Goal: Complete application form: Complete application form

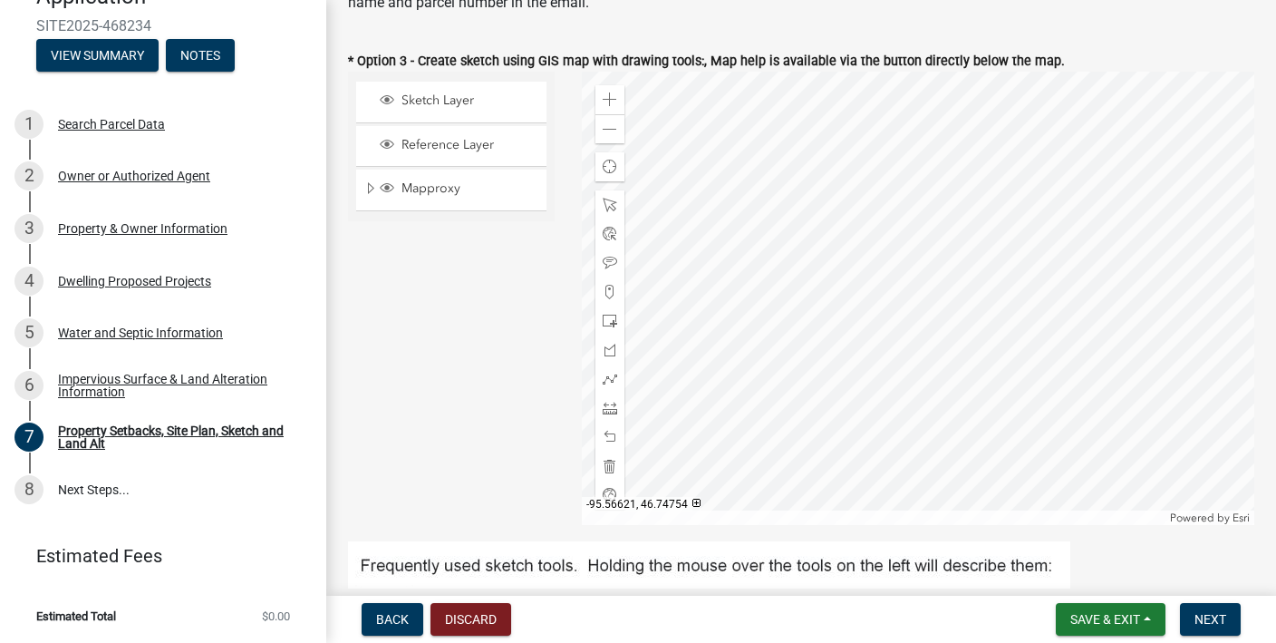
scroll to position [622, 0]
drag, startPoint x: 505, startPoint y: 355, endPoint x: 461, endPoint y: 357, distance: 43.6
click at [461, 357] on div "Sketch Layer Reference Layer Mapproxy Roads Parcels Lakes Towns Sections Townsh…" at bounding box center [452, 296] width 234 height 453
click at [612, 95] on span at bounding box center [610, 98] width 15 height 15
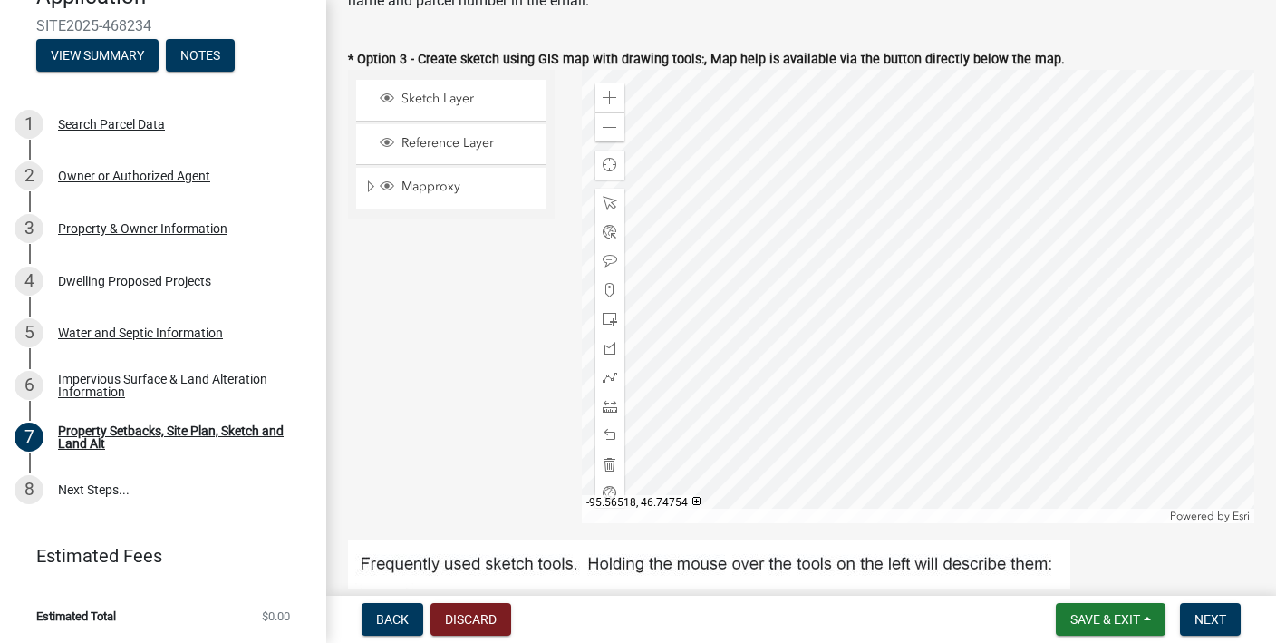
click at [798, 334] on div at bounding box center [919, 296] width 674 height 453
click at [605, 98] on span at bounding box center [610, 98] width 15 height 15
click at [773, 243] on div at bounding box center [919, 296] width 674 height 453
click at [607, 318] on span at bounding box center [610, 319] width 15 height 15
click at [749, 276] on div at bounding box center [919, 296] width 674 height 453
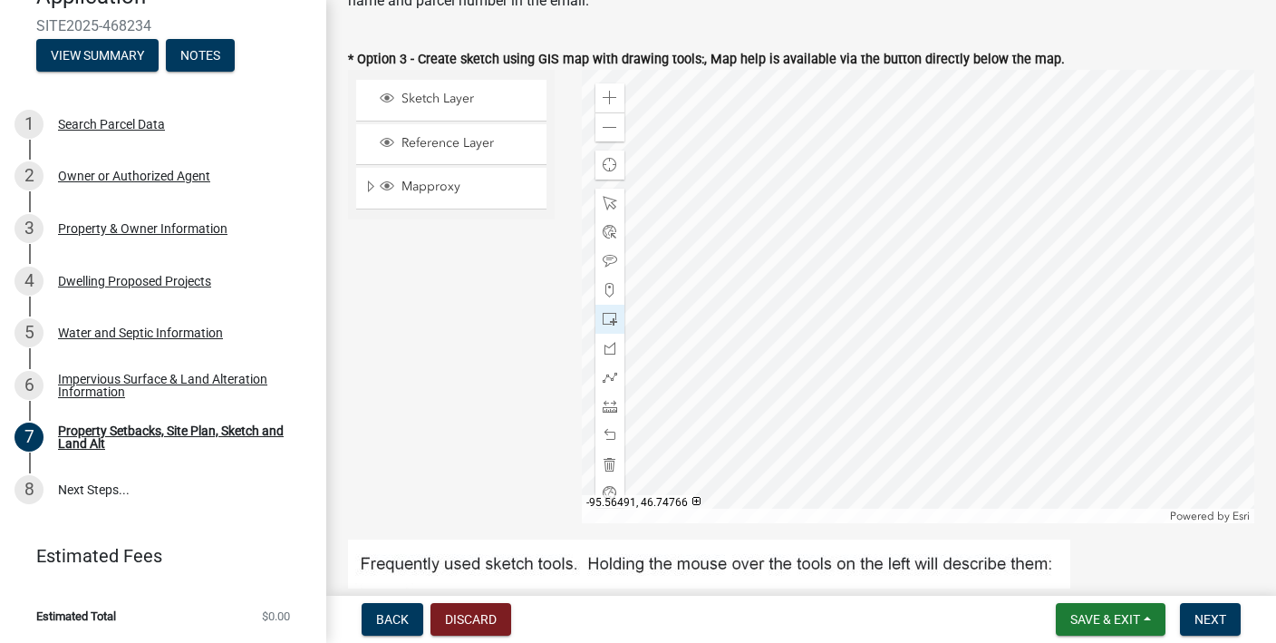
click at [781, 263] on div at bounding box center [919, 296] width 674 height 453
click at [611, 436] on span at bounding box center [610, 435] width 15 height 15
click at [606, 204] on span at bounding box center [610, 203] width 15 height 15
click at [771, 274] on div at bounding box center [919, 296] width 674 height 453
click at [803, 260] on div at bounding box center [919, 296] width 674 height 453
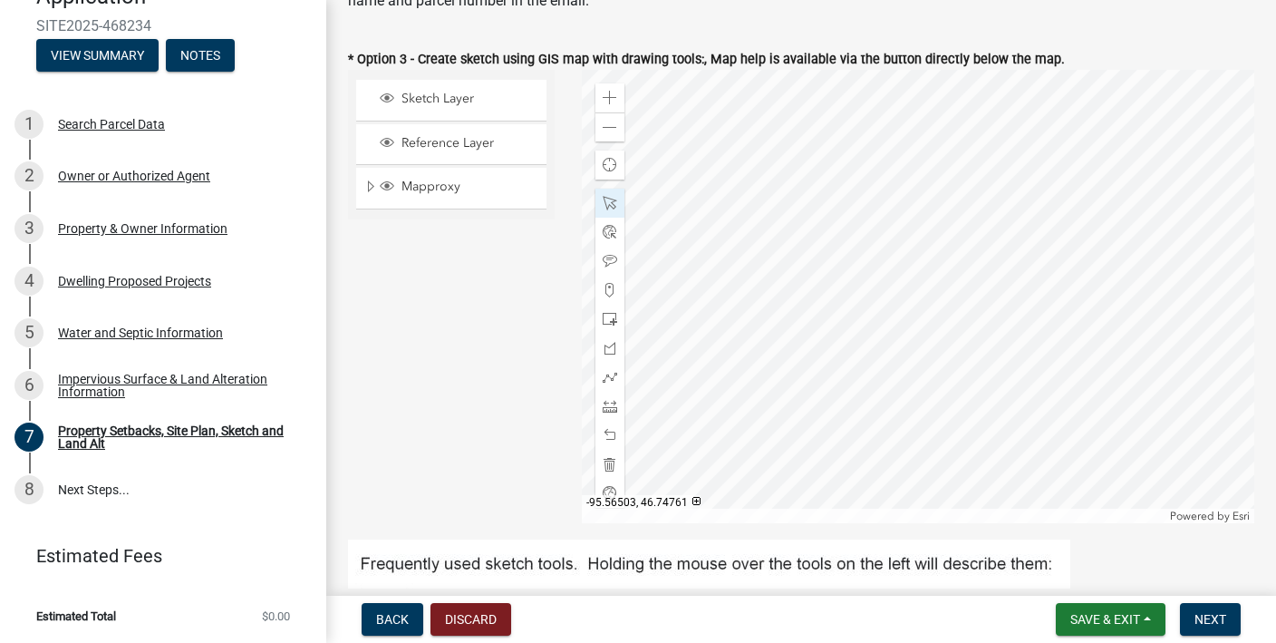
click at [776, 284] on div at bounding box center [919, 296] width 674 height 453
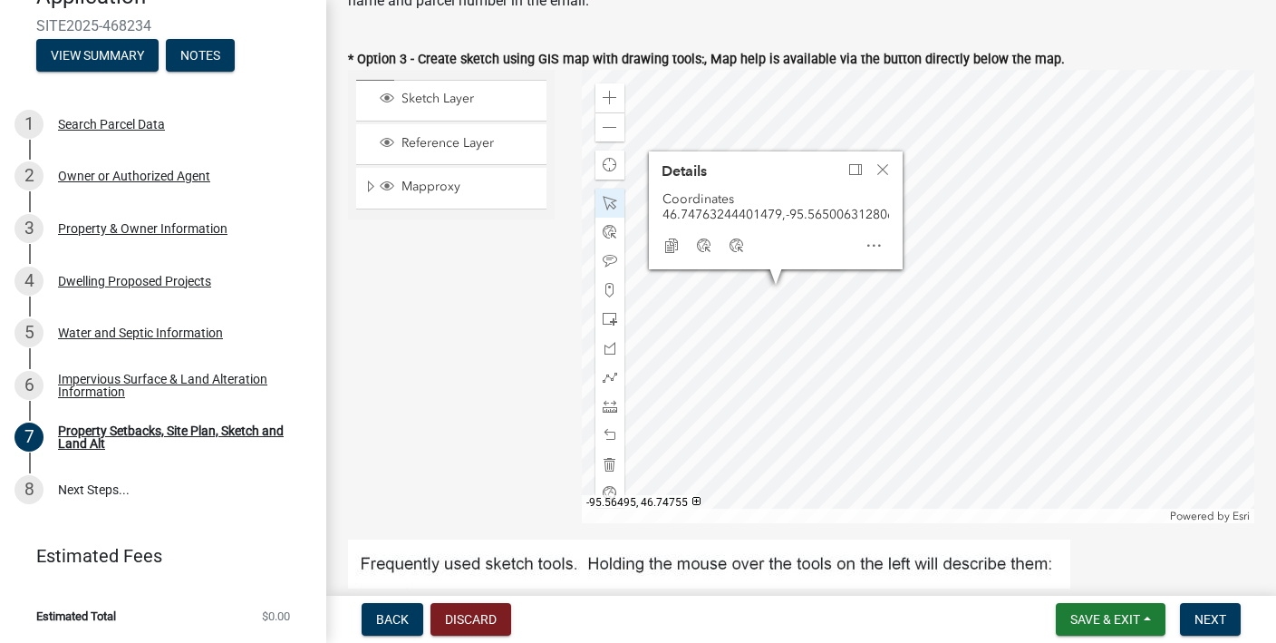
click at [803, 315] on div at bounding box center [919, 296] width 674 height 453
click at [799, 364] on div at bounding box center [919, 296] width 674 height 453
click at [616, 408] on span at bounding box center [610, 406] width 15 height 15
click at [620, 404] on div at bounding box center [610, 406] width 29 height 29
click at [883, 173] on span "Close" at bounding box center [883, 169] width 15 height 15
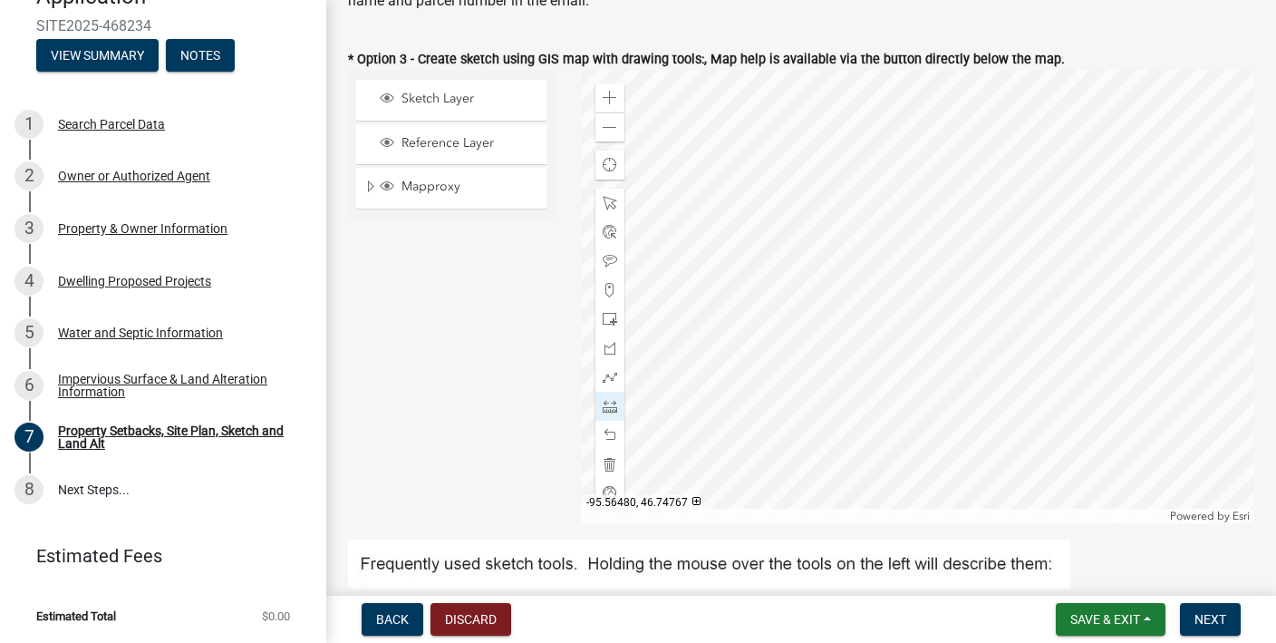
click at [855, 273] on div at bounding box center [919, 296] width 674 height 453
click at [854, 271] on div at bounding box center [919, 296] width 674 height 453
click at [856, 354] on div at bounding box center [919, 296] width 674 height 453
click at [616, 434] on span at bounding box center [610, 435] width 15 height 15
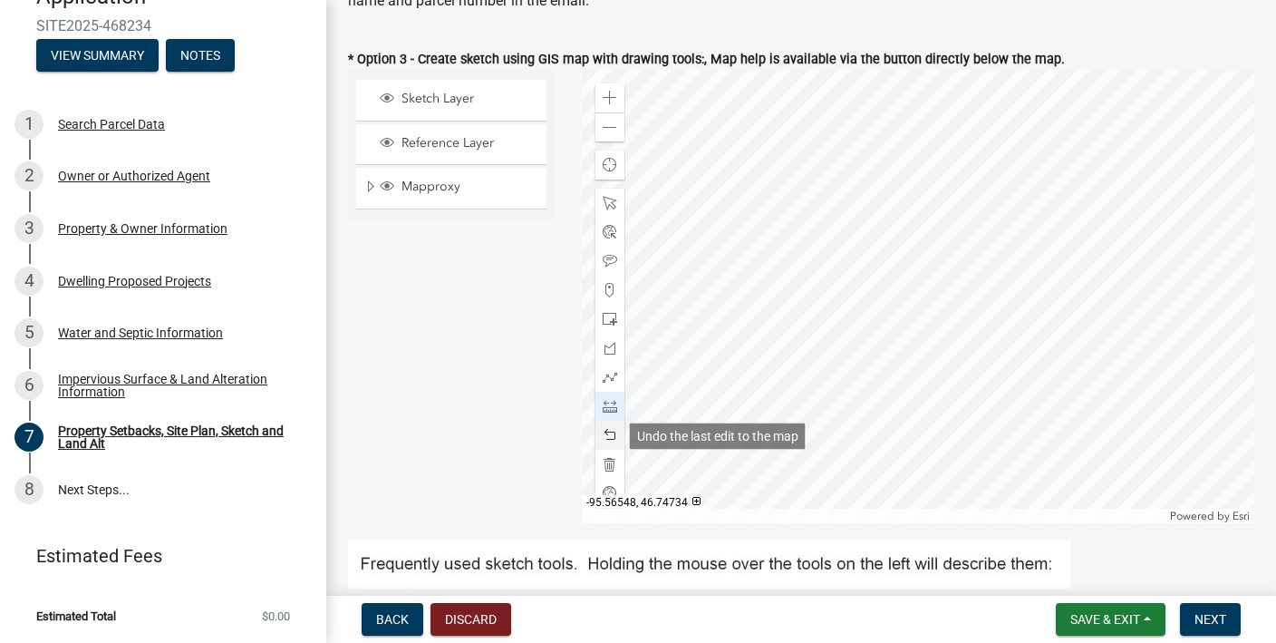
click at [616, 434] on span at bounding box center [610, 435] width 15 height 15
click at [732, 262] on div at bounding box center [919, 296] width 674 height 453
click at [612, 438] on span at bounding box center [610, 435] width 15 height 15
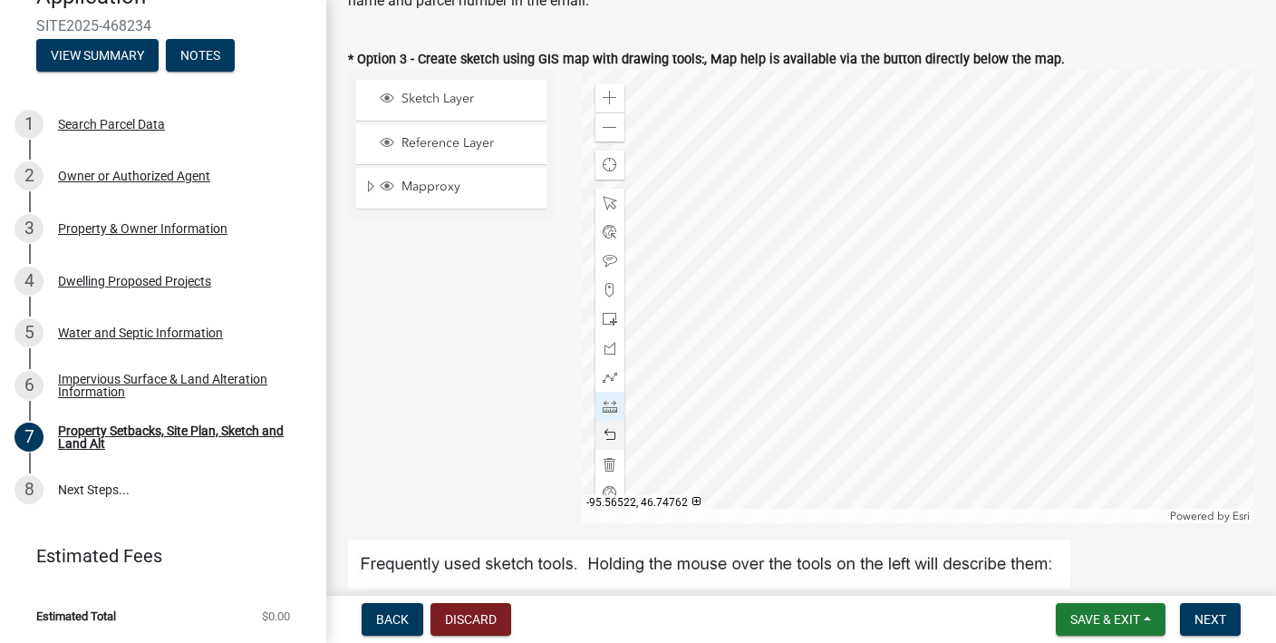
click at [713, 296] on div at bounding box center [919, 296] width 674 height 453
click at [713, 377] on div at bounding box center [919, 296] width 674 height 453
click at [779, 373] on div at bounding box center [919, 296] width 674 height 453
click at [777, 338] on div at bounding box center [919, 296] width 674 height 453
click at [759, 341] on div at bounding box center [919, 296] width 674 height 453
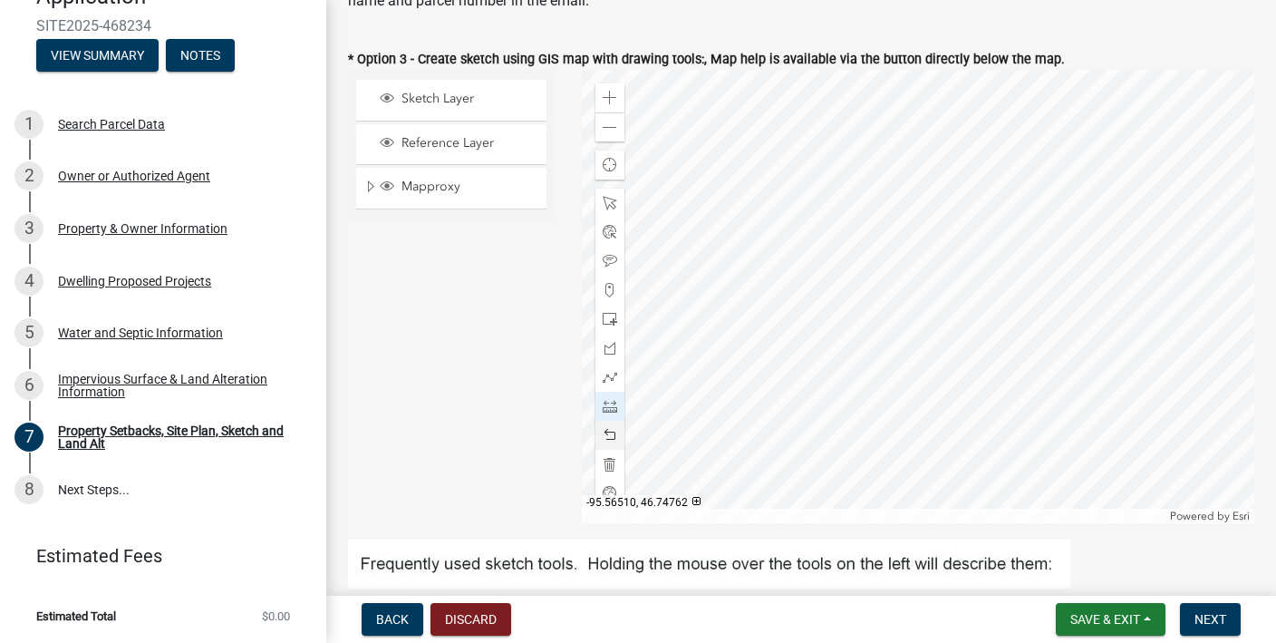
click at [752, 297] on div at bounding box center [919, 296] width 674 height 453
click at [616, 440] on span at bounding box center [610, 435] width 15 height 15
click at [758, 294] on div at bounding box center [919, 296] width 674 height 453
click at [713, 296] on div at bounding box center [919, 296] width 674 height 453
click at [611, 206] on span at bounding box center [610, 203] width 15 height 15
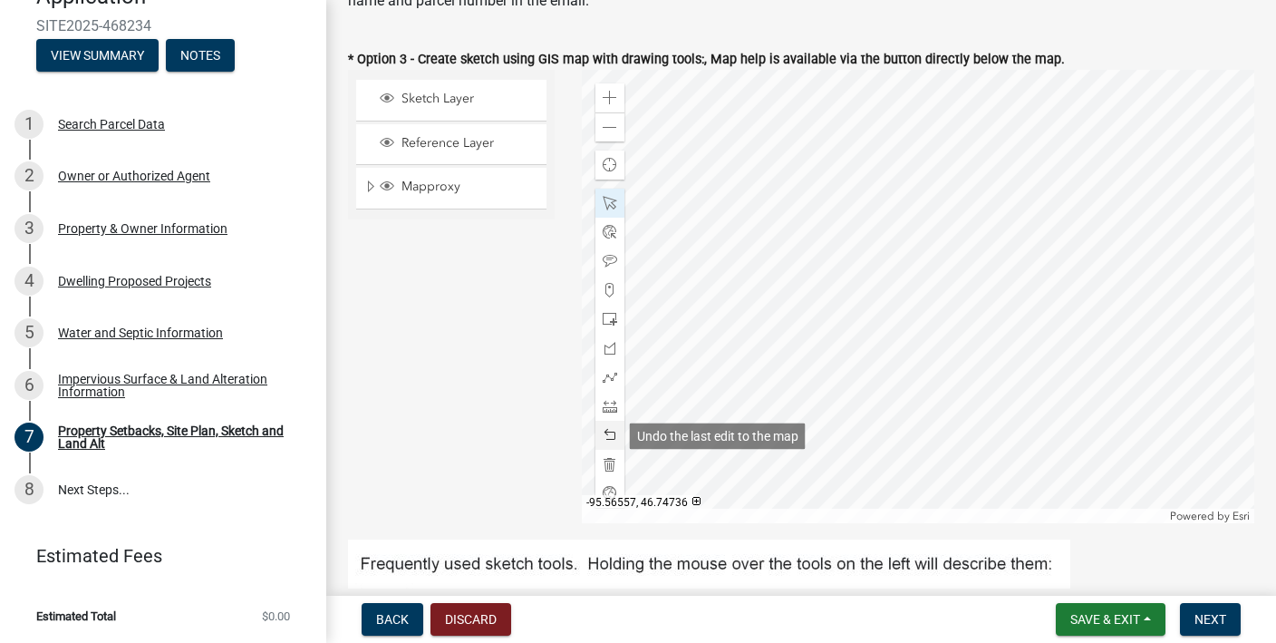
click at [606, 432] on span at bounding box center [610, 435] width 15 height 15
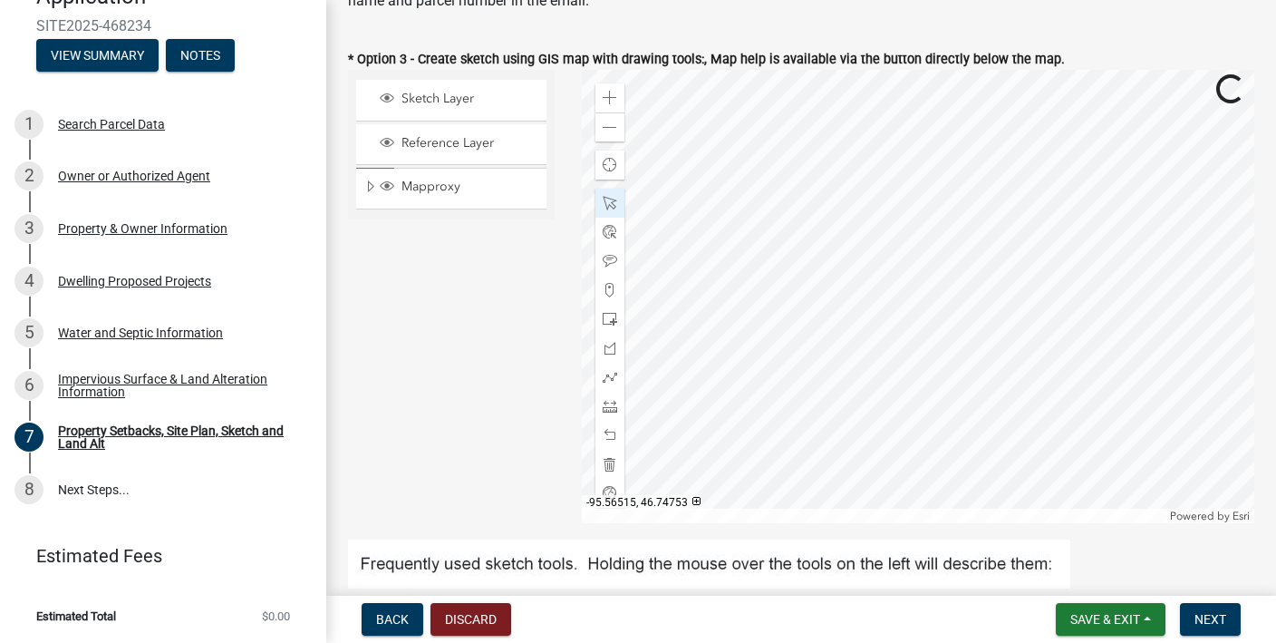
click at [736, 367] on div at bounding box center [919, 296] width 674 height 453
click at [606, 323] on span at bounding box center [610, 319] width 15 height 15
click at [754, 295] on div at bounding box center [919, 296] width 674 height 453
click at [768, 286] on div at bounding box center [919, 296] width 674 height 453
click at [611, 437] on span at bounding box center [610, 435] width 15 height 15
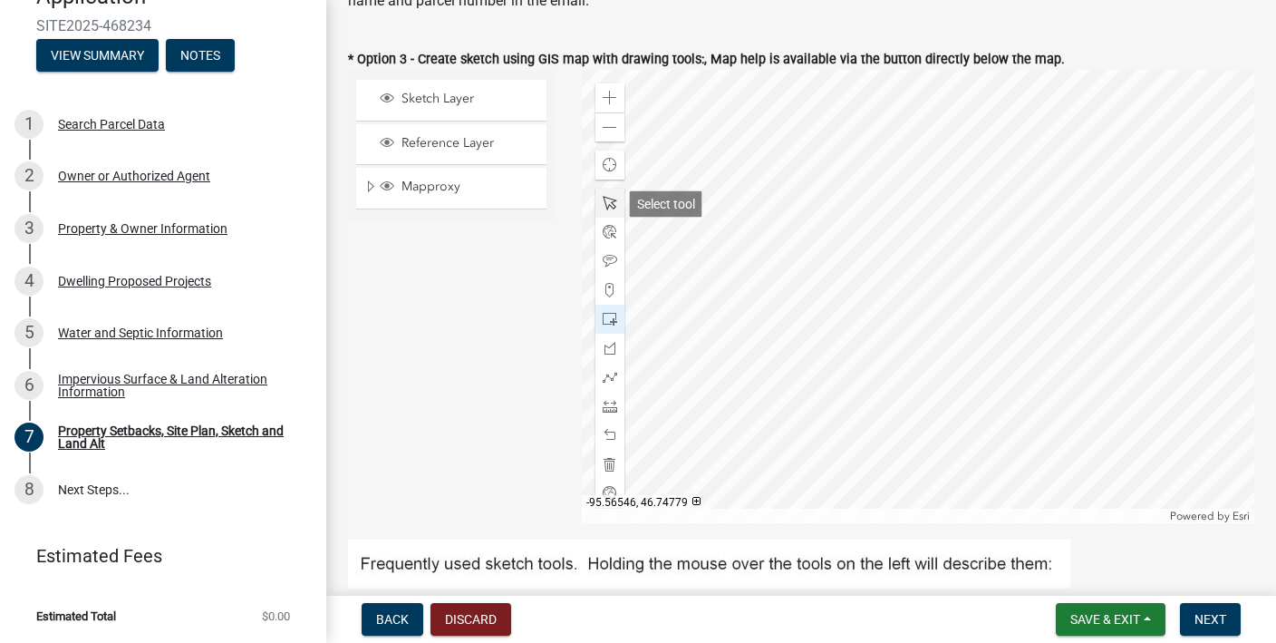
click at [615, 200] on span at bounding box center [610, 203] width 15 height 15
click at [757, 286] on div at bounding box center [919, 296] width 674 height 453
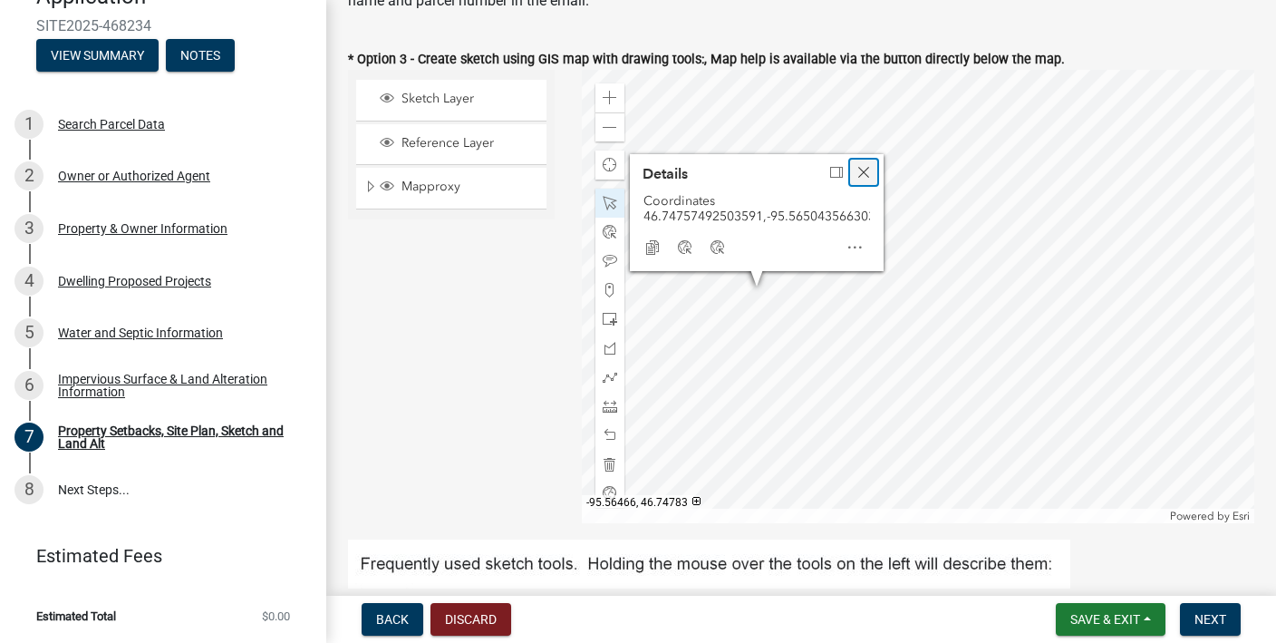
click at [859, 174] on span "Close" at bounding box center [864, 172] width 15 height 15
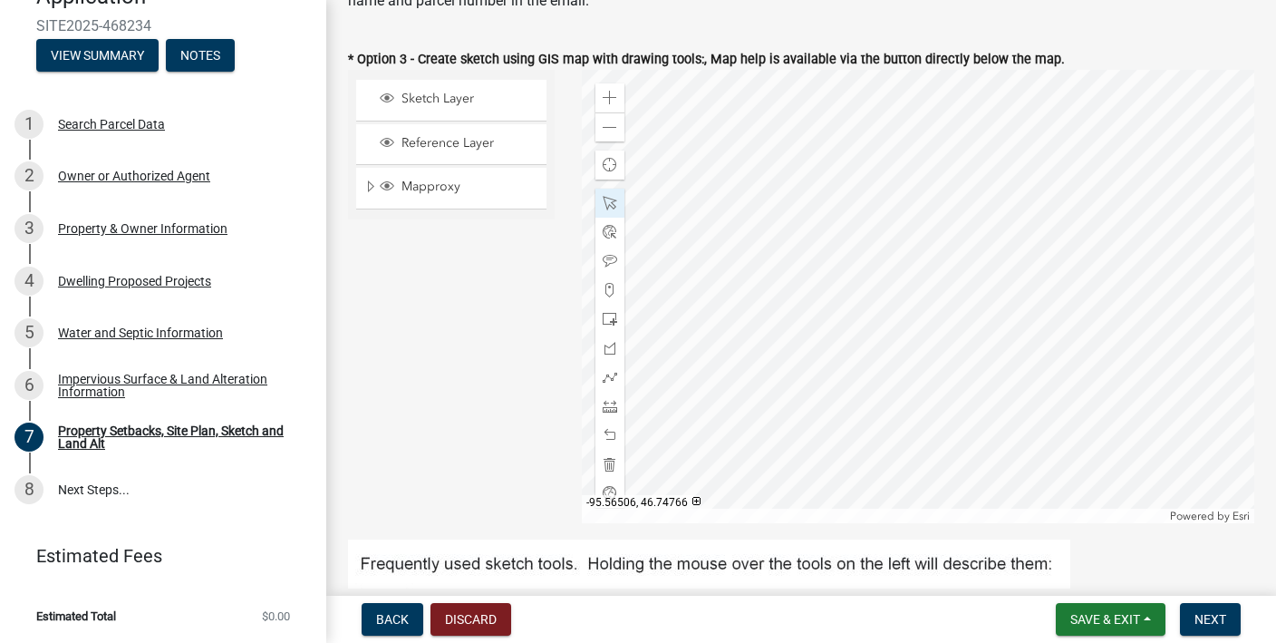
click at [749, 250] on div at bounding box center [919, 296] width 674 height 453
click at [752, 306] on div at bounding box center [919, 296] width 674 height 453
click at [752, 334] on div at bounding box center [919, 296] width 674 height 453
click at [752, 342] on div at bounding box center [919, 296] width 674 height 453
click at [787, 349] on div at bounding box center [919, 296] width 674 height 453
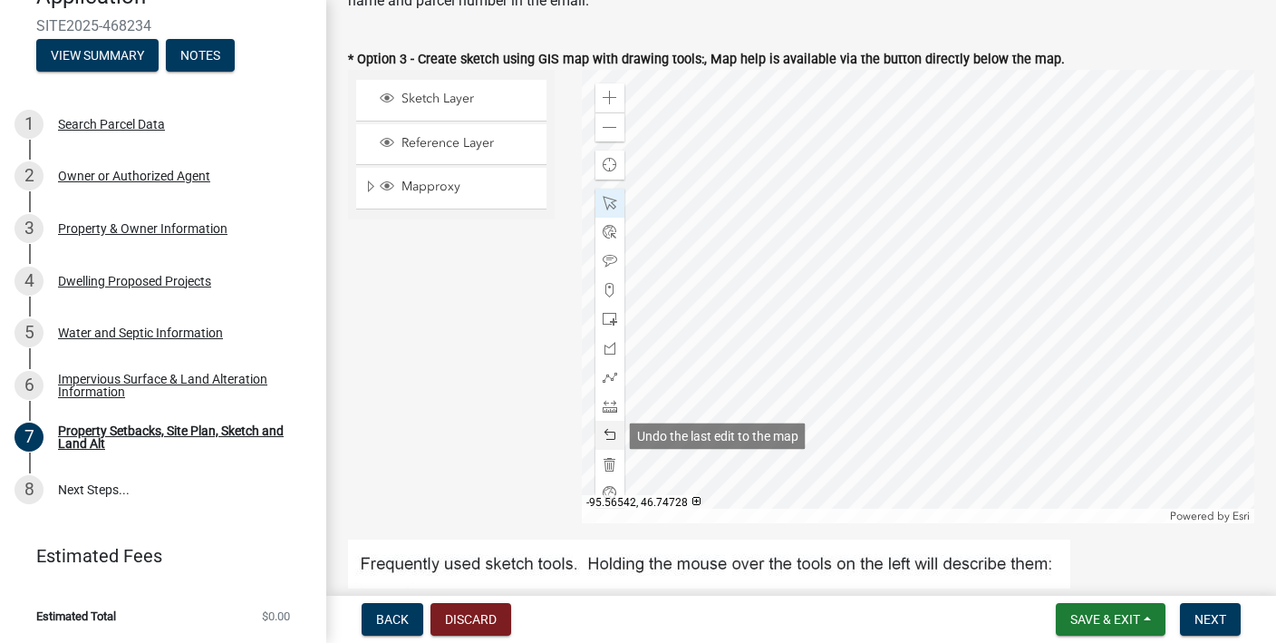
click at [616, 438] on span at bounding box center [610, 435] width 15 height 15
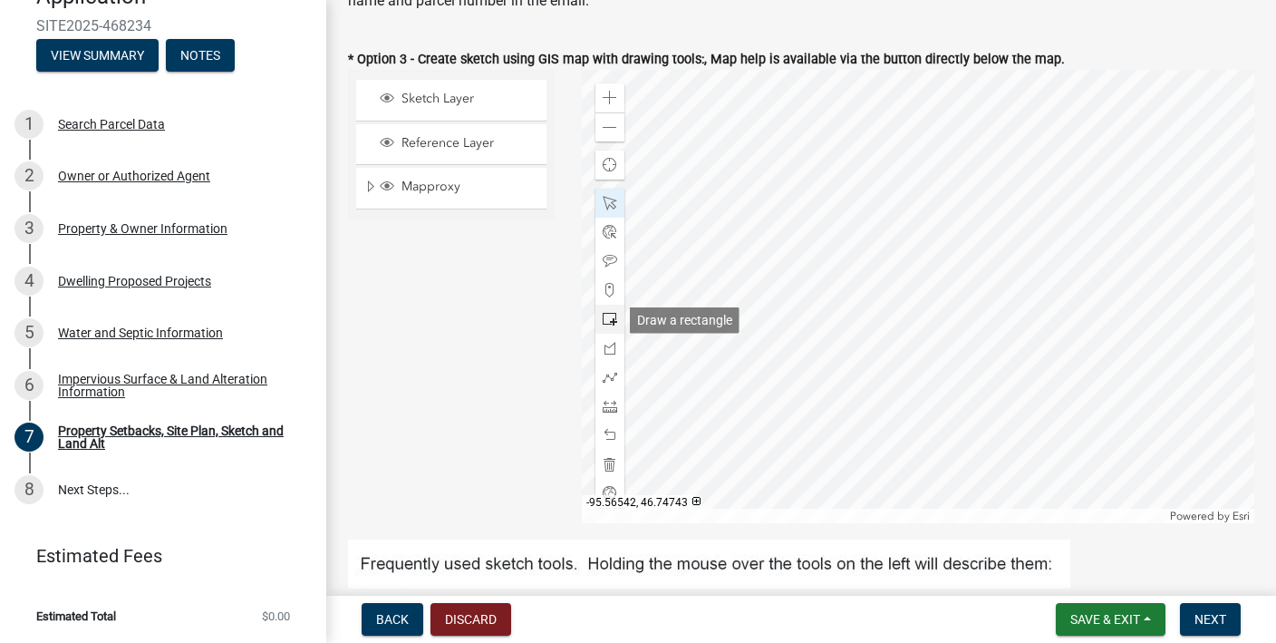
click at [615, 319] on span at bounding box center [610, 319] width 15 height 15
click at [761, 346] on div at bounding box center [919, 296] width 674 height 453
click at [755, 329] on div at bounding box center [919, 296] width 674 height 453
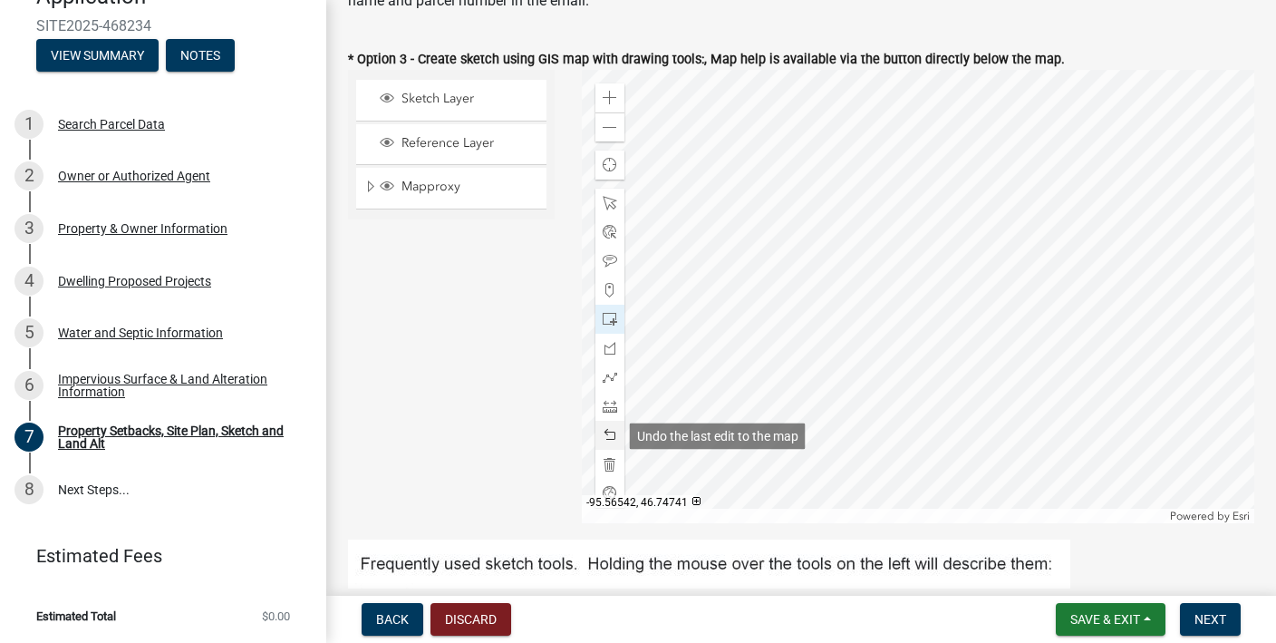
click at [609, 433] on span at bounding box center [610, 435] width 15 height 15
click at [615, 203] on span at bounding box center [610, 203] width 15 height 15
click at [794, 369] on div at bounding box center [919, 296] width 674 height 453
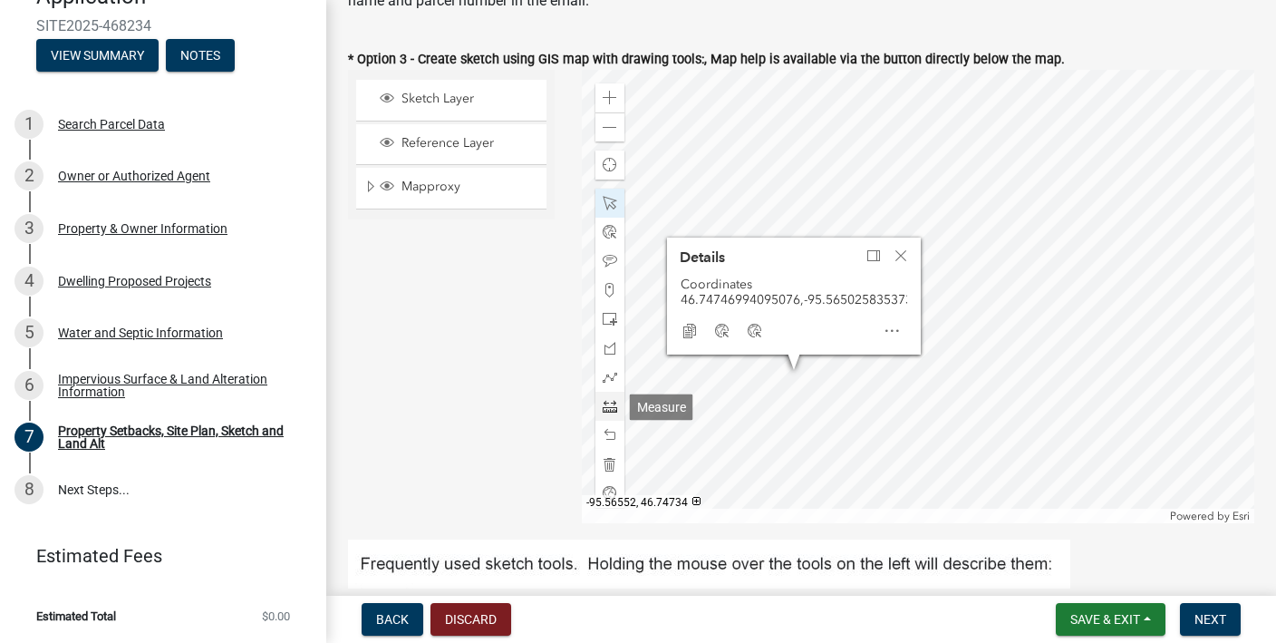
click at [601, 406] on div at bounding box center [610, 406] width 29 height 29
click at [617, 407] on div at bounding box center [610, 406] width 29 height 29
click at [715, 412] on div at bounding box center [919, 296] width 674 height 453
click at [780, 409] on div at bounding box center [919, 296] width 674 height 453
click at [899, 257] on span "Close" at bounding box center [901, 255] width 15 height 15
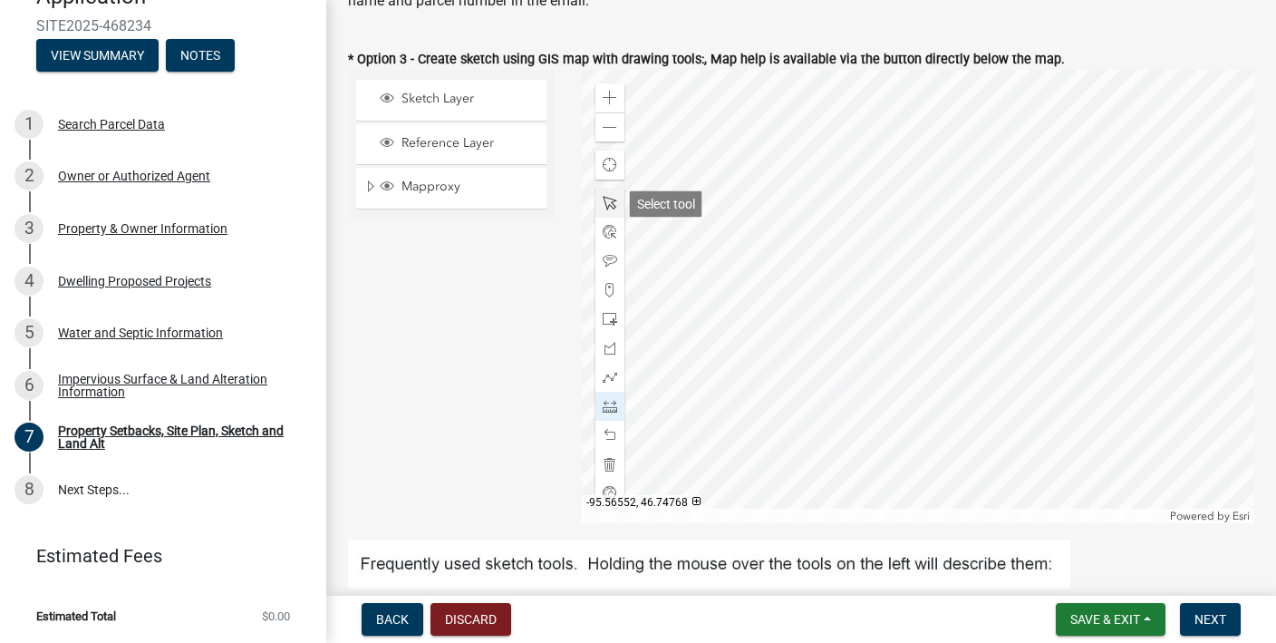
click at [612, 200] on span at bounding box center [610, 203] width 15 height 15
click at [800, 344] on div at bounding box center [919, 296] width 674 height 453
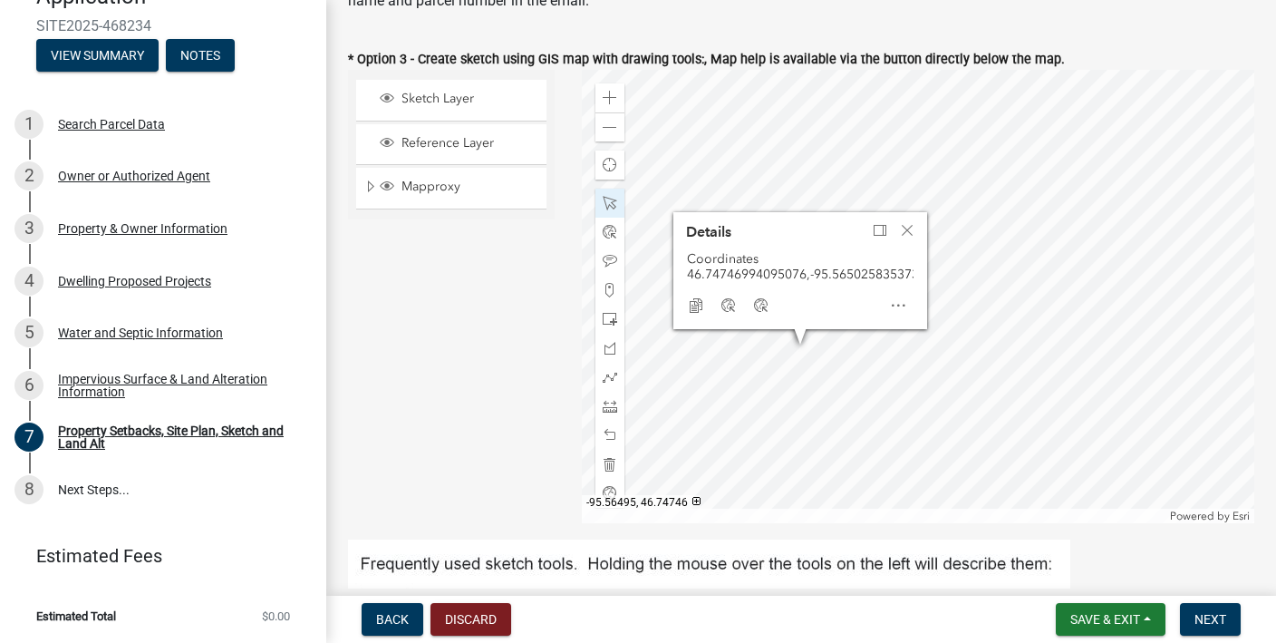
click at [785, 351] on div at bounding box center [919, 296] width 674 height 453
click at [611, 401] on span at bounding box center [610, 406] width 15 height 15
click at [715, 401] on div at bounding box center [919, 296] width 674 height 453
click at [608, 200] on span at bounding box center [610, 203] width 15 height 15
click at [753, 343] on div at bounding box center [919, 296] width 674 height 453
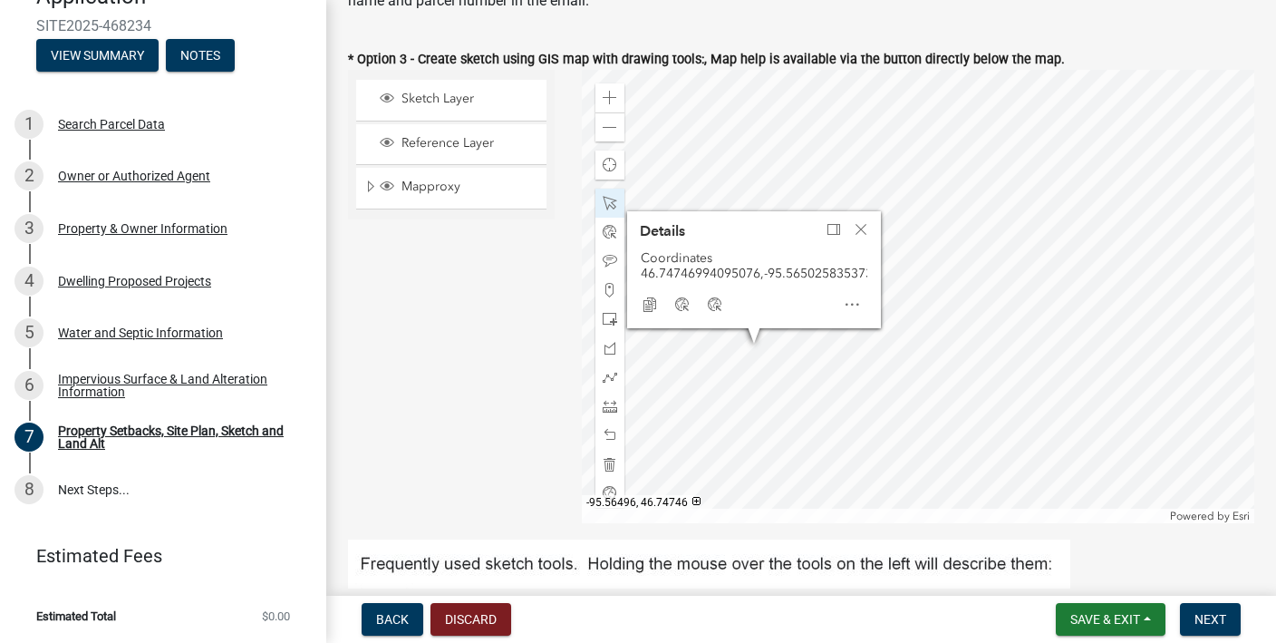
click at [784, 351] on div at bounding box center [919, 296] width 674 height 453
click at [607, 407] on span at bounding box center [610, 406] width 15 height 15
click at [744, 403] on div at bounding box center [919, 296] width 674 height 453
click at [614, 199] on span at bounding box center [610, 203] width 15 height 15
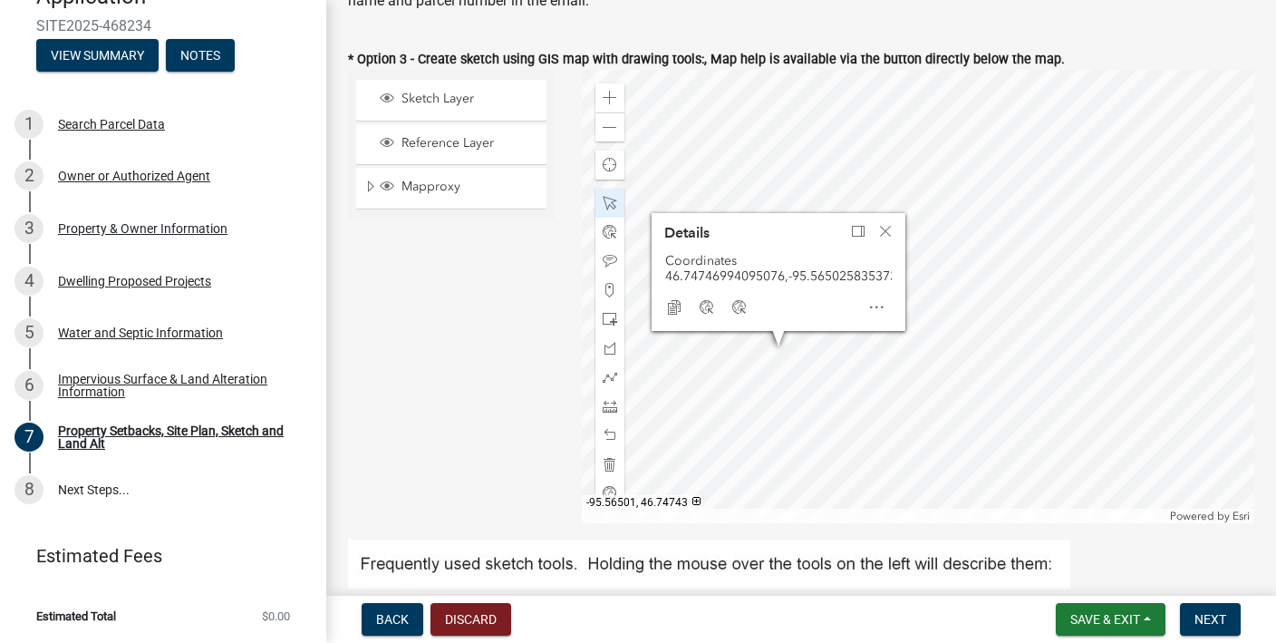
click at [790, 367] on div at bounding box center [919, 296] width 674 height 453
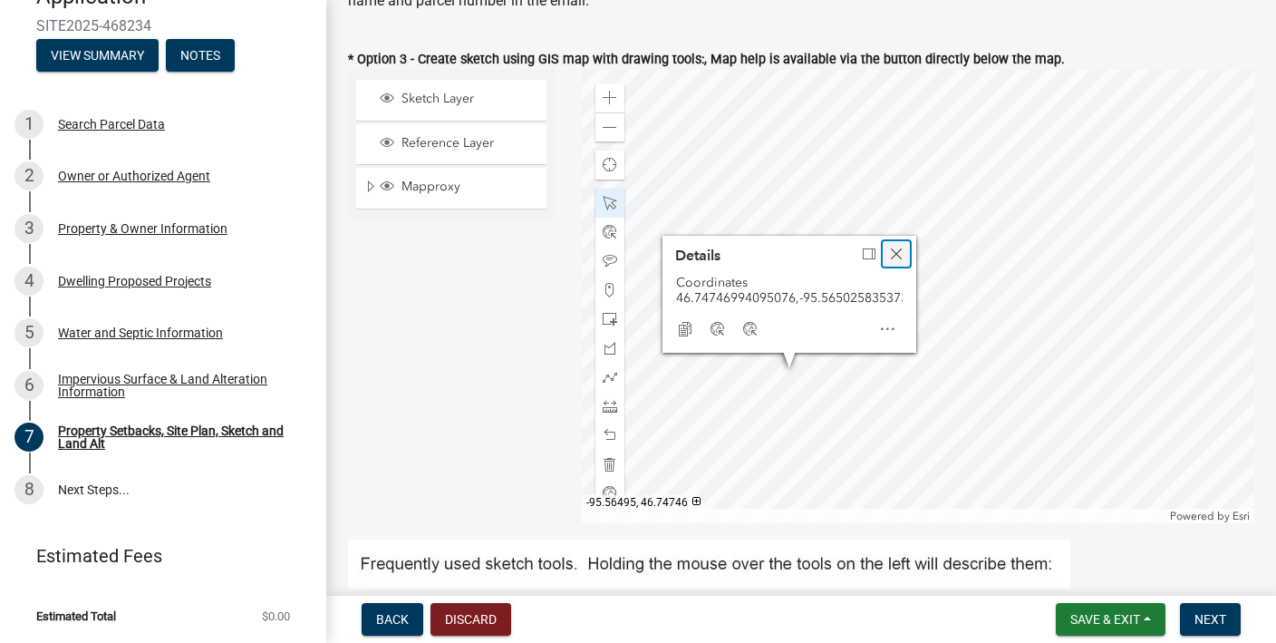
click at [898, 256] on span "Close" at bounding box center [896, 254] width 15 height 15
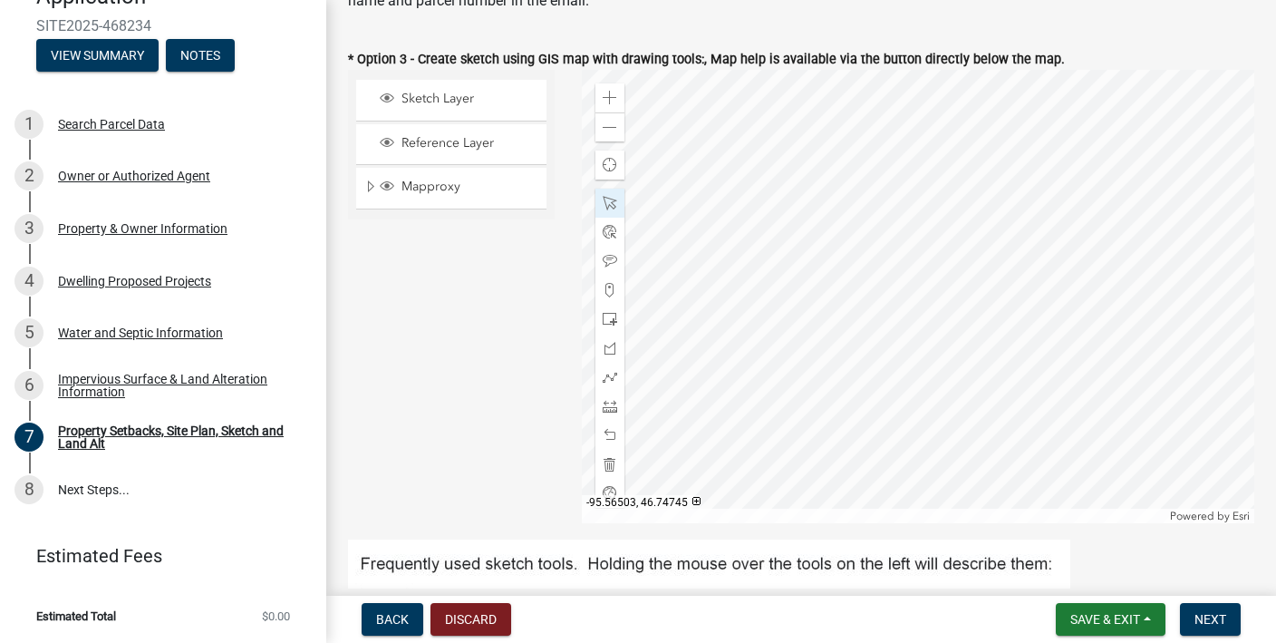
click at [781, 356] on div at bounding box center [919, 296] width 674 height 453
click at [781, 350] on div at bounding box center [919, 296] width 674 height 453
click at [791, 353] on div at bounding box center [919, 296] width 674 height 453
click at [606, 412] on span at bounding box center [610, 406] width 15 height 15
click at [733, 305] on div at bounding box center [919, 296] width 674 height 453
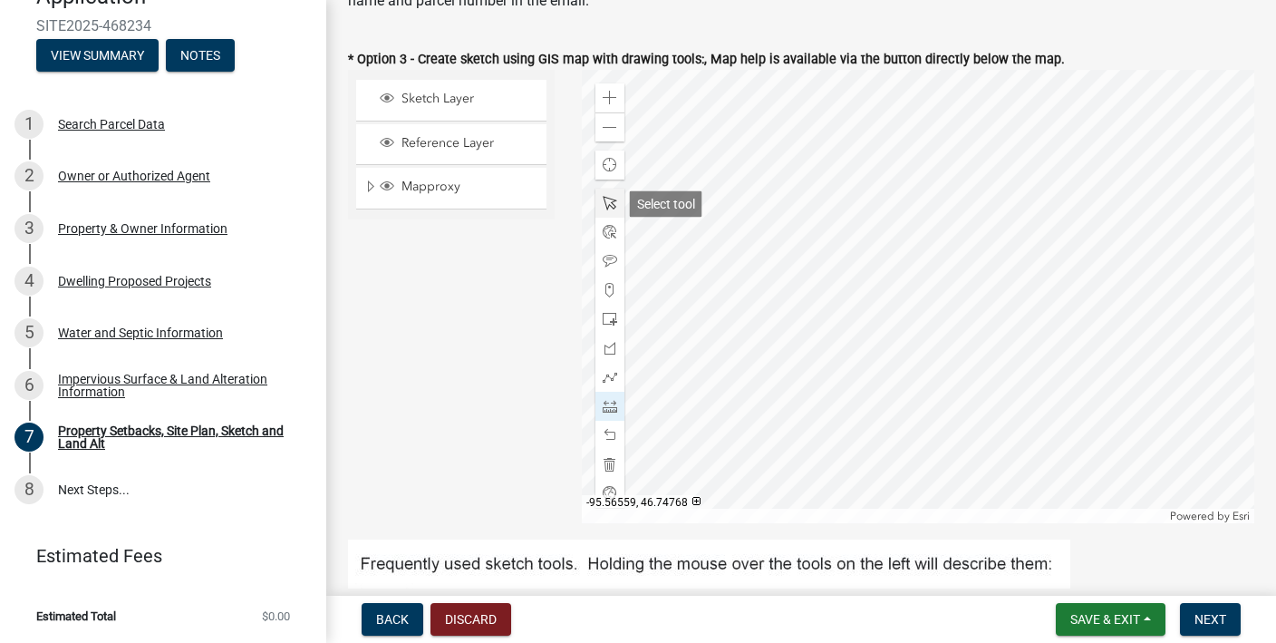
click at [607, 198] on span at bounding box center [610, 203] width 15 height 15
click at [758, 342] on div at bounding box center [919, 296] width 674 height 453
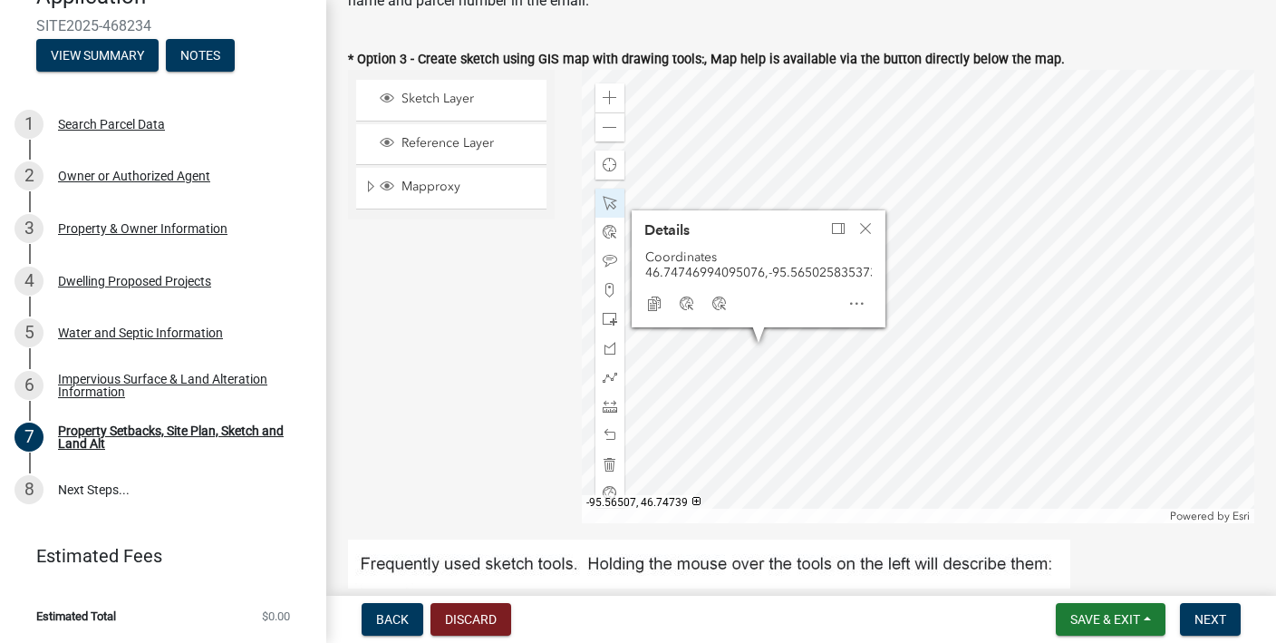
click at [771, 386] on div at bounding box center [919, 296] width 674 height 453
click at [622, 401] on div at bounding box center [610, 406] width 29 height 29
click at [742, 396] on div at bounding box center [919, 296] width 674 height 453
click at [596, 203] on div at bounding box center [610, 203] width 29 height 29
click at [781, 334] on div at bounding box center [919, 296] width 674 height 453
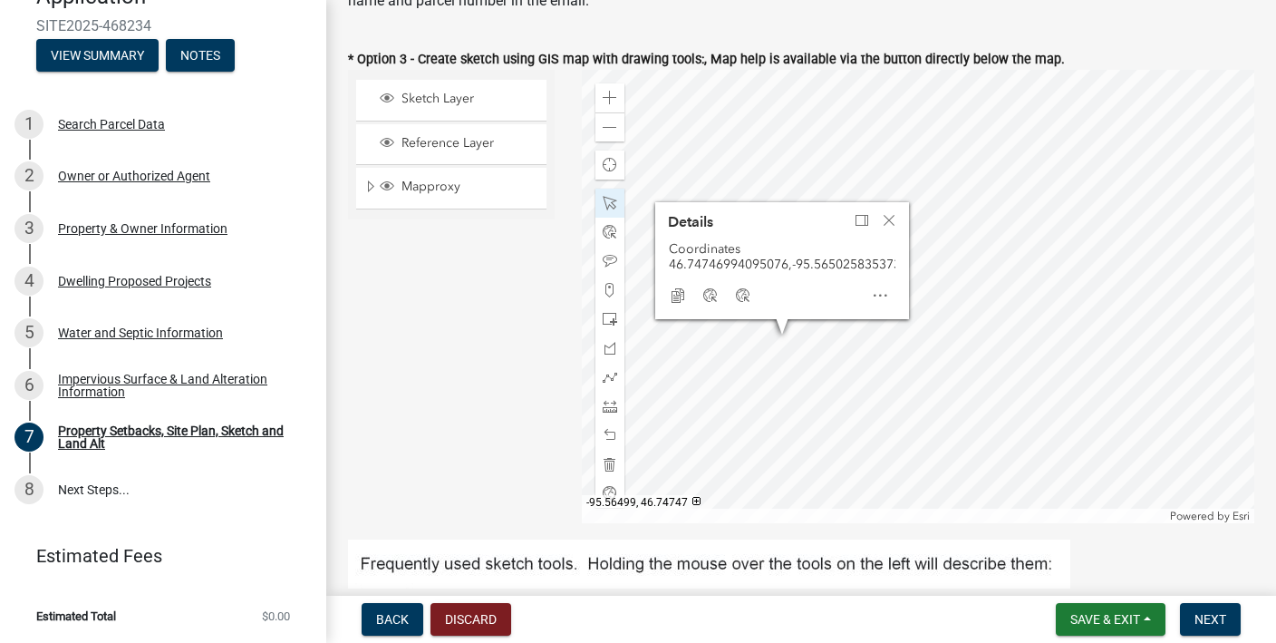
click at [795, 347] on div at bounding box center [919, 296] width 674 height 453
click at [615, 398] on div at bounding box center [610, 406] width 29 height 29
click at [742, 393] on div at bounding box center [919, 296] width 674 height 453
click at [609, 197] on span at bounding box center [610, 203] width 15 height 15
click at [772, 353] on div at bounding box center [919, 296] width 674 height 453
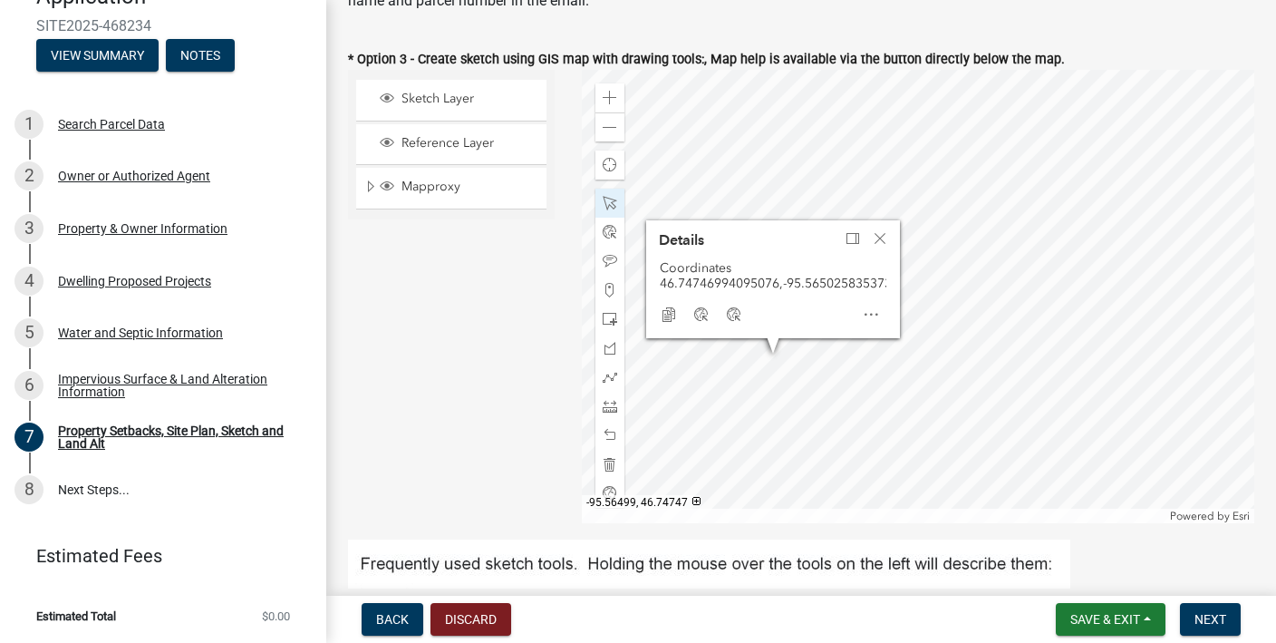
click at [797, 347] on div at bounding box center [919, 296] width 674 height 453
click at [768, 361] on div at bounding box center [919, 296] width 674 height 453
click at [794, 344] on div at bounding box center [919, 296] width 674 height 453
click at [607, 415] on div at bounding box center [610, 406] width 29 height 29
click at [741, 393] on div at bounding box center [919, 296] width 674 height 453
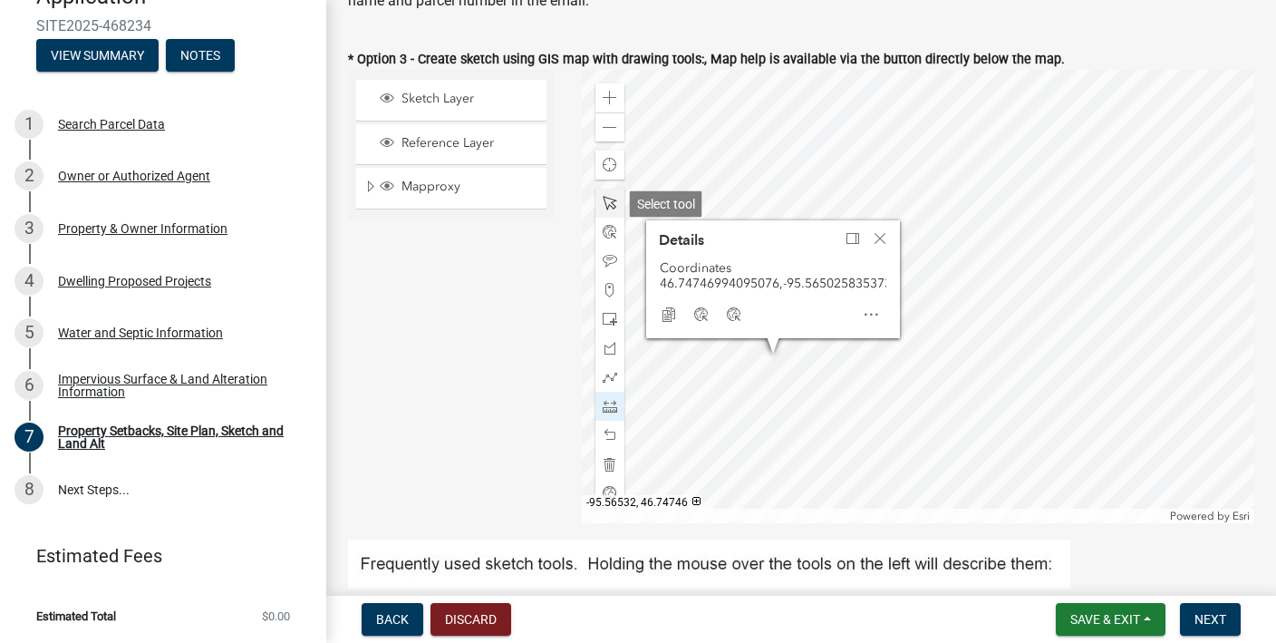
click at [610, 201] on span at bounding box center [610, 203] width 15 height 15
click at [773, 355] on div at bounding box center [919, 296] width 674 height 453
click at [792, 350] on div at bounding box center [919, 296] width 674 height 453
click at [787, 348] on div at bounding box center [919, 296] width 674 height 453
click at [614, 408] on span at bounding box center [610, 406] width 15 height 15
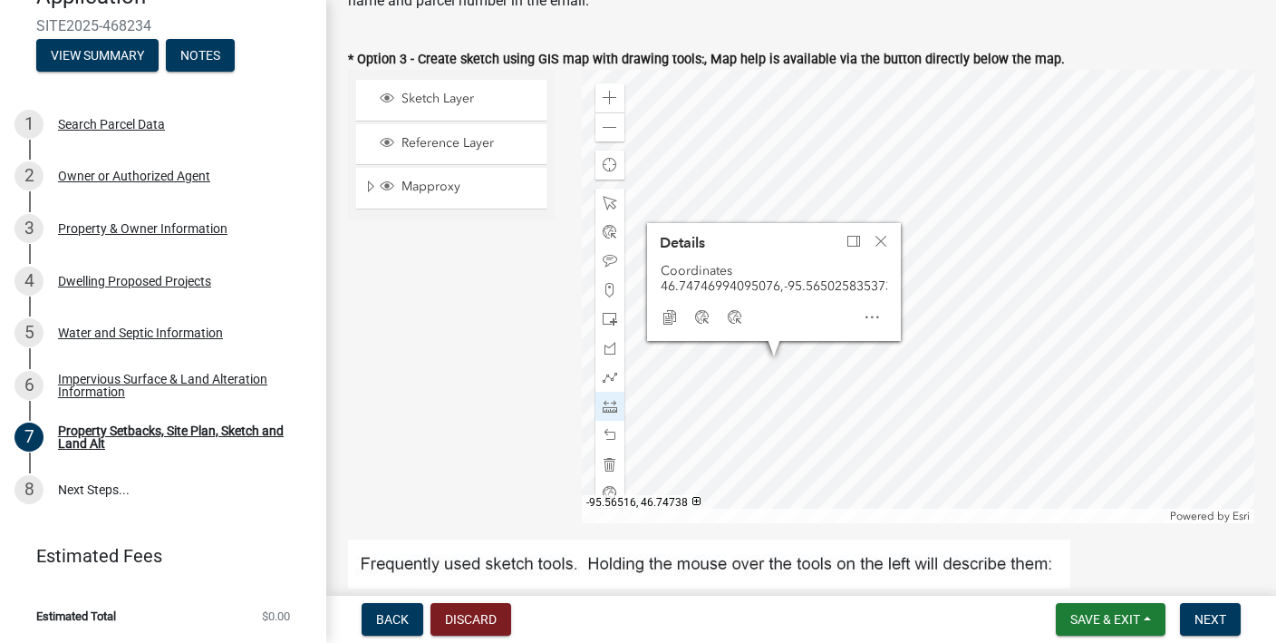
click at [738, 391] on div at bounding box center [919, 296] width 674 height 453
click at [606, 209] on span at bounding box center [610, 203] width 15 height 15
click at [763, 367] on div at bounding box center [919, 296] width 674 height 453
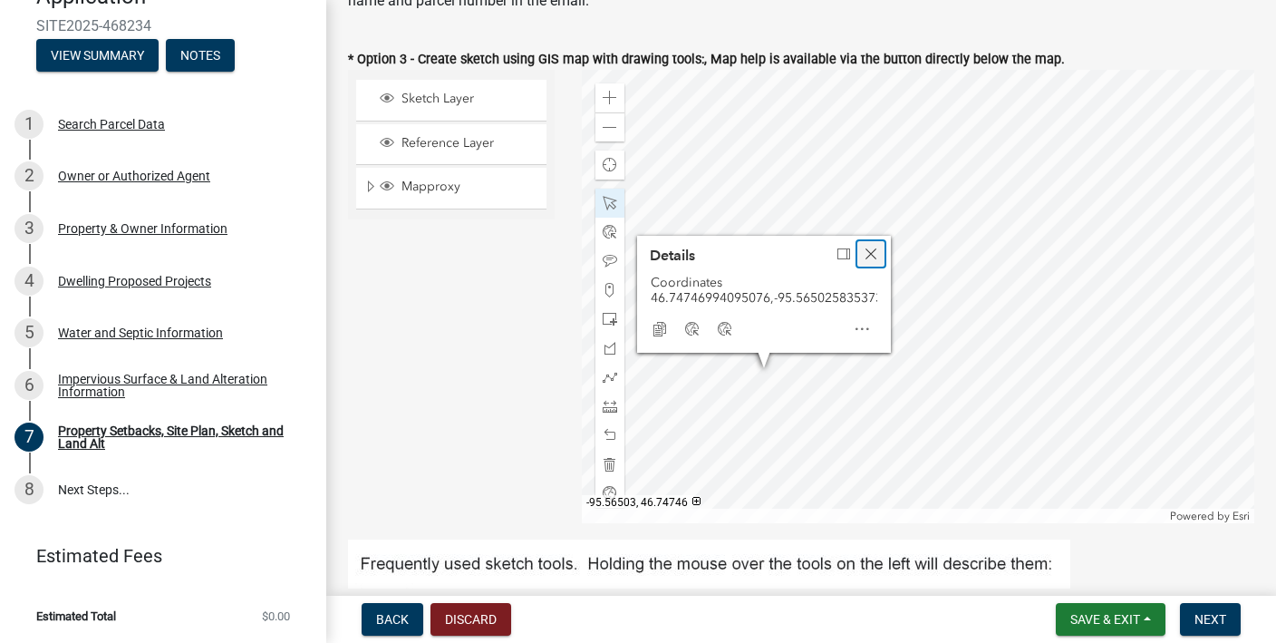
click at [871, 253] on span "Close" at bounding box center [871, 254] width 15 height 15
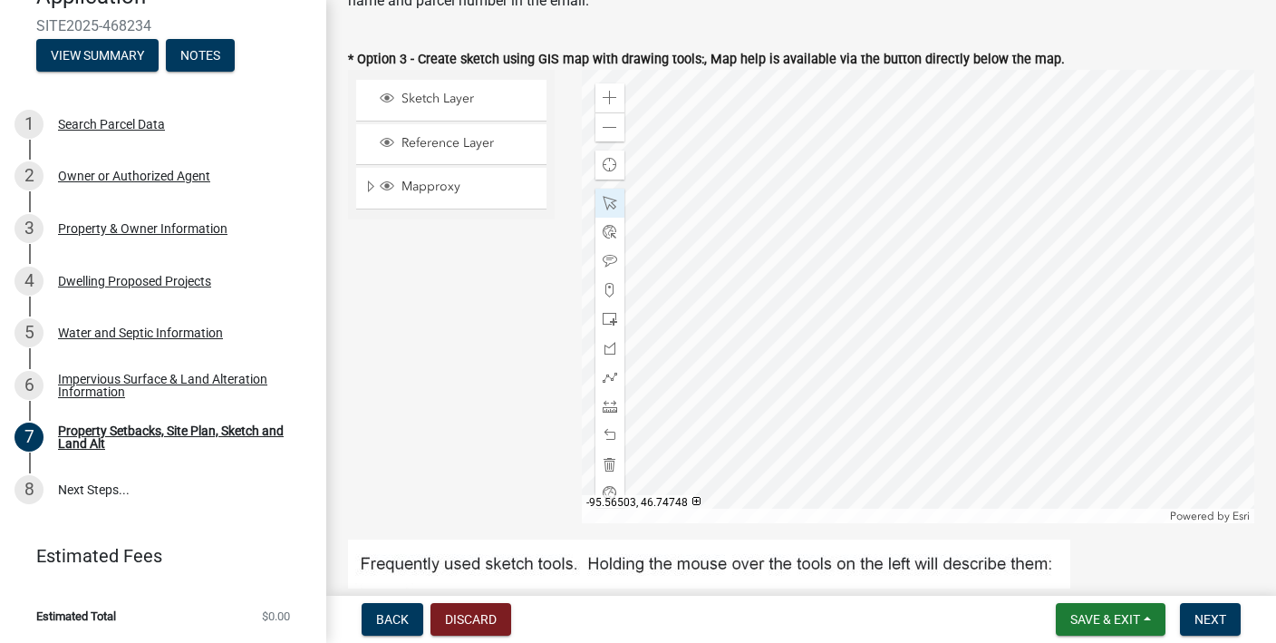
click at [782, 344] on div at bounding box center [919, 296] width 674 height 453
click at [608, 412] on span at bounding box center [610, 406] width 15 height 15
click at [741, 392] on div at bounding box center [919, 296] width 674 height 453
click at [620, 199] on div at bounding box center [610, 203] width 29 height 29
click at [610, 309] on div at bounding box center [610, 319] width 29 height 29
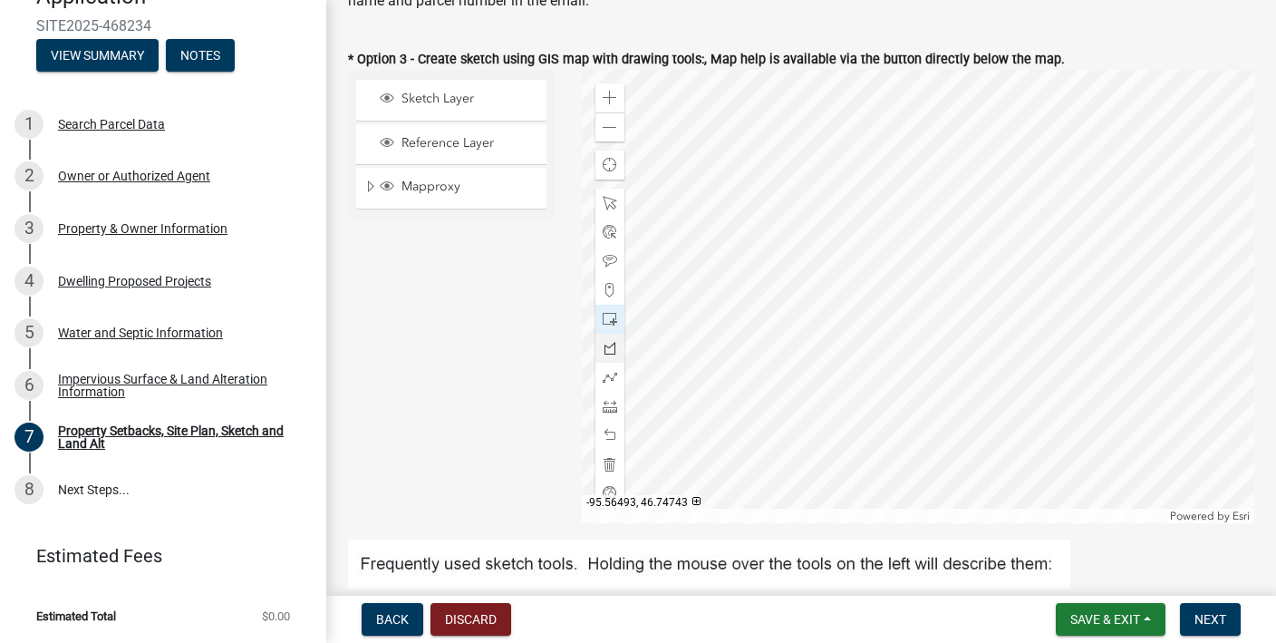
click at [817, 370] on div at bounding box center [919, 296] width 674 height 453
click at [610, 195] on div at bounding box center [610, 203] width 29 height 29
click at [821, 363] on div at bounding box center [919, 296] width 674 height 453
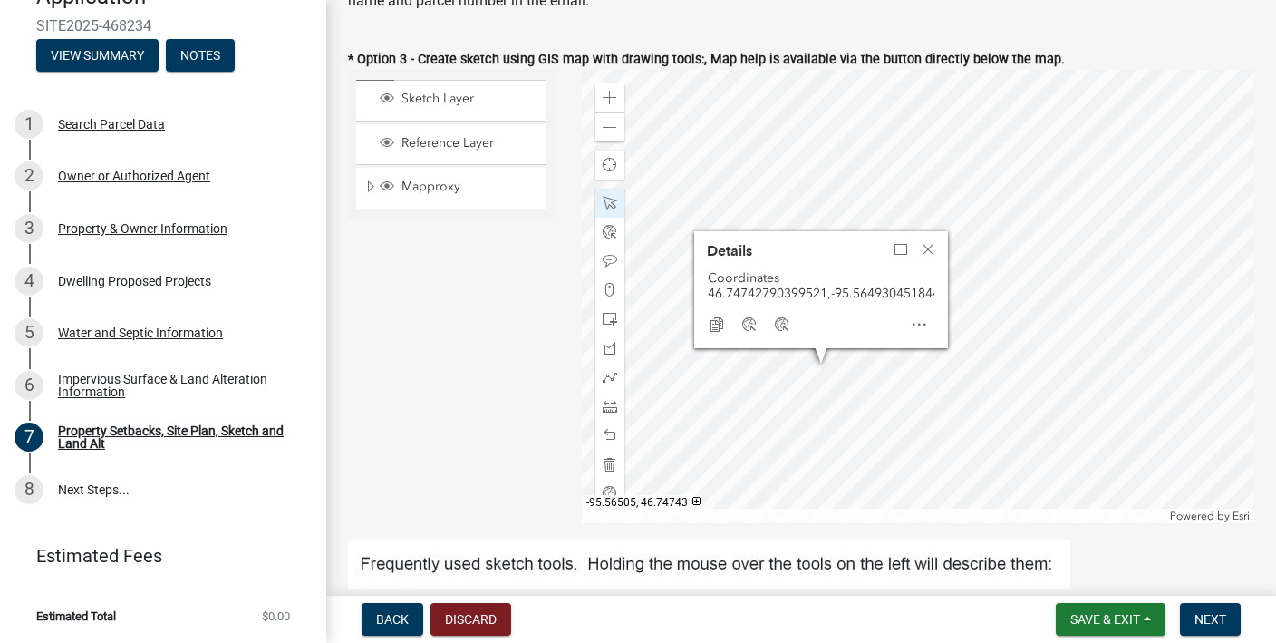
click at [785, 373] on div at bounding box center [919, 296] width 674 height 453
click at [786, 373] on div at bounding box center [919, 296] width 674 height 453
click at [823, 387] on div at bounding box center [919, 296] width 674 height 453
click at [934, 252] on span "Close" at bounding box center [928, 249] width 15 height 15
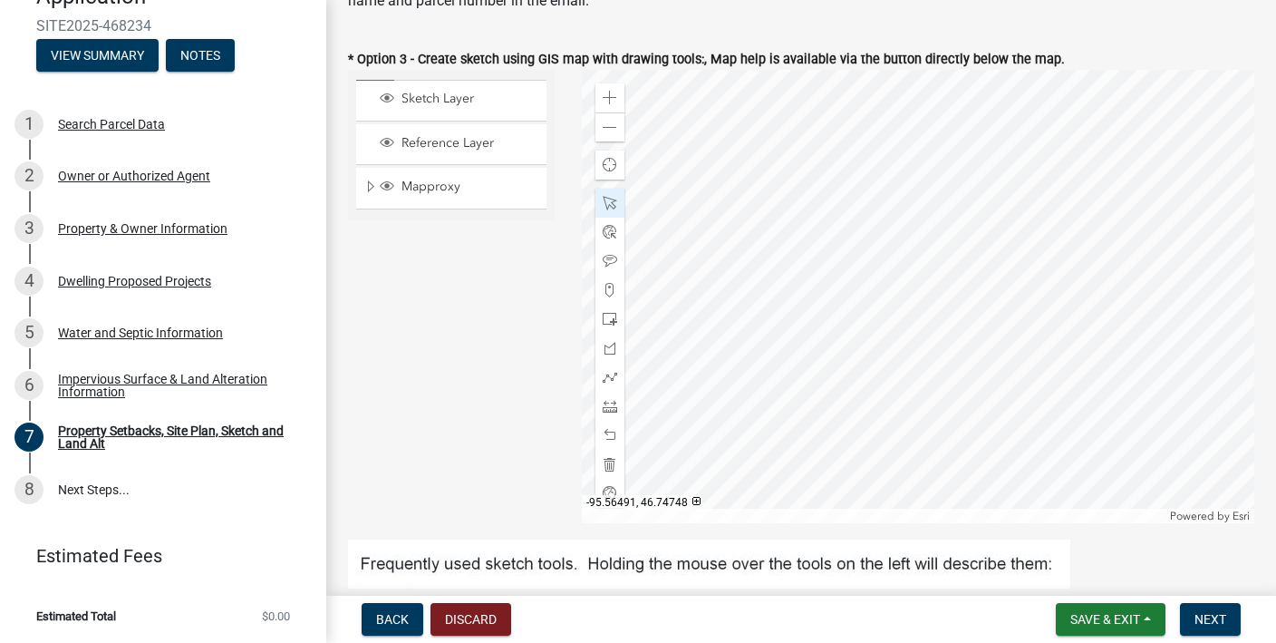
click at [824, 345] on div at bounding box center [919, 296] width 674 height 453
click at [815, 362] on div at bounding box center [919, 296] width 674 height 453
click at [826, 354] on div at bounding box center [919, 296] width 674 height 453
click at [817, 367] on div at bounding box center [919, 296] width 674 height 453
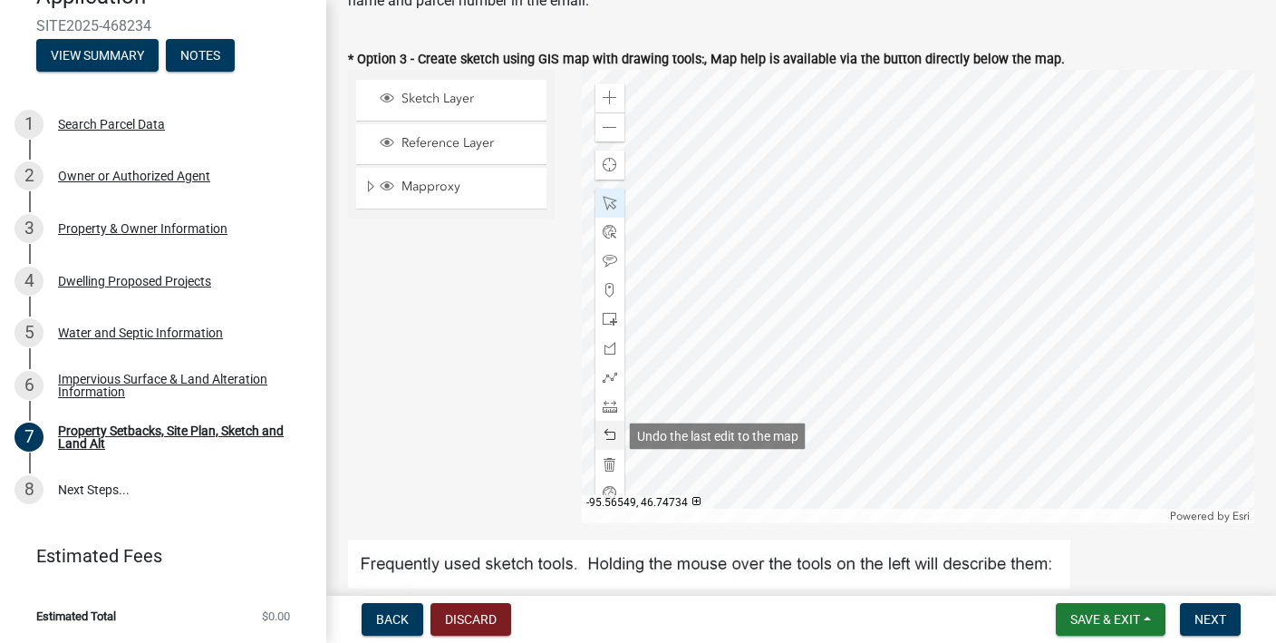
click at [613, 427] on div at bounding box center [610, 435] width 29 height 29
click at [613, 404] on span at bounding box center [610, 406] width 15 height 15
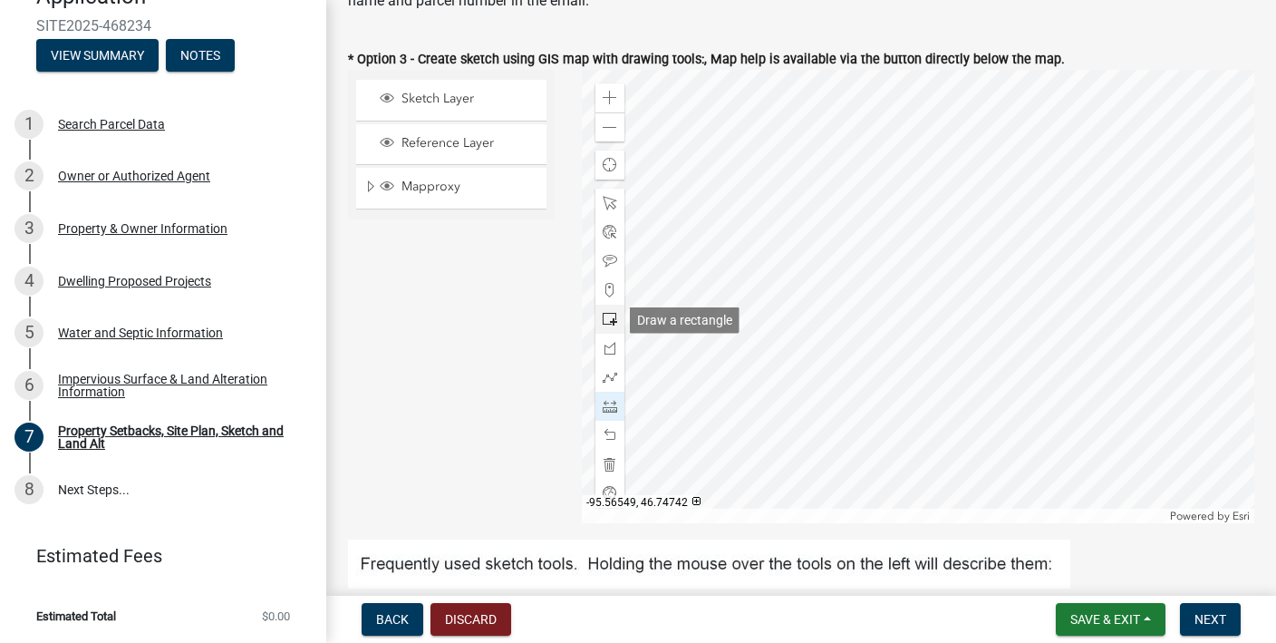
click at [615, 318] on span at bounding box center [610, 319] width 15 height 15
click at [829, 361] on div at bounding box center [919, 296] width 674 height 453
click at [812, 370] on div at bounding box center [919, 296] width 674 height 453
click at [613, 319] on span at bounding box center [610, 319] width 15 height 15
click at [846, 353] on div at bounding box center [919, 296] width 674 height 453
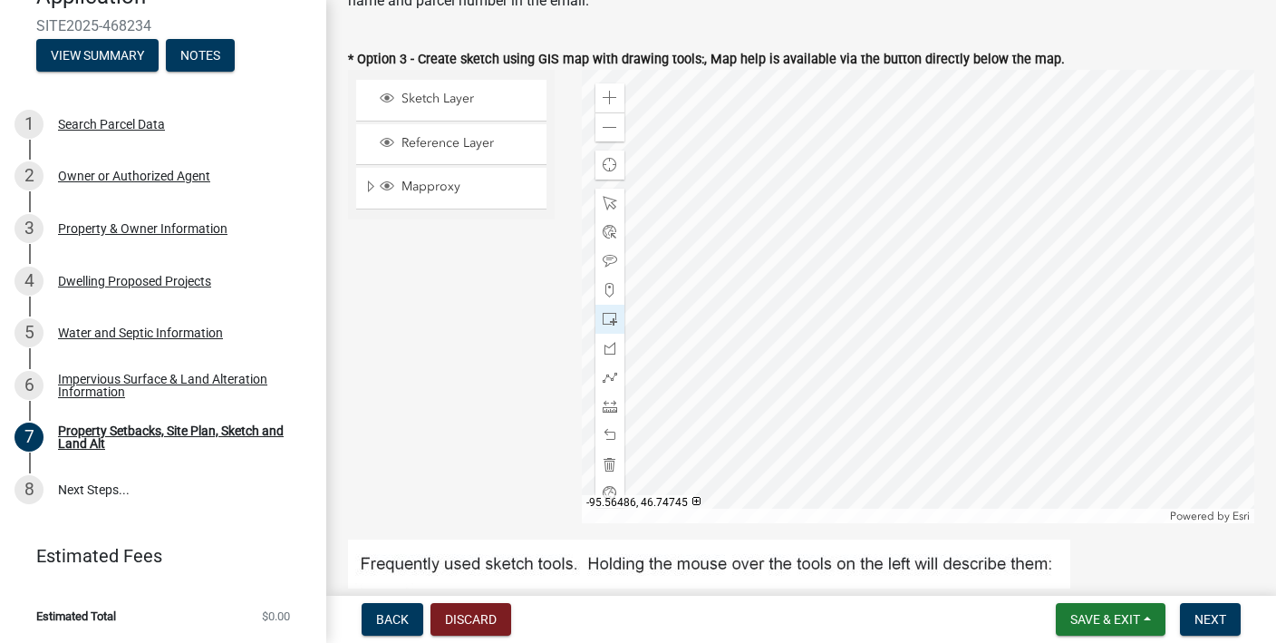
click at [840, 361] on div at bounding box center [919, 296] width 674 height 453
click at [617, 439] on div at bounding box center [610, 435] width 29 height 29
click at [606, 208] on span at bounding box center [610, 203] width 15 height 15
click at [859, 365] on div at bounding box center [919, 296] width 674 height 453
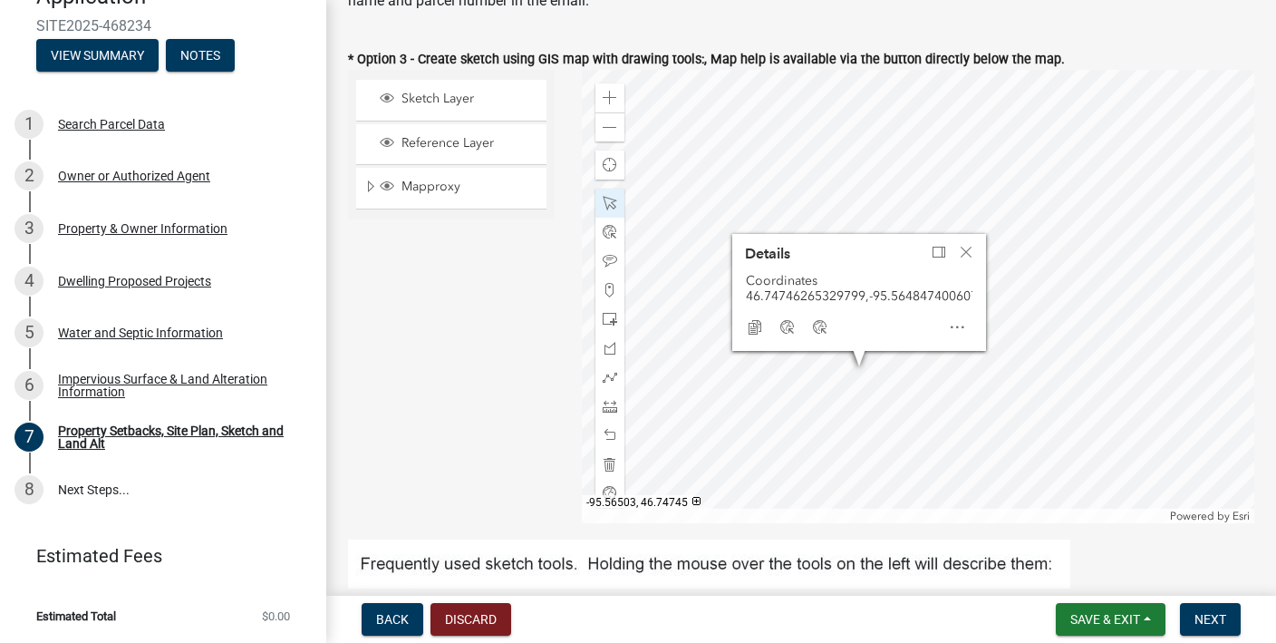
click at [784, 358] on div at bounding box center [919, 296] width 674 height 453
click at [974, 250] on div "Close" at bounding box center [966, 251] width 27 height 25
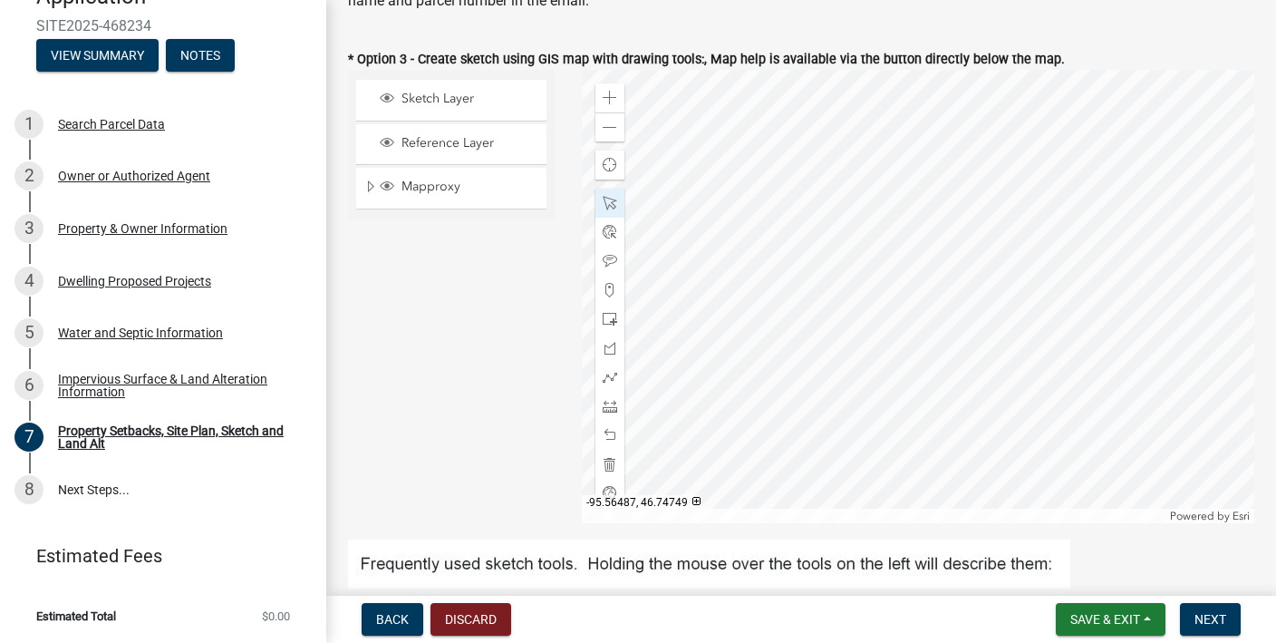
click at [839, 338] on div at bounding box center [919, 296] width 674 height 453
click at [839, 387] on div at bounding box center [919, 296] width 674 height 453
click at [813, 363] on div at bounding box center [919, 296] width 674 height 453
click at [800, 344] on div at bounding box center [919, 296] width 674 height 453
click at [800, 351] on div at bounding box center [919, 296] width 674 height 453
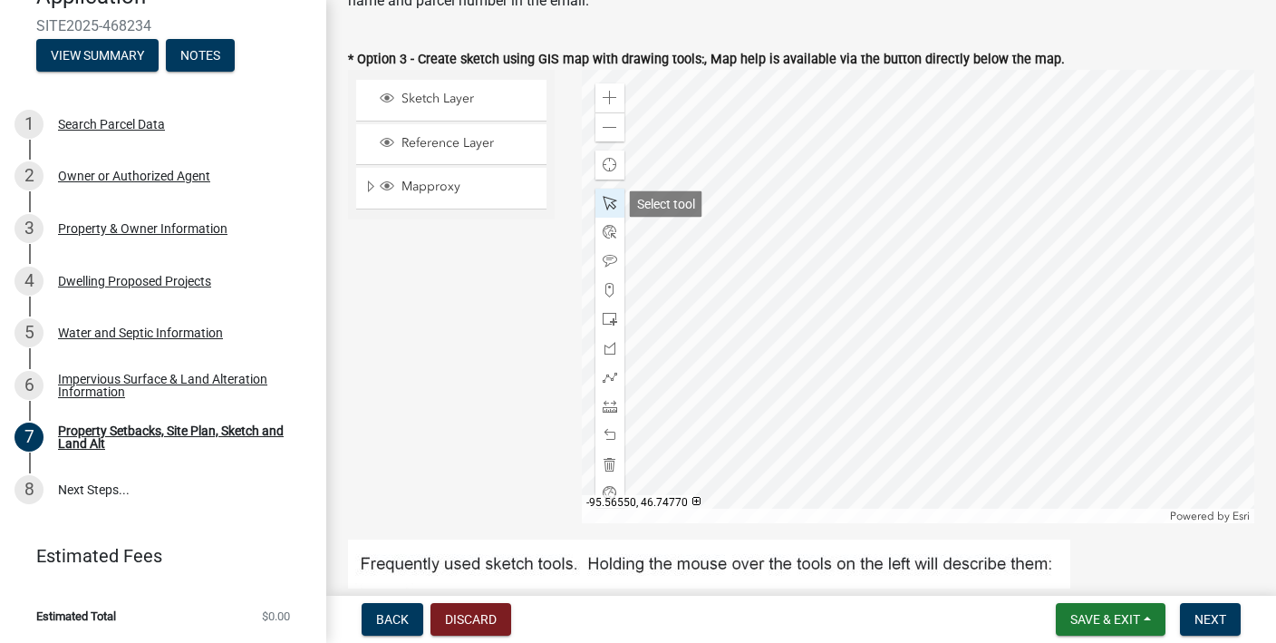
click at [617, 205] on div at bounding box center [610, 203] width 29 height 29
click at [612, 408] on span at bounding box center [610, 406] width 15 height 15
click at [740, 391] on div at bounding box center [919, 296] width 674 height 453
click at [613, 193] on div at bounding box center [610, 203] width 29 height 29
click at [809, 364] on div at bounding box center [919, 296] width 674 height 453
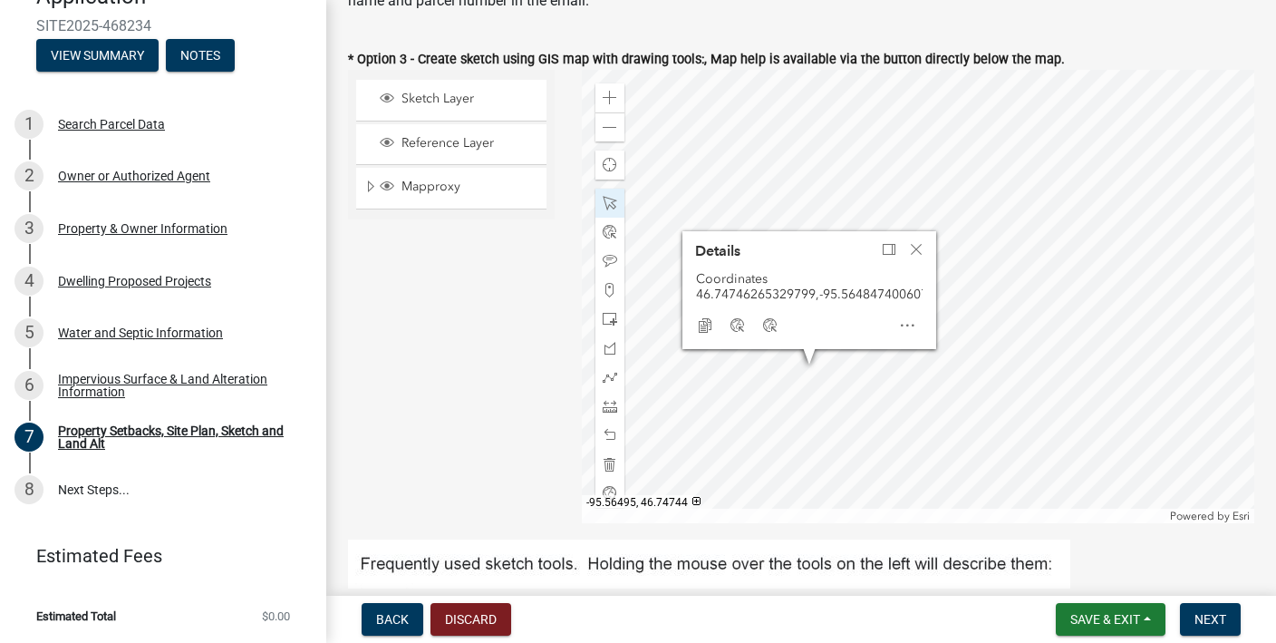
click at [810, 365] on div at bounding box center [919, 296] width 674 height 453
click at [616, 403] on span at bounding box center [610, 406] width 15 height 15
click at [917, 250] on span "Close" at bounding box center [916, 249] width 15 height 15
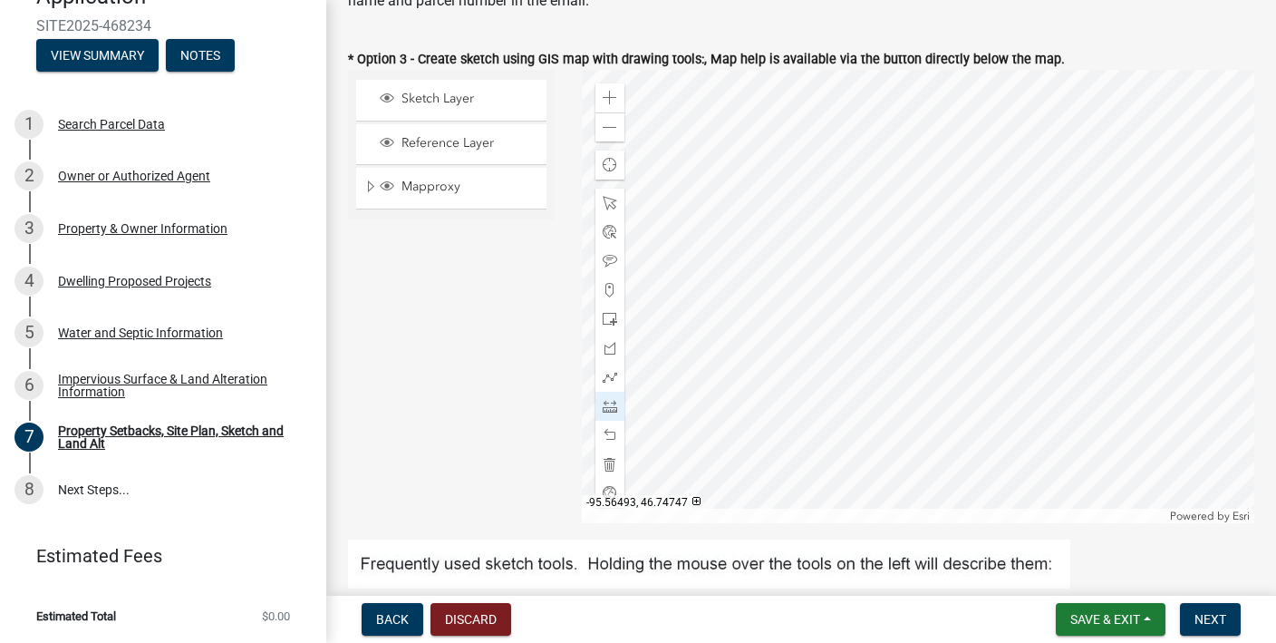
click at [819, 348] on div at bounding box center [919, 296] width 674 height 453
click at [607, 210] on span at bounding box center [610, 203] width 15 height 15
click at [800, 352] on div at bounding box center [919, 296] width 674 height 453
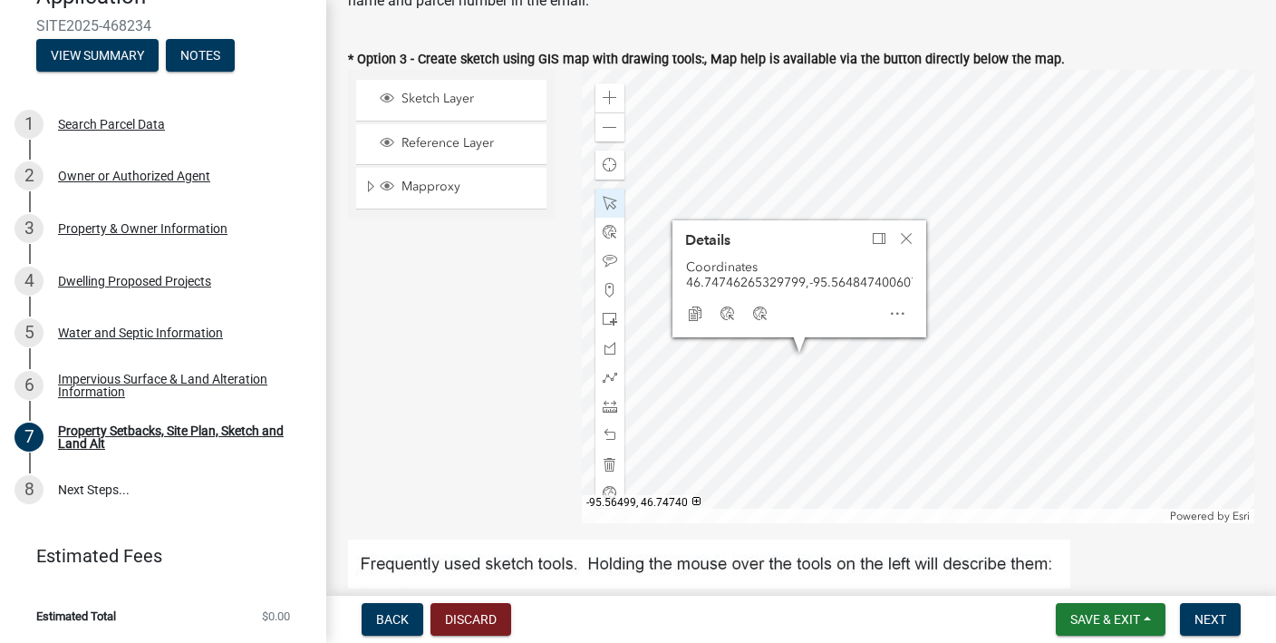
click at [797, 384] on div at bounding box center [919, 296] width 674 height 453
click at [839, 358] on div at bounding box center [919, 296] width 674 height 453
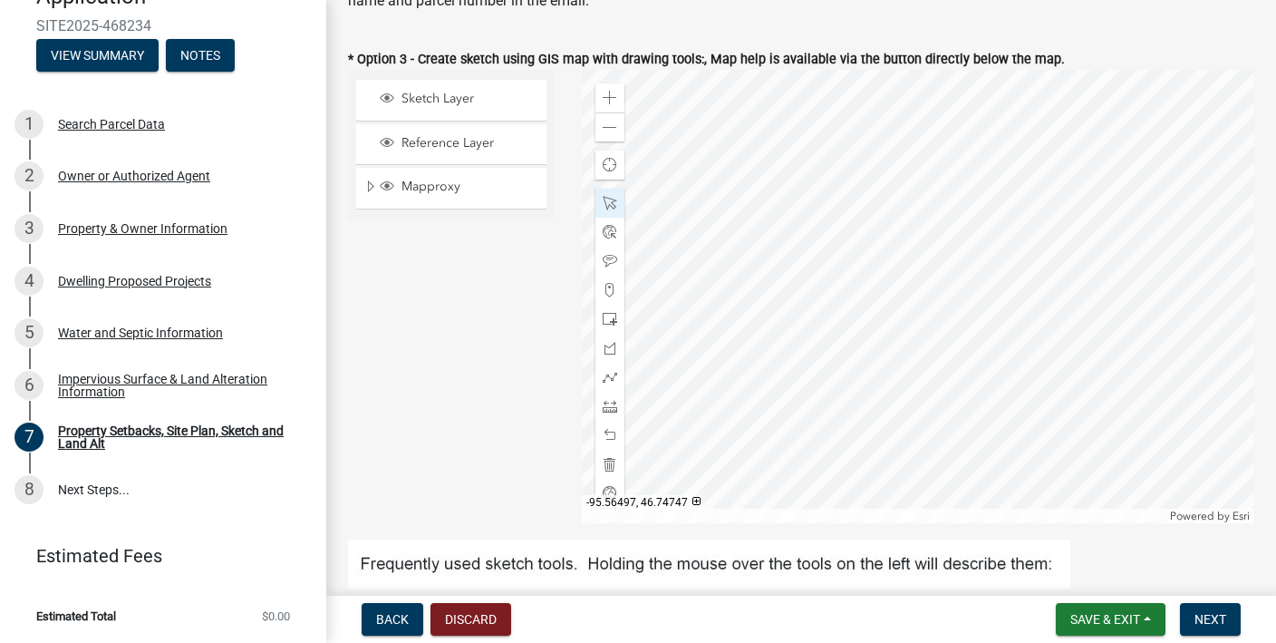
click at [802, 352] on div at bounding box center [919, 296] width 674 height 453
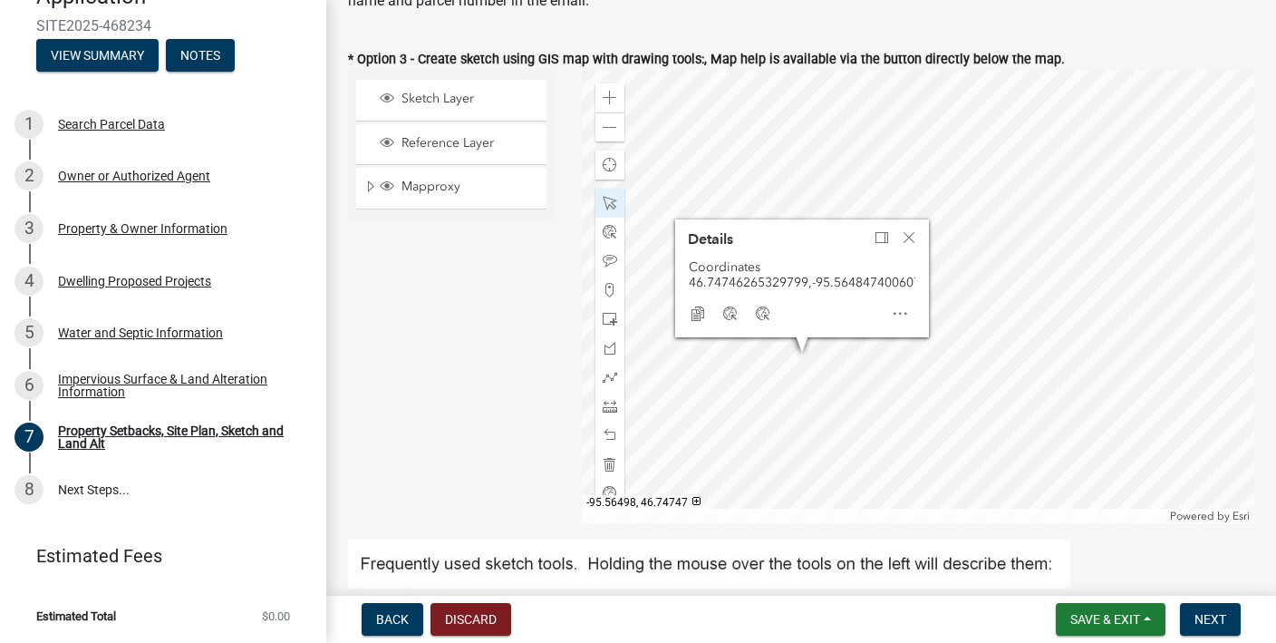
click at [800, 348] on div at bounding box center [919, 296] width 674 height 453
click at [717, 412] on div at bounding box center [919, 296] width 674 height 453
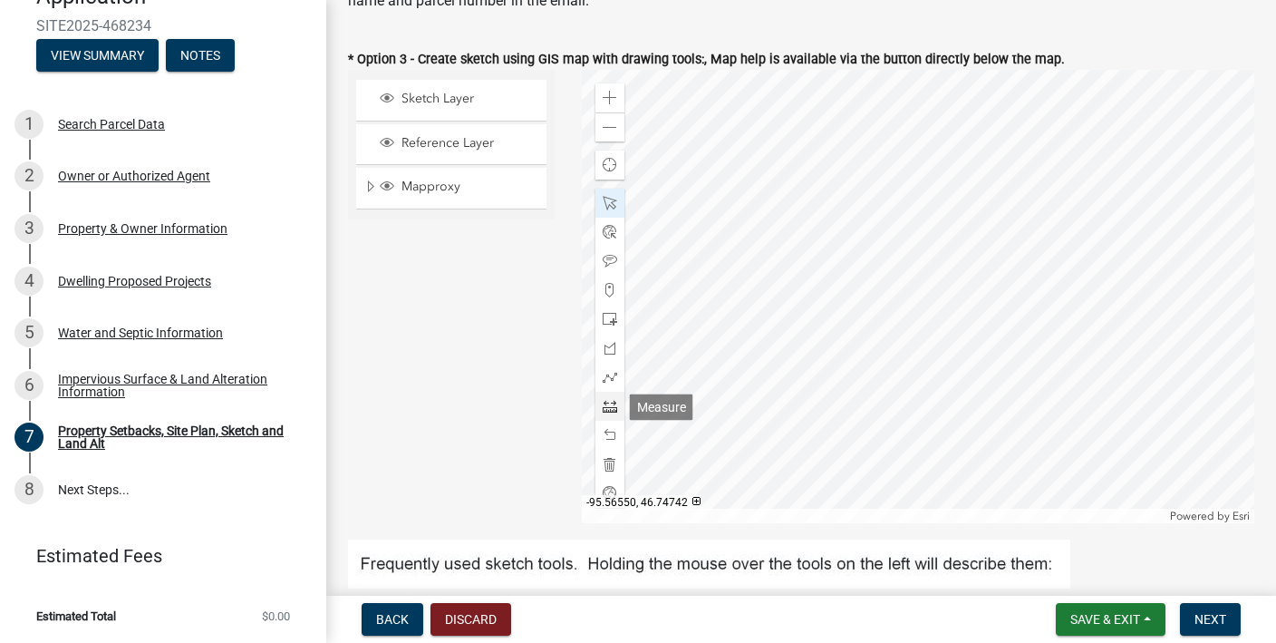
click at [612, 411] on span at bounding box center [610, 406] width 15 height 15
click at [742, 393] on div at bounding box center [919, 296] width 674 height 453
click at [603, 206] on span at bounding box center [610, 203] width 15 height 15
click at [613, 404] on span at bounding box center [610, 406] width 15 height 15
click at [819, 351] on div at bounding box center [919, 296] width 674 height 453
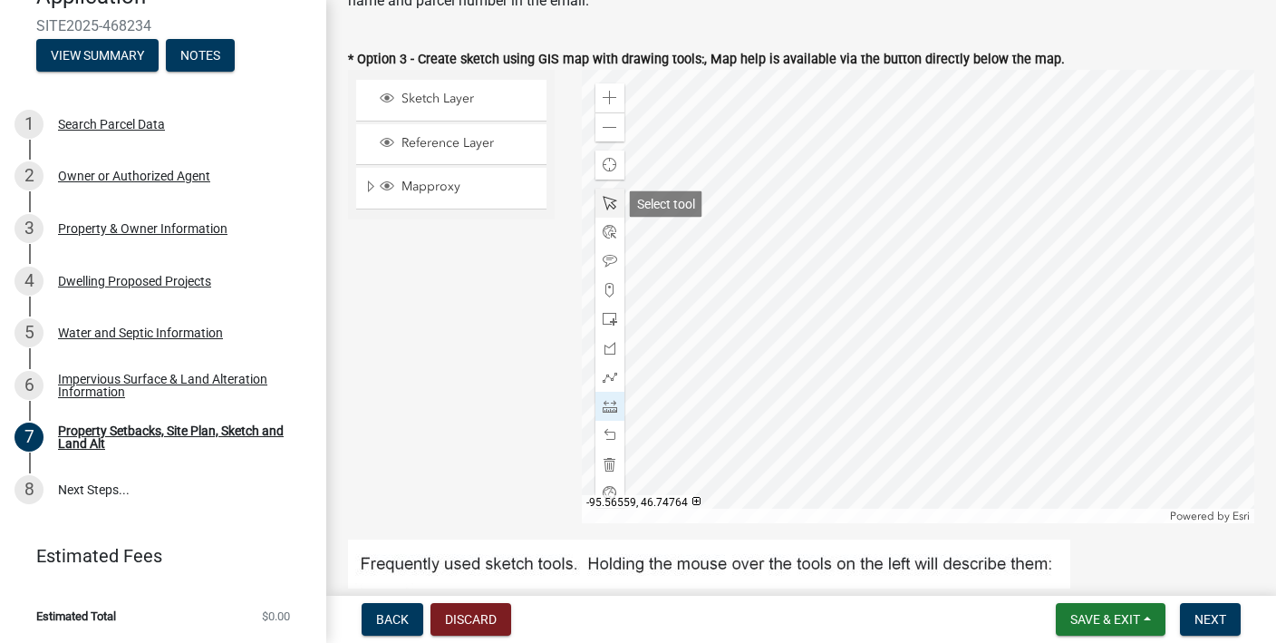
click at [611, 207] on span at bounding box center [610, 203] width 15 height 15
click at [606, 378] on span at bounding box center [610, 377] width 15 height 15
click at [815, 354] on div at bounding box center [919, 296] width 674 height 453
click at [849, 339] on div at bounding box center [919, 296] width 674 height 453
click at [872, 310] on div at bounding box center [919, 296] width 674 height 453
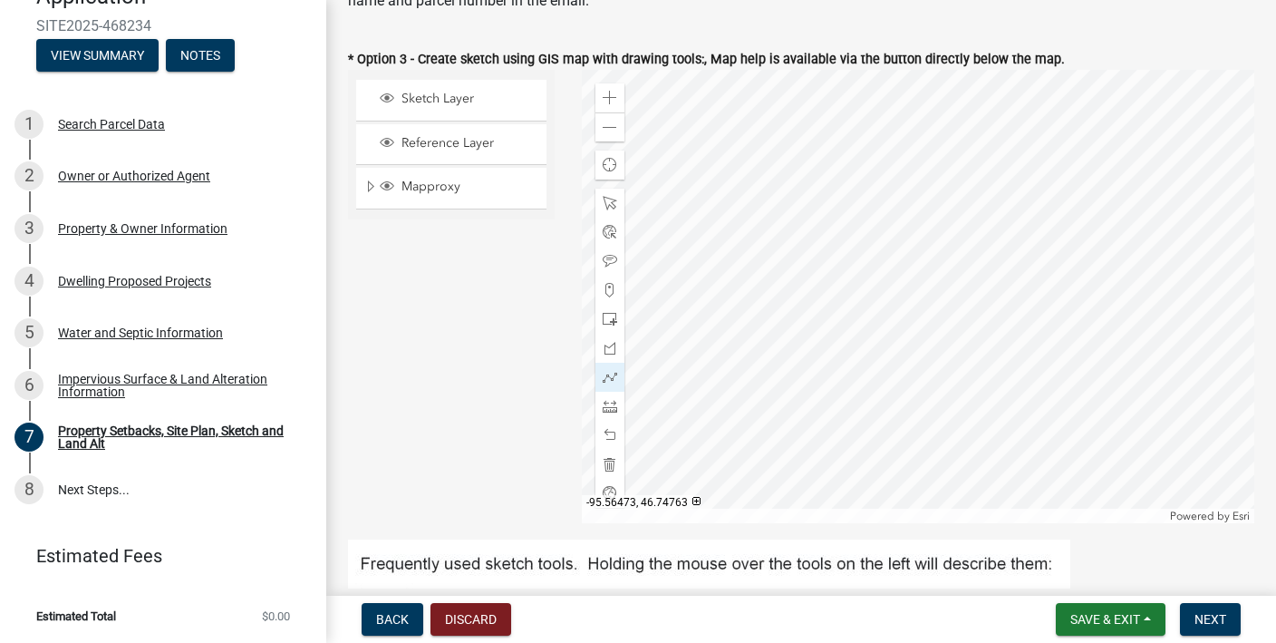
click at [885, 268] on div at bounding box center [919, 296] width 674 height 453
click at [896, 239] on div at bounding box center [919, 296] width 674 height 453
click at [922, 211] on div at bounding box center [919, 296] width 674 height 453
click at [956, 207] on div at bounding box center [919, 296] width 674 height 453
click at [987, 208] on div at bounding box center [919, 296] width 674 height 453
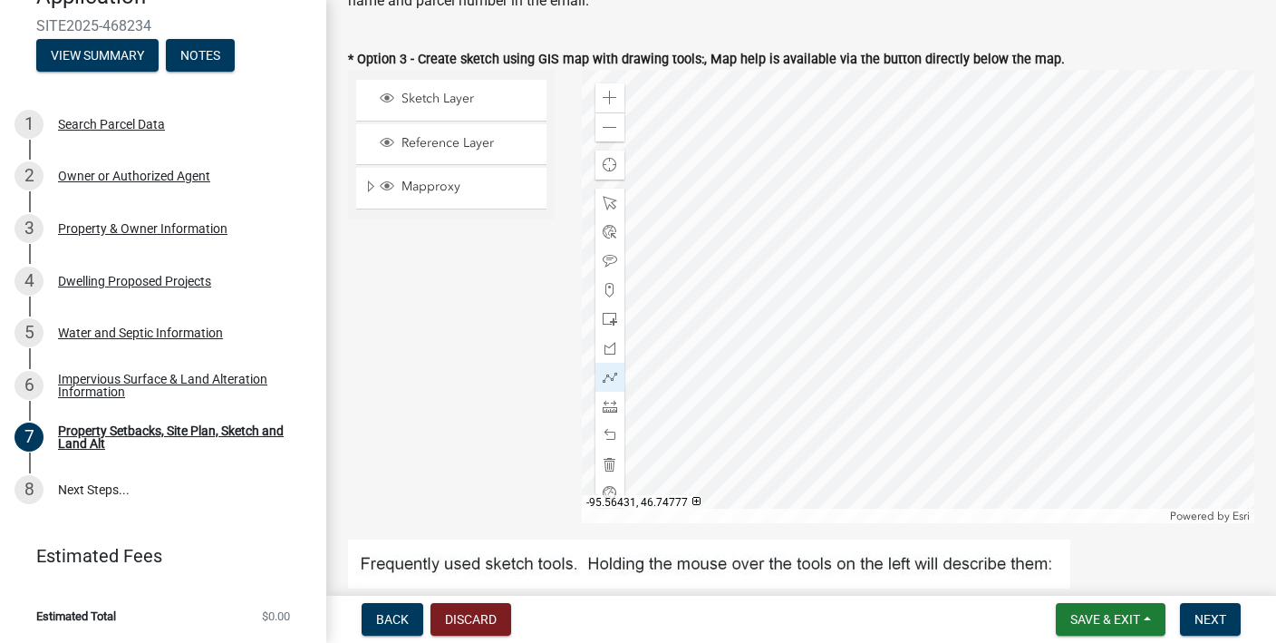
click at [1028, 201] on div at bounding box center [919, 296] width 674 height 453
click at [1053, 203] on div at bounding box center [919, 296] width 674 height 453
click at [1097, 214] on div at bounding box center [919, 296] width 674 height 453
click at [1130, 224] on div at bounding box center [919, 296] width 674 height 453
click at [1178, 238] on div at bounding box center [919, 296] width 674 height 453
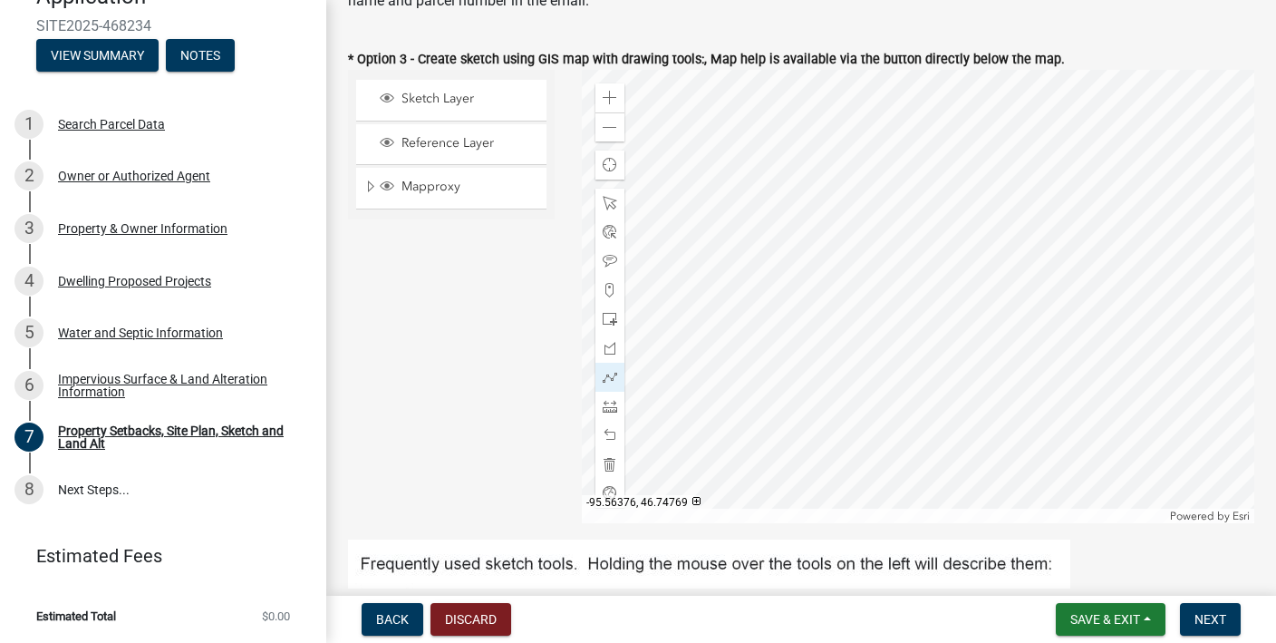
click at [1217, 239] on div at bounding box center [919, 296] width 674 height 453
click at [1217, 281] on div at bounding box center [919, 296] width 674 height 453
click at [1188, 280] on div at bounding box center [919, 296] width 674 height 453
click at [1130, 254] on div at bounding box center [919, 296] width 674 height 453
click at [615, 437] on span at bounding box center [610, 435] width 15 height 15
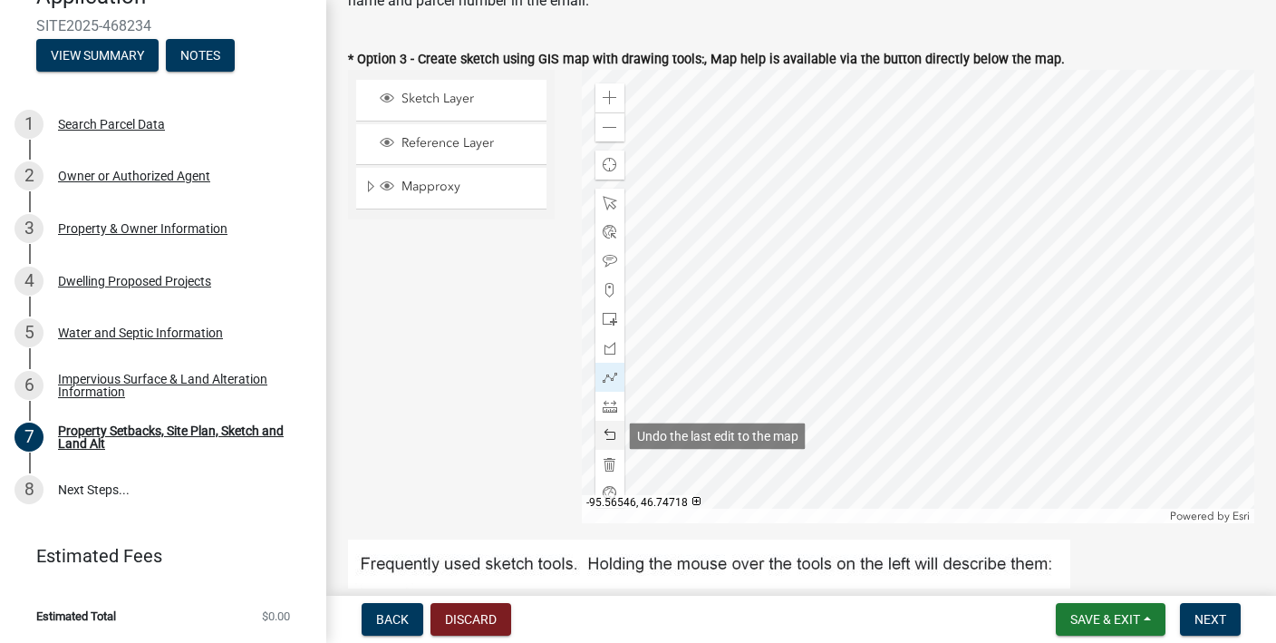
click at [610, 432] on span at bounding box center [610, 435] width 15 height 15
click at [615, 409] on span at bounding box center [610, 406] width 15 height 15
click at [611, 427] on div at bounding box center [610, 435] width 29 height 29
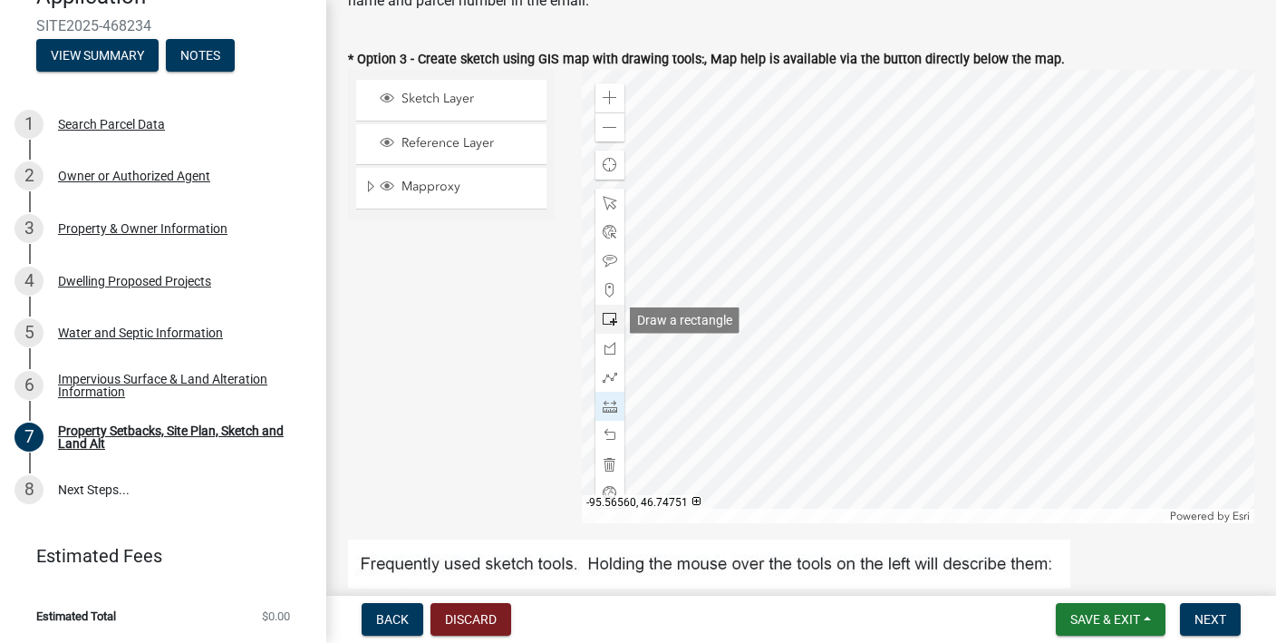
click at [612, 316] on span at bounding box center [610, 319] width 15 height 15
click at [821, 366] on div at bounding box center [919, 296] width 674 height 453
click at [822, 364] on div at bounding box center [919, 296] width 674 height 453
click at [614, 321] on span at bounding box center [610, 319] width 15 height 15
click at [831, 363] on div at bounding box center [919, 296] width 674 height 453
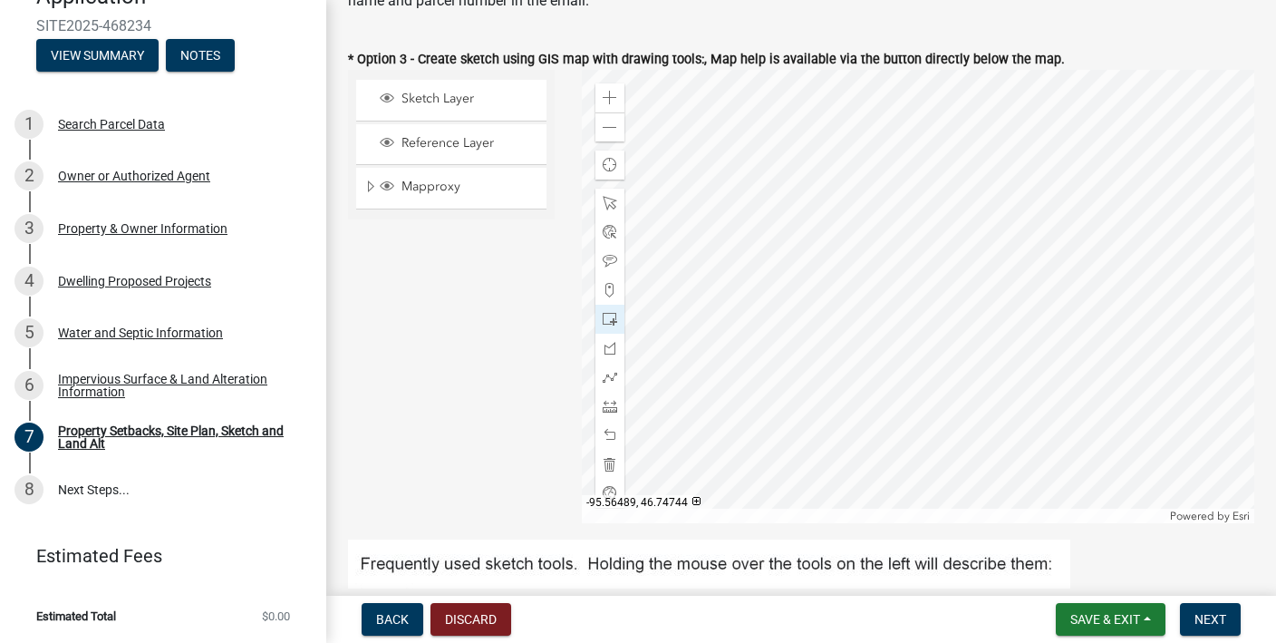
click at [831, 363] on div at bounding box center [919, 296] width 674 height 453
click at [608, 313] on span at bounding box center [610, 319] width 15 height 15
click at [826, 360] on div at bounding box center [919, 296] width 674 height 453
click at [816, 371] on div at bounding box center [919, 296] width 674 height 453
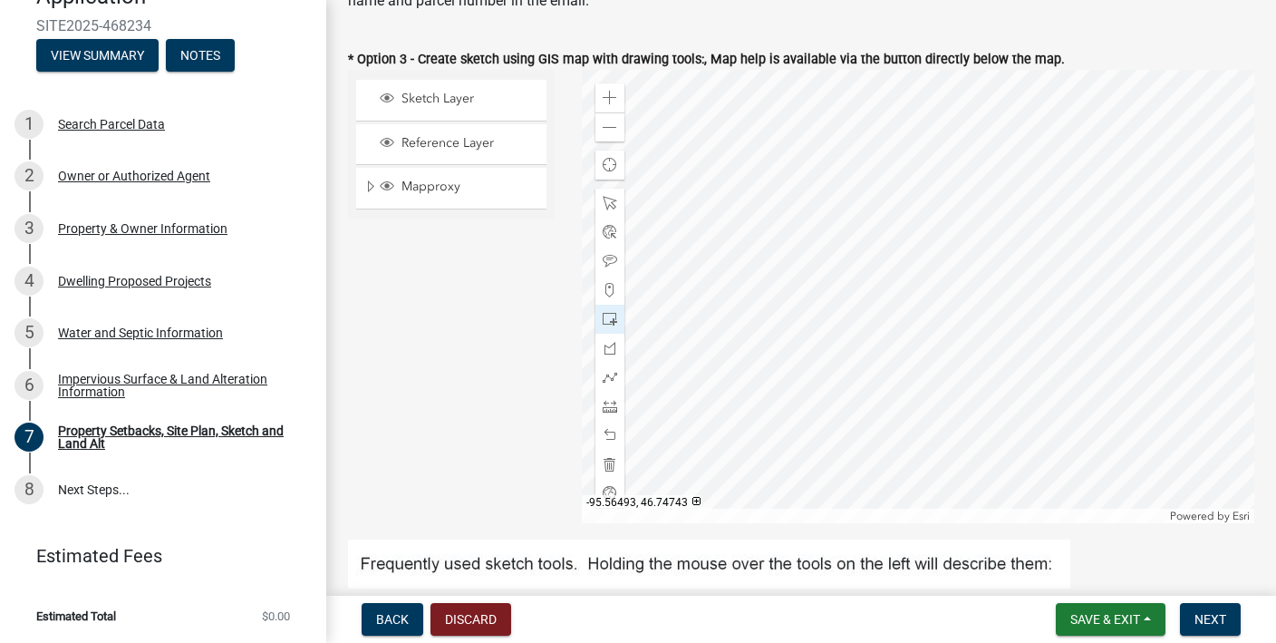
click at [816, 371] on div at bounding box center [919, 296] width 674 height 453
click at [612, 195] on div at bounding box center [610, 203] width 29 height 29
click at [825, 363] on div at bounding box center [919, 296] width 674 height 453
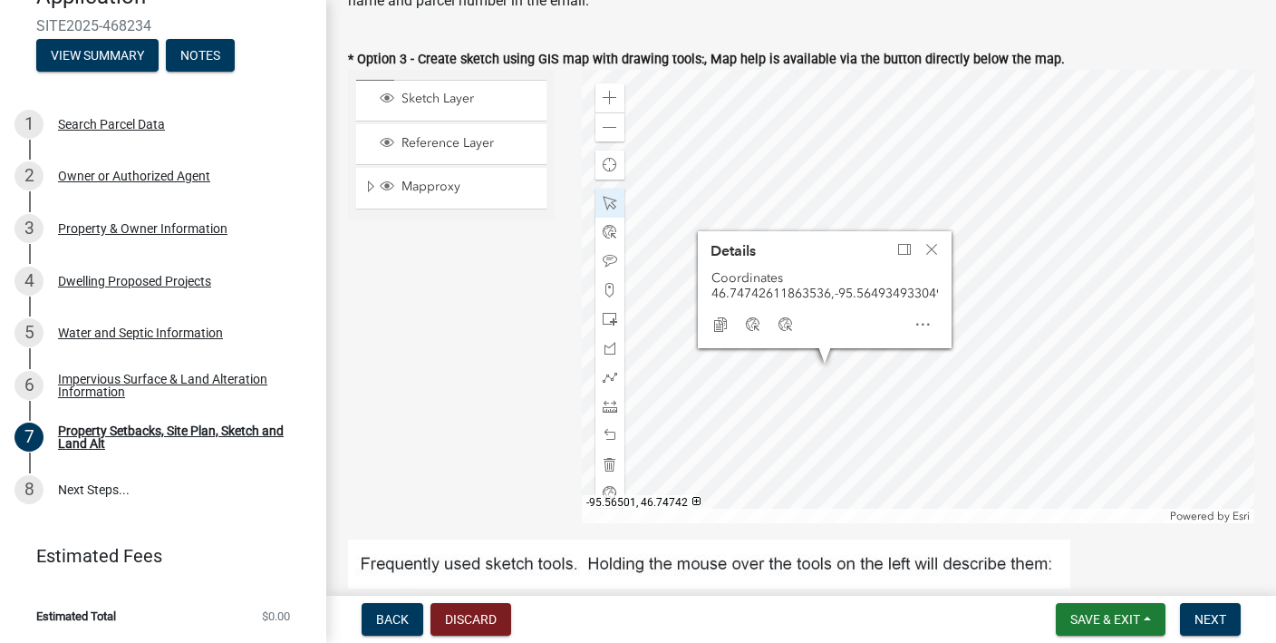
click at [790, 373] on div at bounding box center [919, 296] width 674 height 453
click at [786, 373] on div at bounding box center [919, 296] width 674 height 453
click at [818, 388] on div at bounding box center [919, 296] width 674 height 453
click at [932, 256] on span "Close" at bounding box center [932, 249] width 15 height 15
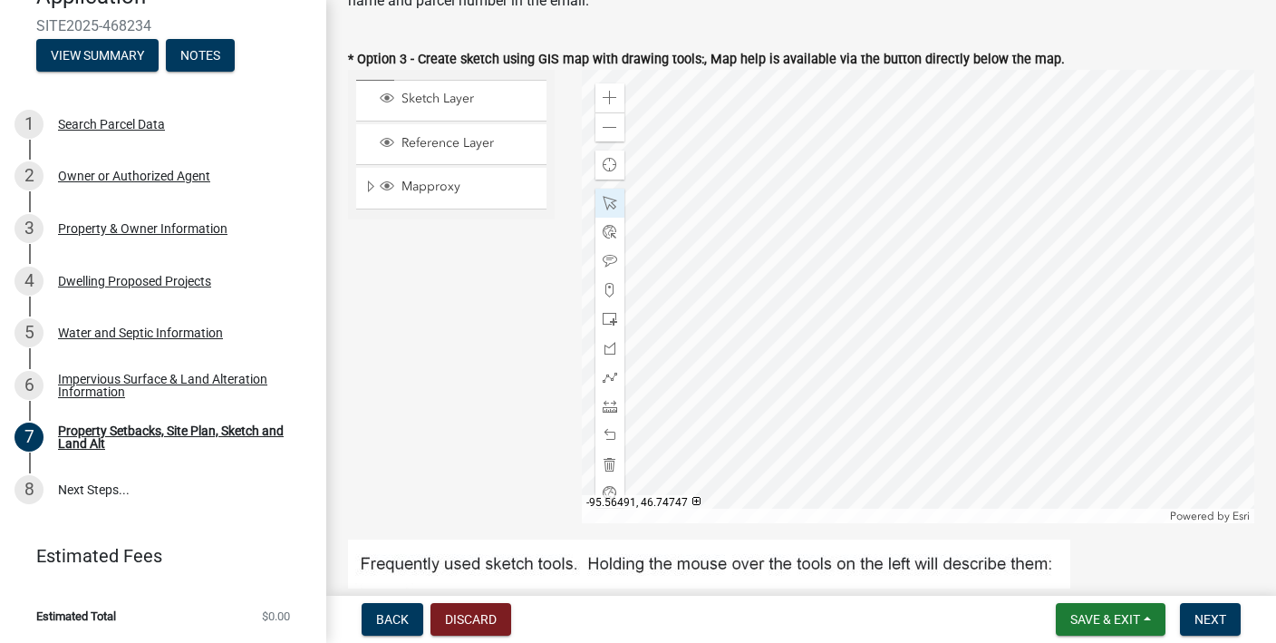
click at [823, 349] on div at bounding box center [919, 296] width 674 height 453
click at [817, 364] on div at bounding box center [919, 296] width 674 height 453
click at [800, 386] on div at bounding box center [919, 296] width 674 height 453
click at [801, 352] on div at bounding box center [919, 296] width 674 height 453
click at [608, 408] on span at bounding box center [610, 406] width 15 height 15
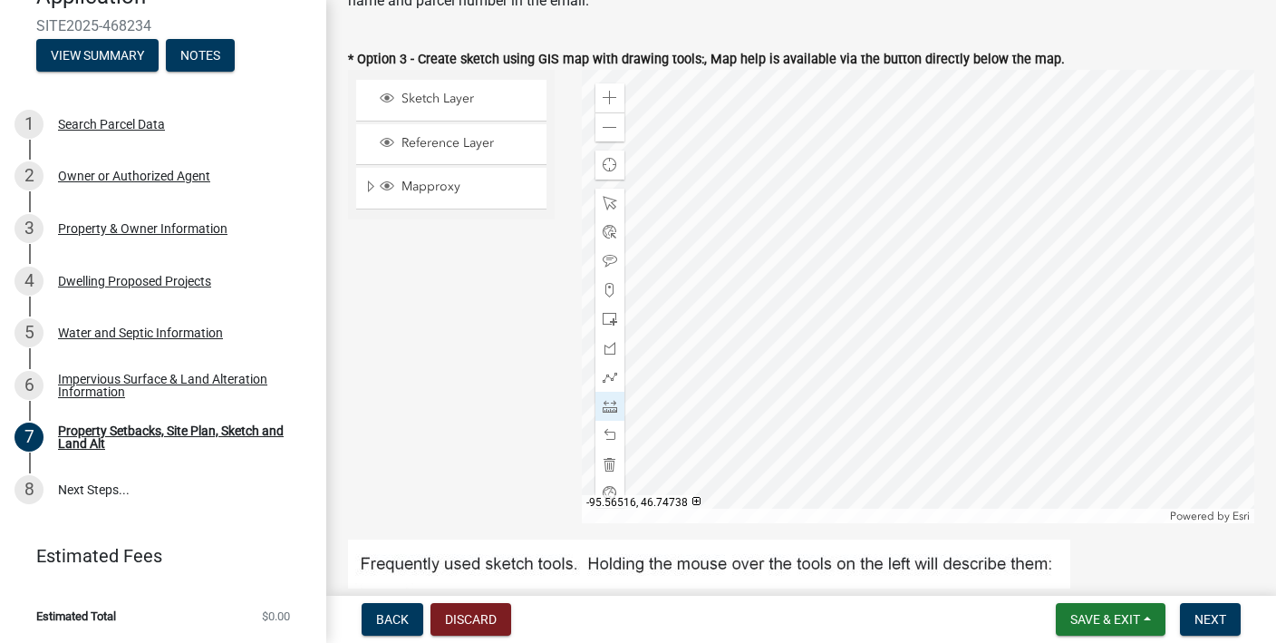
click at [740, 392] on div at bounding box center [919, 296] width 674 height 453
click at [611, 199] on span at bounding box center [610, 203] width 15 height 15
click at [802, 357] on div at bounding box center [919, 296] width 674 height 453
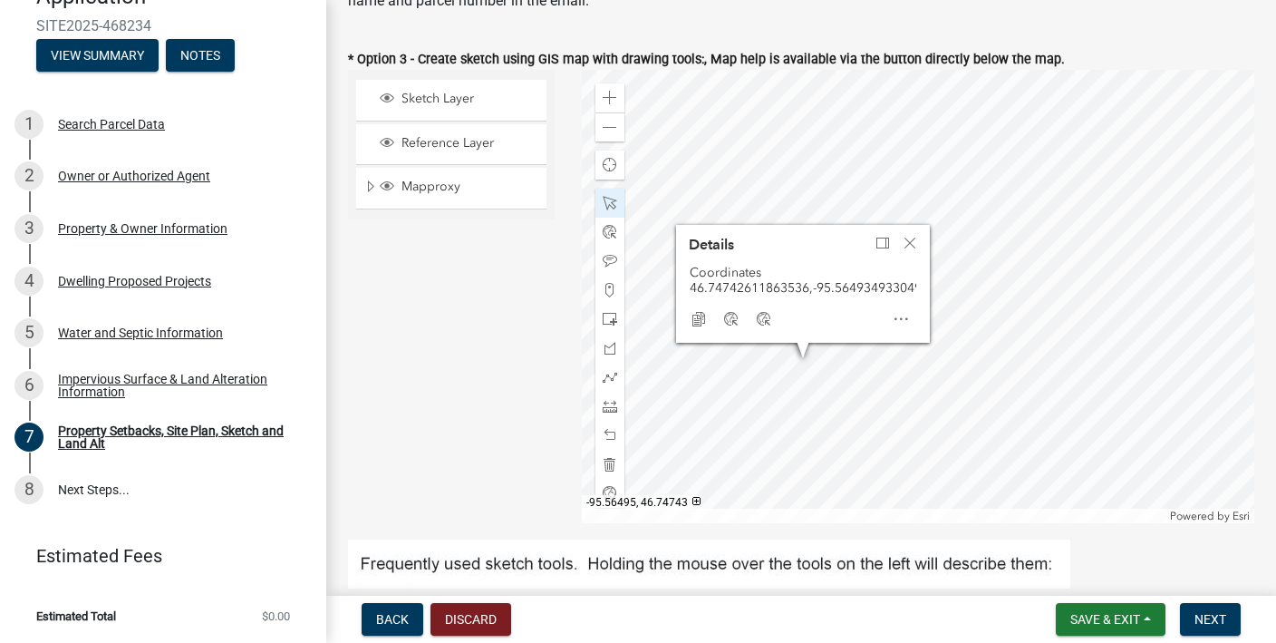
click at [810, 367] on div at bounding box center [919, 296] width 674 height 453
click at [608, 411] on span at bounding box center [610, 406] width 15 height 15
click at [740, 393] on div at bounding box center [919, 296] width 674 height 453
click at [606, 204] on span at bounding box center [610, 203] width 15 height 15
click at [806, 364] on div at bounding box center [919, 296] width 674 height 453
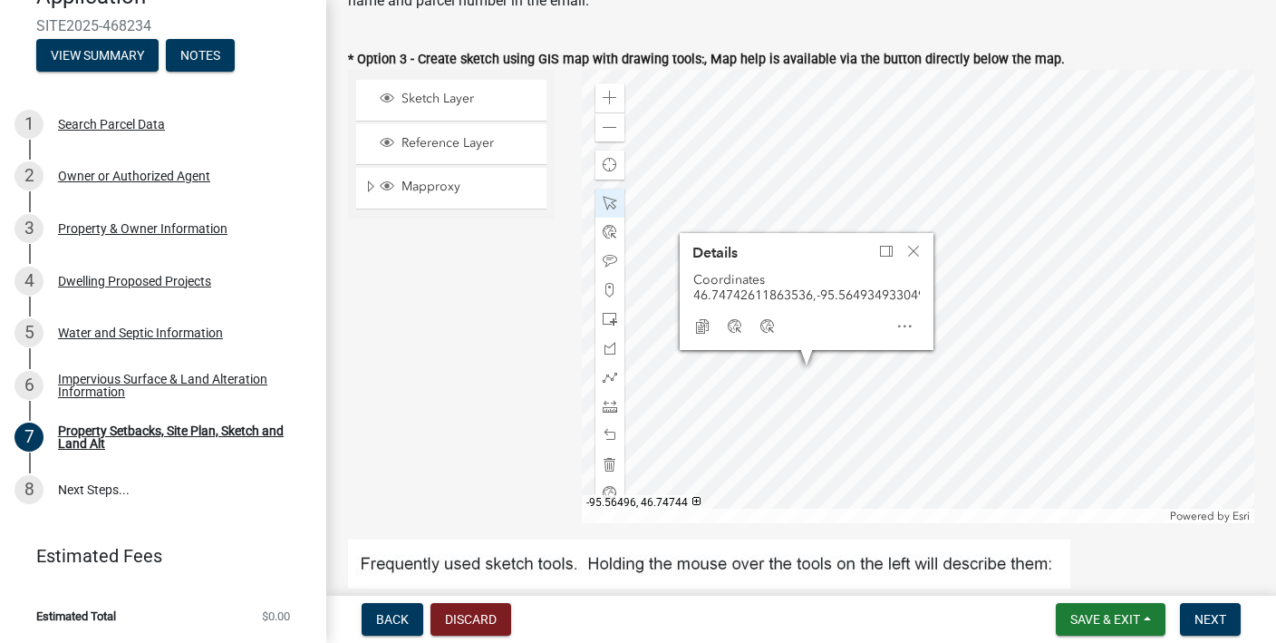
click at [806, 365] on div at bounding box center [919, 296] width 674 height 453
click at [811, 366] on div at bounding box center [919, 296] width 674 height 453
click at [779, 416] on div at bounding box center [919, 296] width 674 height 453
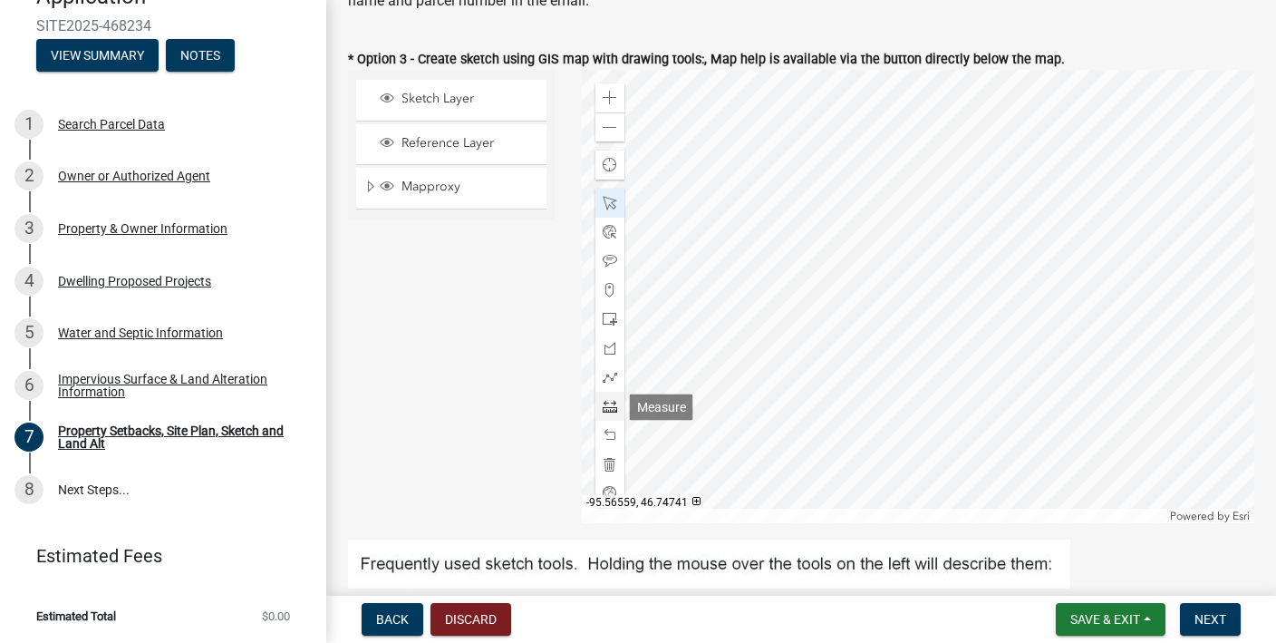
click at [613, 403] on span at bounding box center [610, 406] width 15 height 15
click at [741, 389] on div at bounding box center [919, 296] width 674 height 453
click at [616, 405] on div at bounding box center [610, 406] width 29 height 29
click at [819, 347] on div at bounding box center [919, 296] width 674 height 453
click at [613, 200] on span at bounding box center [610, 203] width 15 height 15
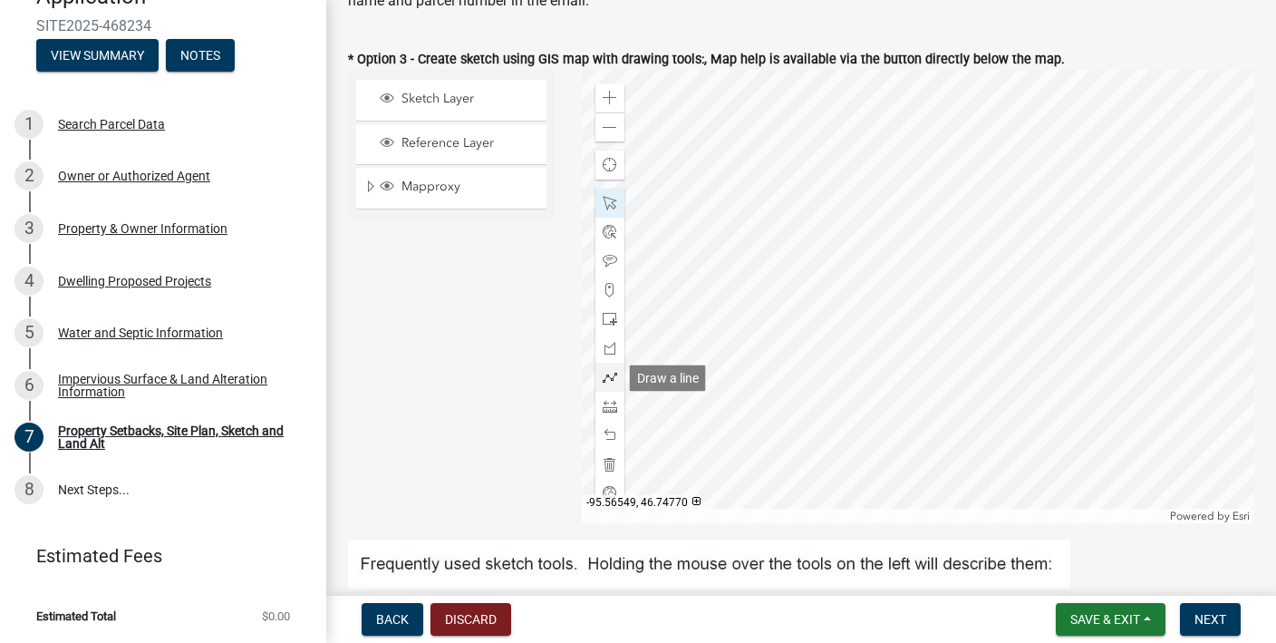
click at [606, 368] on div at bounding box center [610, 377] width 29 height 29
click at [1220, 249] on div at bounding box center [919, 296] width 674 height 453
click at [1165, 234] on div at bounding box center [919, 296] width 674 height 453
click at [1110, 217] on div at bounding box center [919, 296] width 674 height 453
click at [1059, 213] on div at bounding box center [919, 296] width 674 height 453
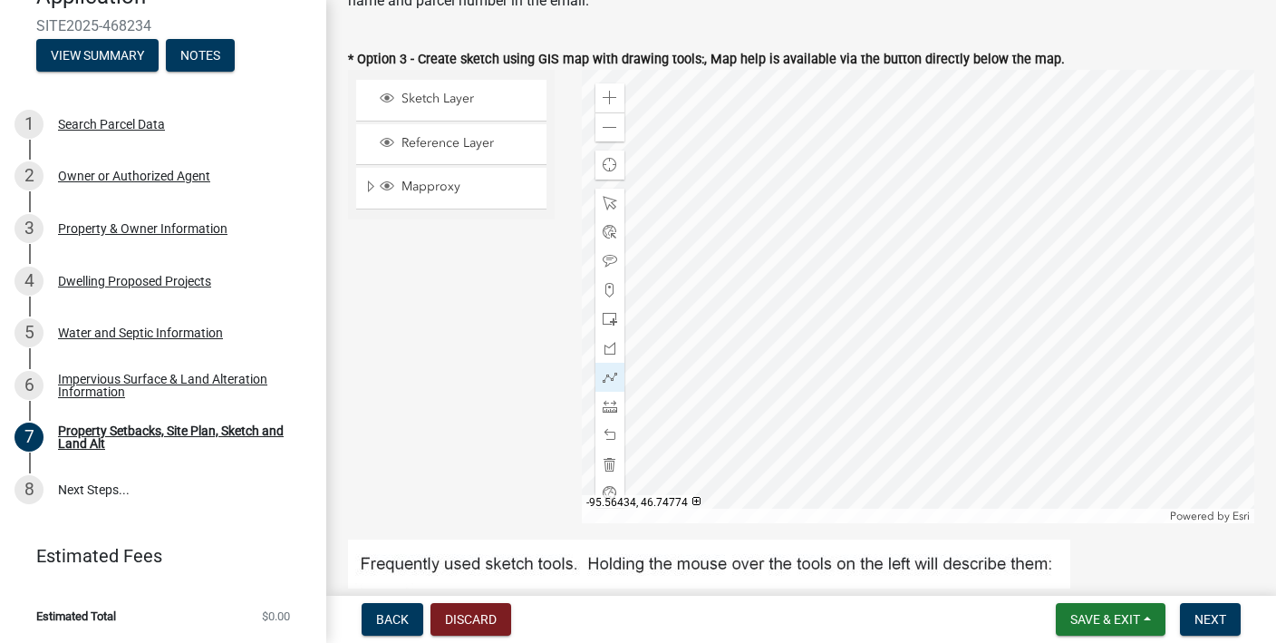
click at [1017, 213] on div at bounding box center [919, 296] width 674 height 453
click at [981, 222] on div at bounding box center [919, 296] width 674 height 453
click at [944, 256] on div at bounding box center [919, 296] width 674 height 453
click at [924, 295] on div at bounding box center [919, 296] width 674 height 453
click at [912, 333] on div at bounding box center [919, 296] width 674 height 453
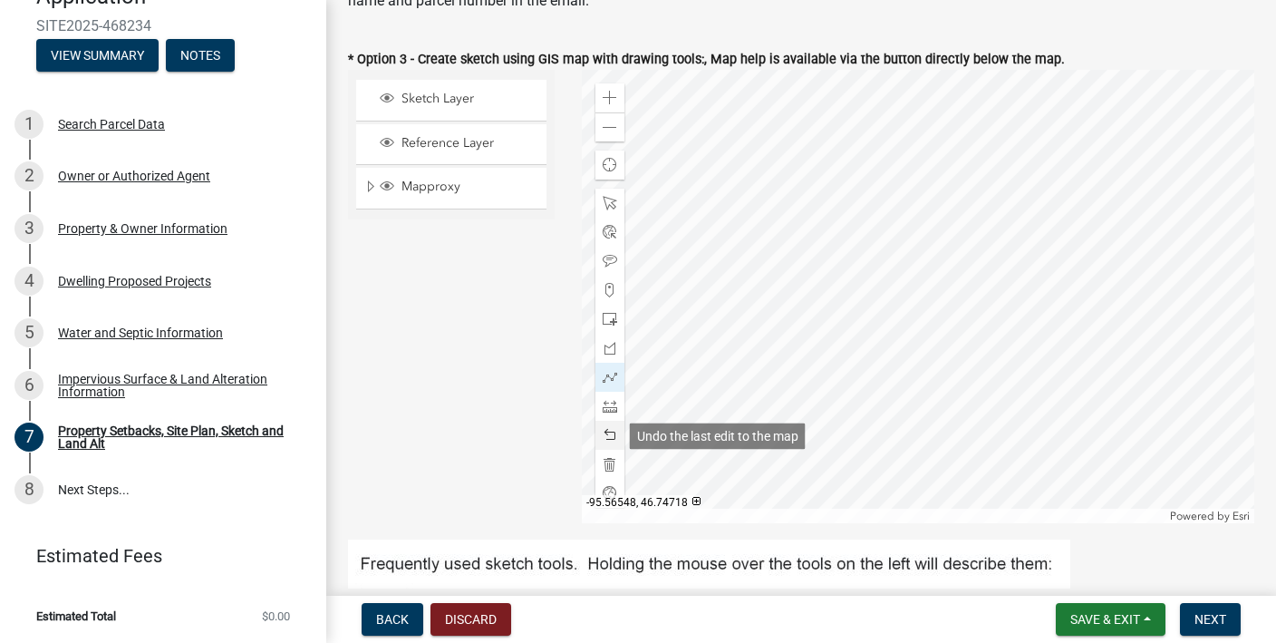
click at [613, 436] on span at bounding box center [610, 435] width 15 height 15
click at [894, 317] on div at bounding box center [919, 296] width 674 height 453
click at [870, 334] on div at bounding box center [919, 296] width 674 height 453
click at [816, 344] on div at bounding box center [919, 296] width 674 height 453
click at [613, 373] on span at bounding box center [610, 377] width 15 height 15
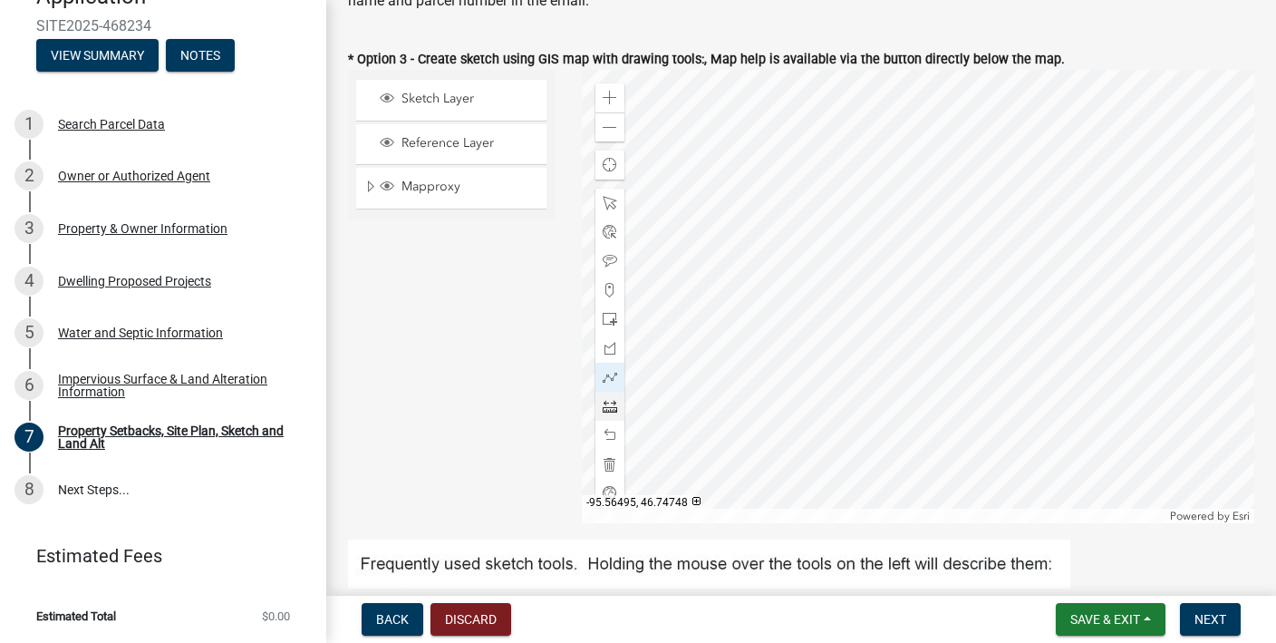
click at [810, 346] on div at bounding box center [919, 296] width 674 height 453
click at [858, 341] on div at bounding box center [919, 296] width 674 height 453
click at [887, 312] on div at bounding box center [919, 296] width 674 height 453
click at [904, 279] on div at bounding box center [919, 296] width 674 height 453
click at [918, 249] on div at bounding box center [919, 296] width 674 height 453
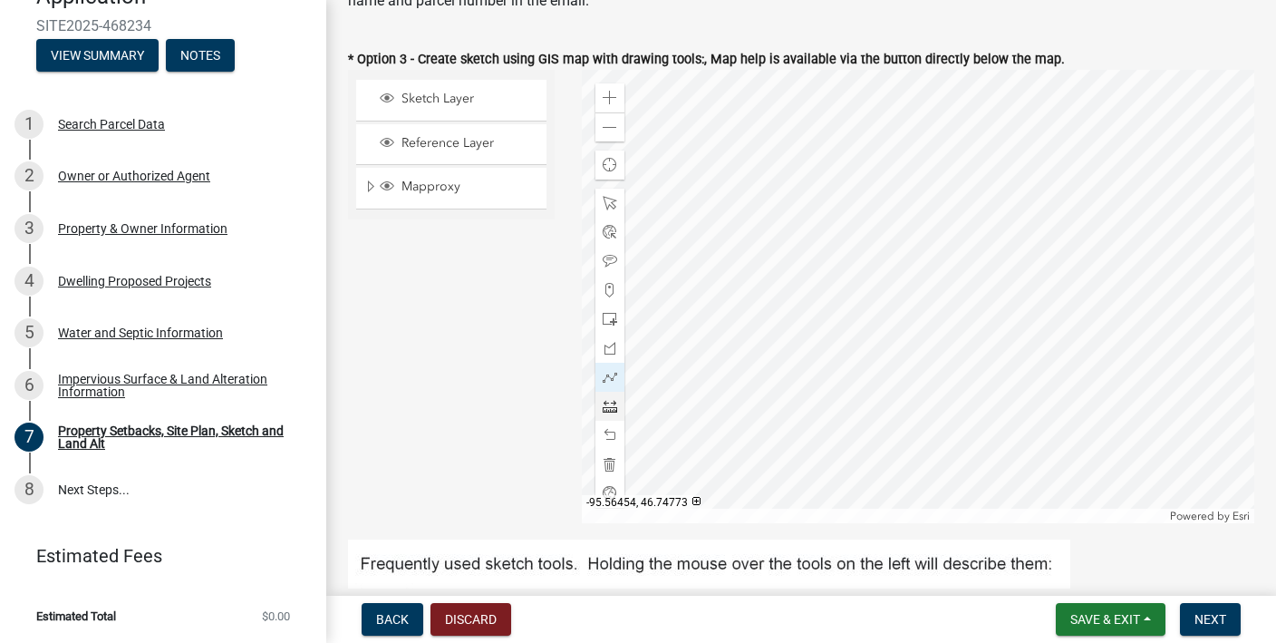
click at [950, 221] on div at bounding box center [919, 296] width 674 height 453
click at [977, 201] on div at bounding box center [919, 296] width 674 height 453
click at [1019, 191] on div at bounding box center [919, 296] width 674 height 453
click at [1060, 192] on div at bounding box center [919, 296] width 674 height 453
click at [1094, 206] on div at bounding box center [919, 296] width 674 height 453
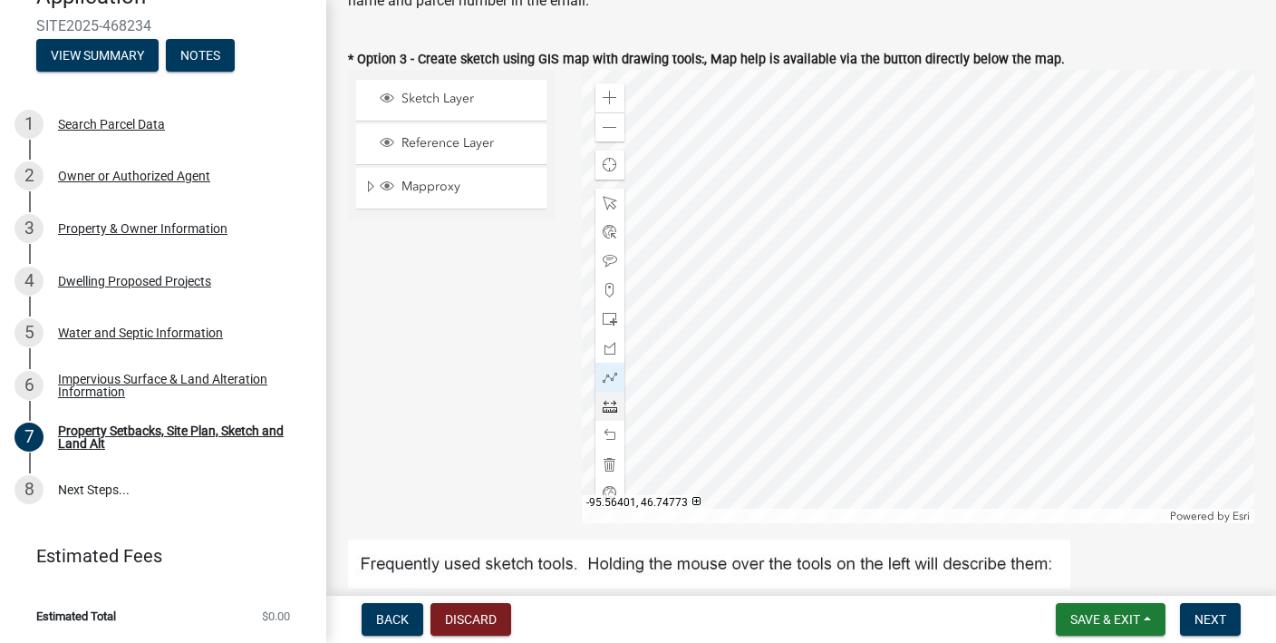
click at [1129, 219] on div at bounding box center [919, 296] width 674 height 453
click at [1164, 232] on div at bounding box center [919, 296] width 674 height 453
click at [1216, 241] on div at bounding box center [919, 296] width 674 height 453
click at [1217, 268] on div at bounding box center [919, 296] width 674 height 453
click at [1167, 258] on div at bounding box center [919, 296] width 674 height 453
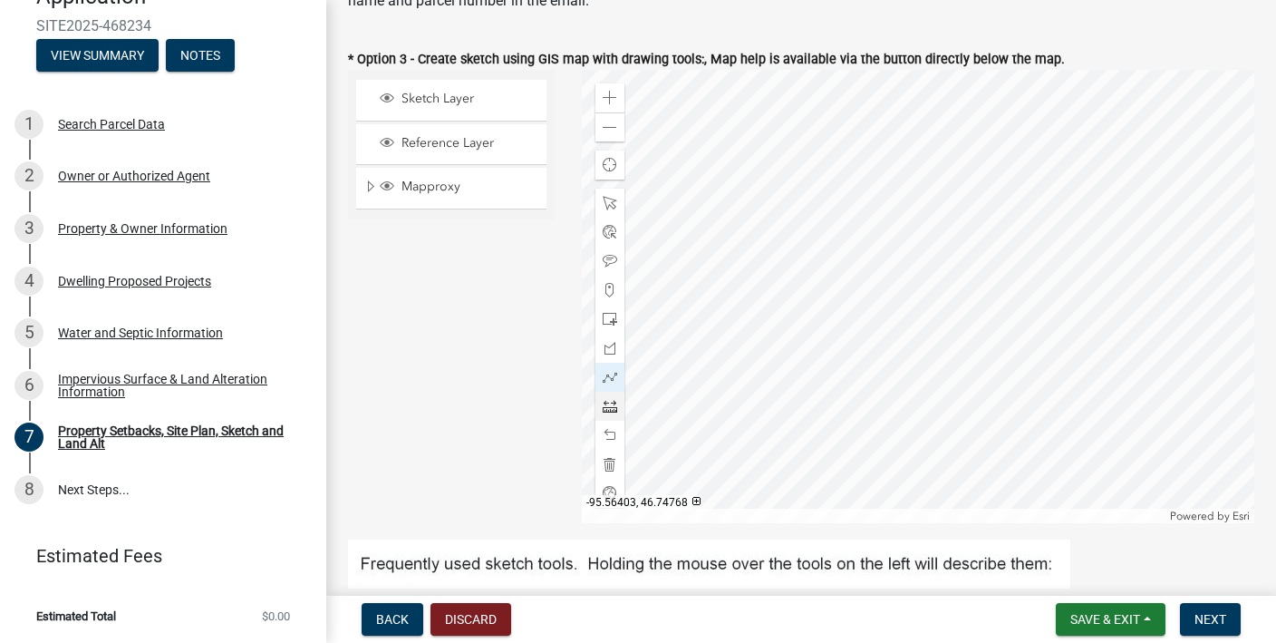
click at [1125, 243] on div at bounding box center [919, 296] width 674 height 453
click at [1090, 229] on div at bounding box center [919, 296] width 674 height 453
click at [1062, 217] on div at bounding box center [919, 296] width 674 height 453
click at [1027, 213] on div at bounding box center [919, 296] width 674 height 453
click at [987, 223] on div at bounding box center [919, 296] width 674 height 453
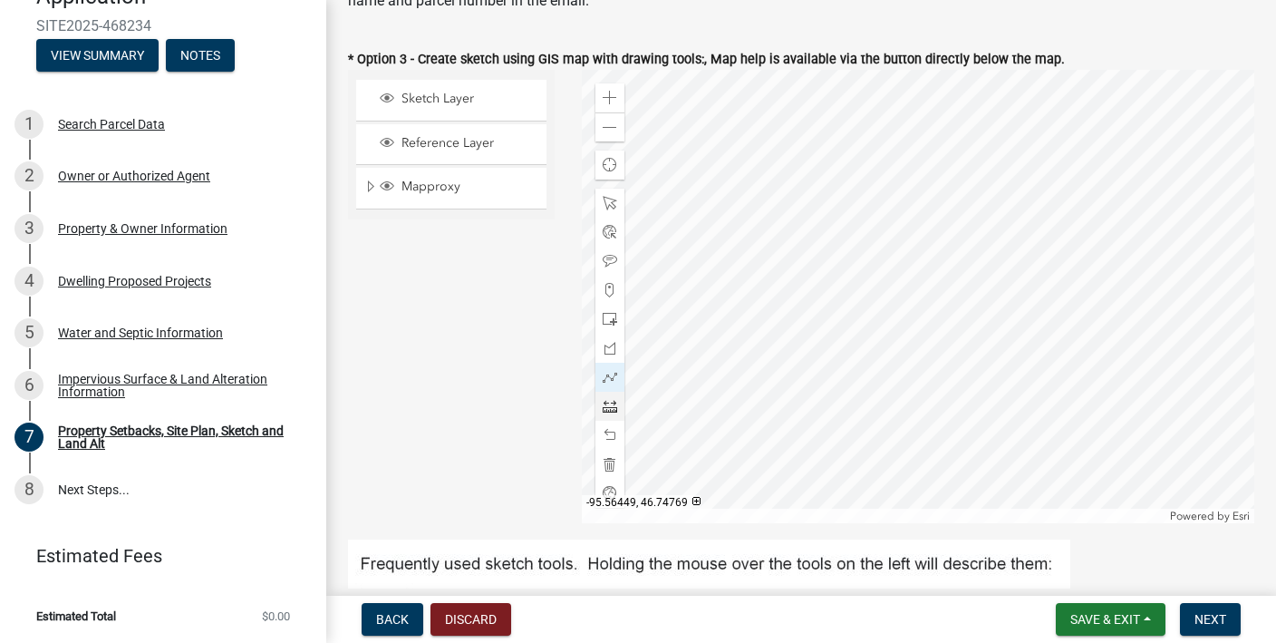
click at [968, 239] on div at bounding box center [919, 296] width 674 height 453
click at [935, 264] on div at bounding box center [919, 296] width 674 height 453
click at [924, 290] on div at bounding box center [919, 296] width 674 height 453
click at [907, 323] on div at bounding box center [919, 296] width 674 height 453
click at [874, 354] on div at bounding box center [919, 296] width 674 height 453
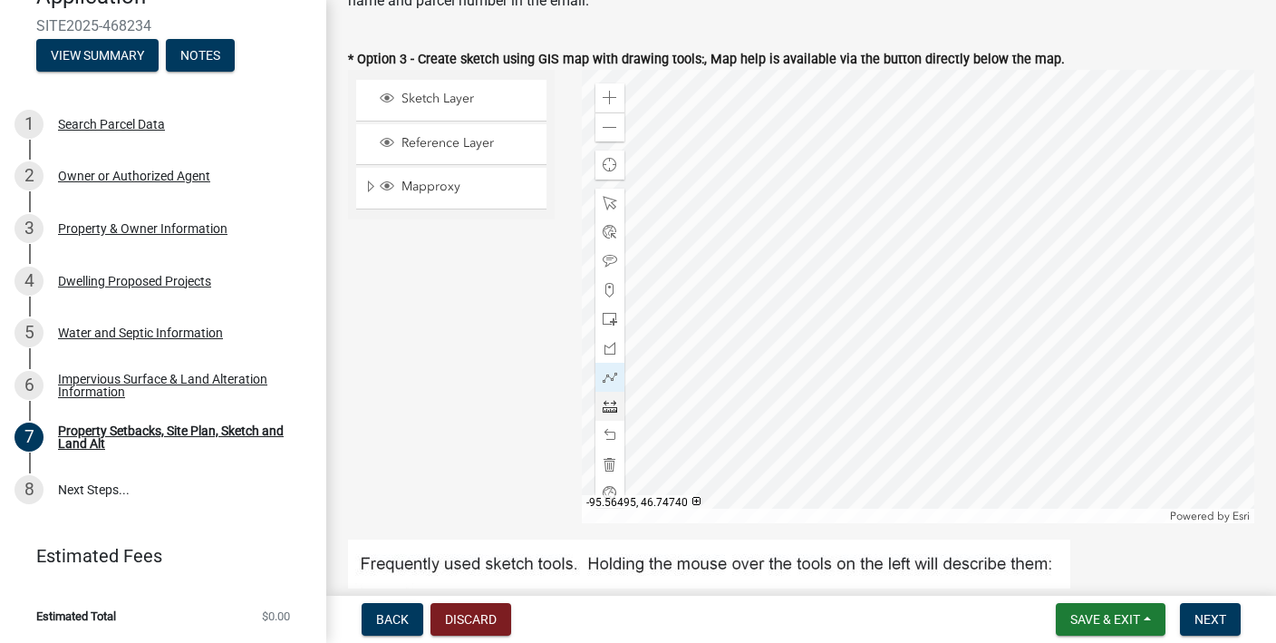
click at [811, 386] on div at bounding box center [919, 296] width 674 height 453
click at [610, 198] on span at bounding box center [610, 203] width 15 height 15
click at [810, 348] on div at bounding box center [919, 296] width 674 height 453
click at [611, 378] on span at bounding box center [610, 377] width 15 height 15
click at [812, 346] on div at bounding box center [919, 296] width 674 height 453
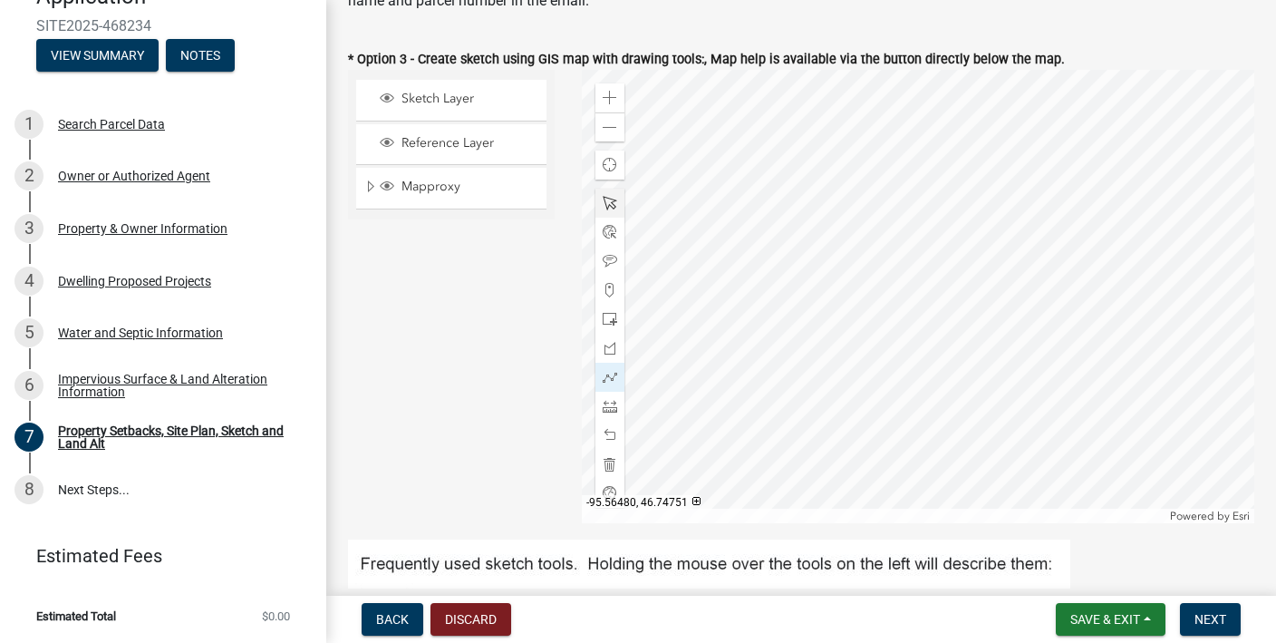
click at [862, 327] on div at bounding box center [919, 296] width 674 height 453
click at [886, 297] on div at bounding box center [919, 296] width 674 height 453
click at [901, 262] on div at bounding box center [919, 296] width 674 height 453
click at [919, 228] on div at bounding box center [919, 296] width 674 height 453
click at [948, 195] on div at bounding box center [919, 296] width 674 height 453
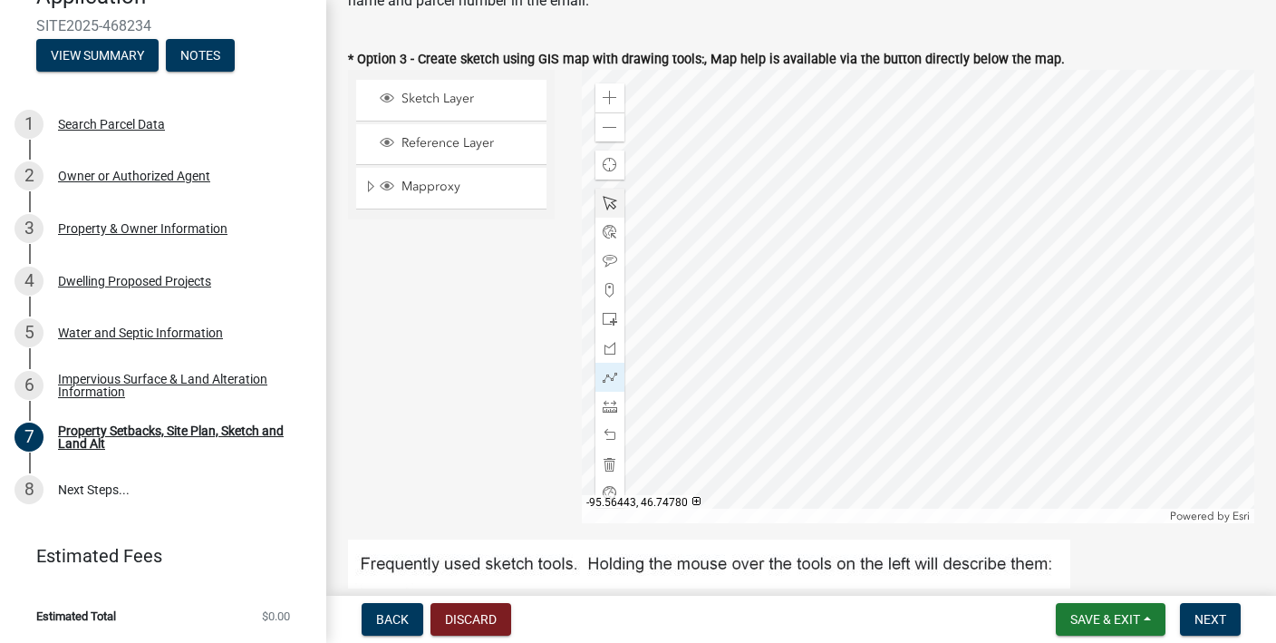
click at [987, 184] on div at bounding box center [919, 296] width 674 height 453
click at [1026, 187] on div at bounding box center [919, 296] width 674 height 453
click at [1060, 191] on div at bounding box center [919, 296] width 674 height 453
click at [1087, 202] on div at bounding box center [919, 296] width 674 height 453
click at [1115, 212] on div at bounding box center [919, 296] width 674 height 453
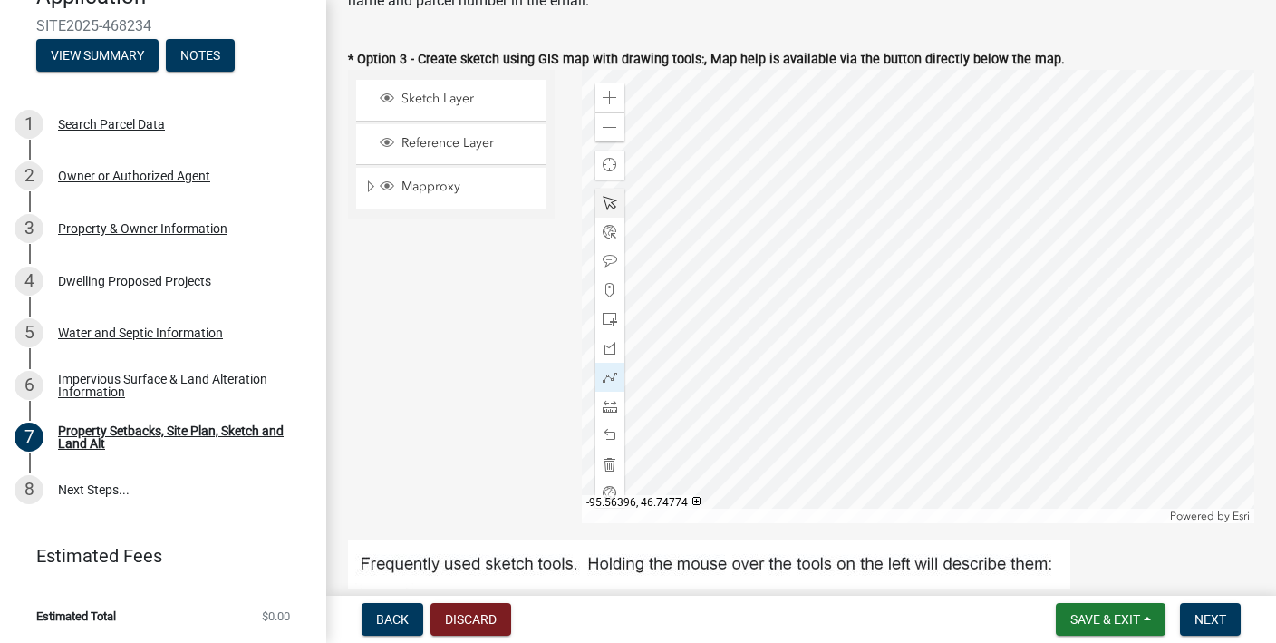
click at [1149, 216] on div at bounding box center [919, 296] width 674 height 453
click at [1171, 220] on div at bounding box center [919, 296] width 674 height 453
click at [610, 429] on span at bounding box center [610, 435] width 15 height 15
click at [609, 429] on span at bounding box center [610, 435] width 15 height 15
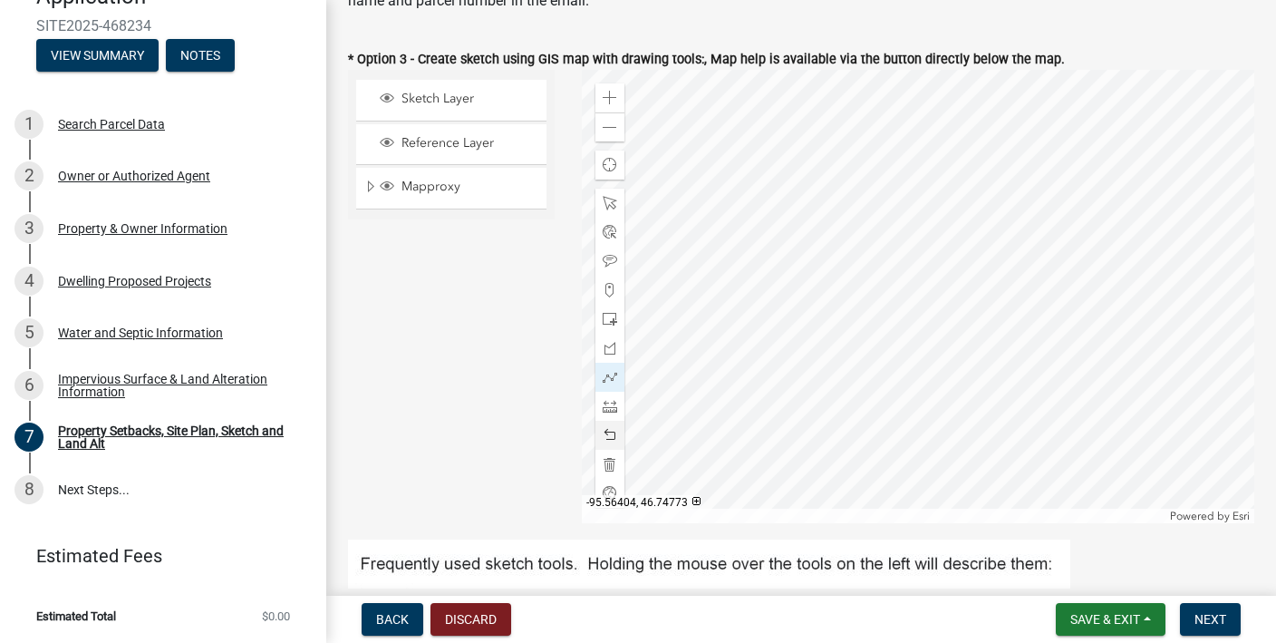
click at [1119, 222] on div at bounding box center [919, 296] width 674 height 453
click at [1146, 232] on div at bounding box center [919, 296] width 674 height 453
click at [1184, 239] on div at bounding box center [919, 296] width 674 height 453
click at [1217, 243] on div at bounding box center [919, 296] width 674 height 453
click at [1215, 271] on div at bounding box center [919, 296] width 674 height 453
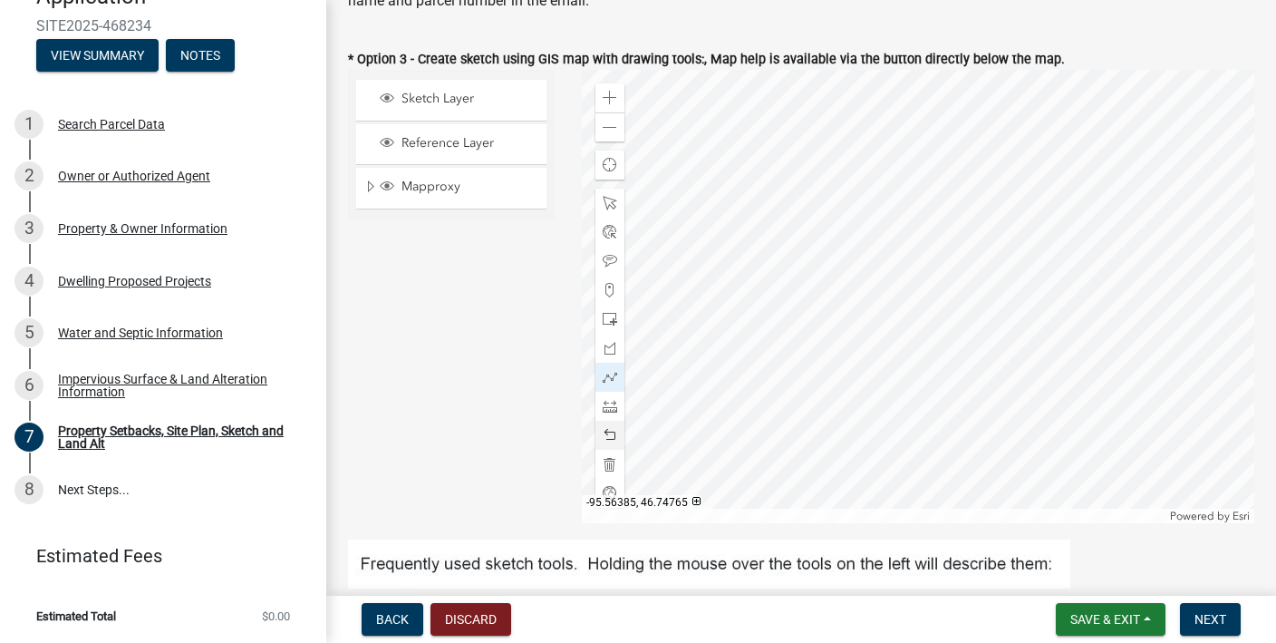
click at [1186, 259] on div at bounding box center [919, 296] width 674 height 453
click at [1148, 247] on div at bounding box center [919, 296] width 674 height 453
click at [1114, 238] on div at bounding box center [919, 296] width 674 height 453
click at [1083, 216] on div at bounding box center [919, 296] width 674 height 453
click at [1059, 208] on div at bounding box center [919, 296] width 674 height 453
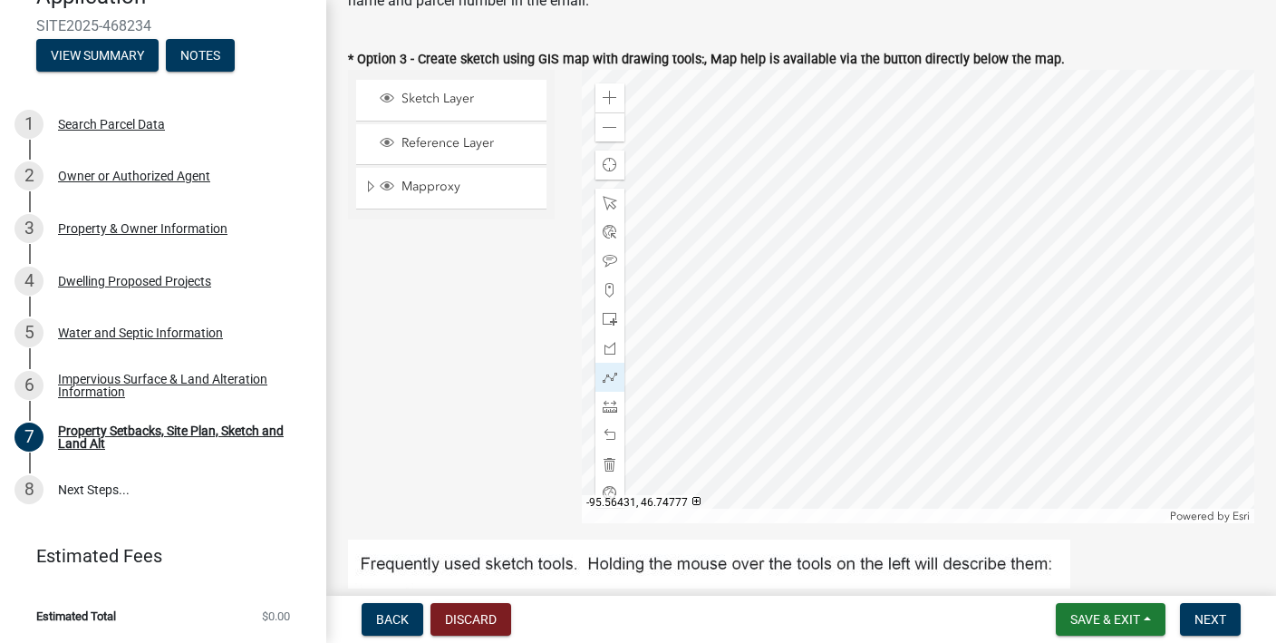
click at [1027, 202] on div at bounding box center [919, 296] width 674 height 453
click at [989, 199] on div at bounding box center [919, 296] width 674 height 453
click at [960, 213] on div at bounding box center [919, 296] width 674 height 453
click at [936, 239] on div at bounding box center [919, 296] width 674 height 453
click at [921, 267] on div at bounding box center [919, 296] width 674 height 453
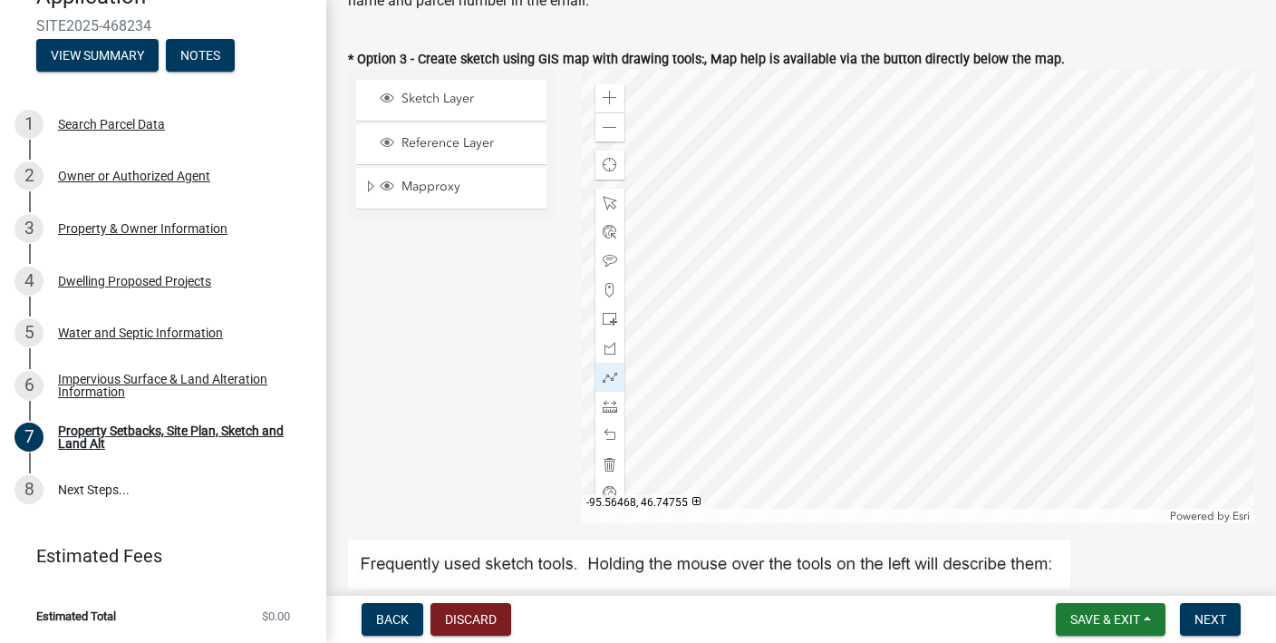
click at [903, 307] on div at bounding box center [919, 296] width 674 height 453
click at [871, 337] on div at bounding box center [919, 296] width 674 height 453
click at [868, 370] on div at bounding box center [919, 296] width 674 height 453
click at [814, 385] on div at bounding box center [919, 296] width 674 height 453
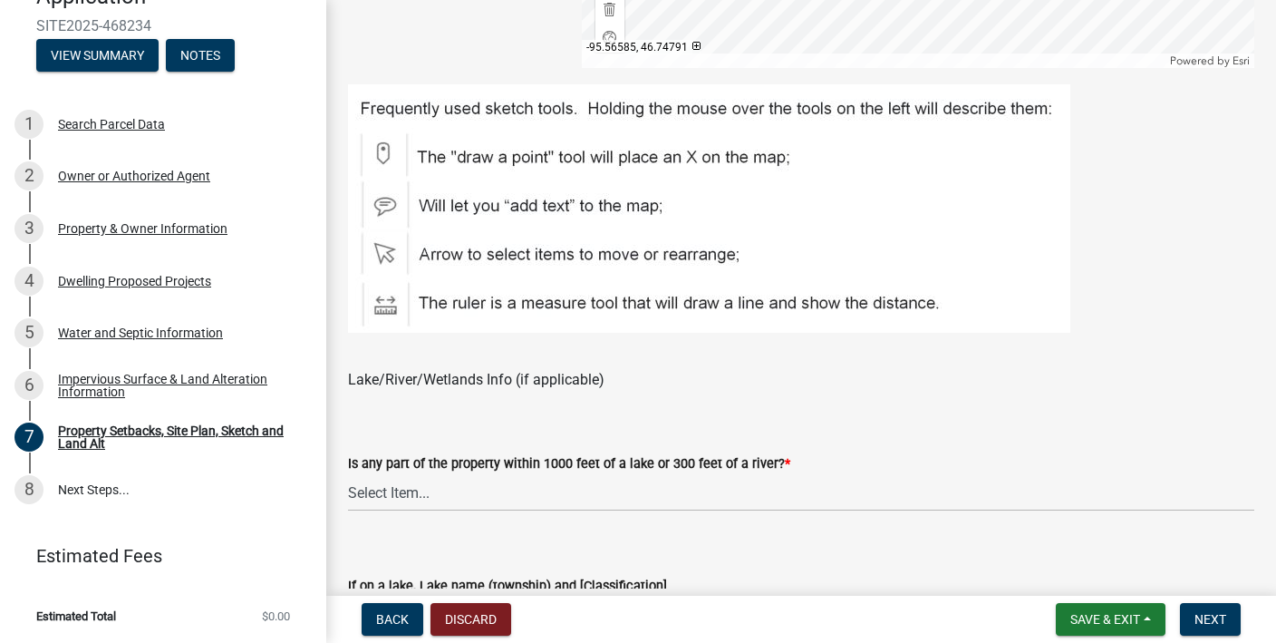
scroll to position [1096, 0]
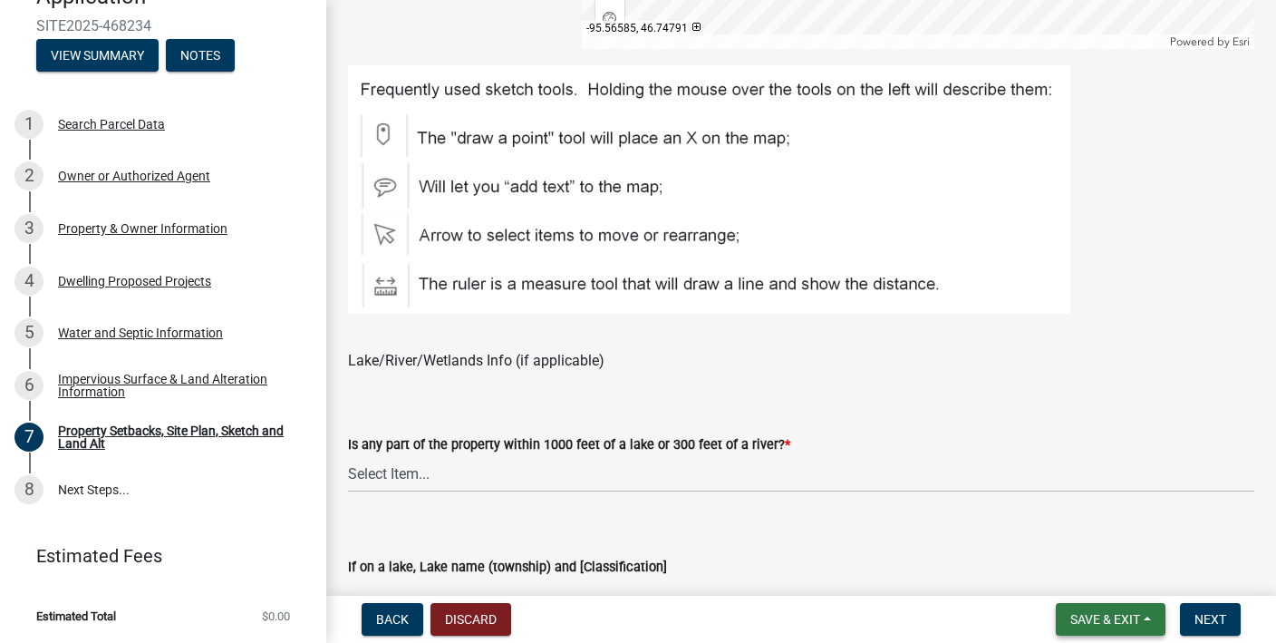
click at [1146, 622] on button "Save & Exit" at bounding box center [1111, 619] width 110 height 33
click at [1095, 522] on button "Save" at bounding box center [1093, 529] width 145 height 44
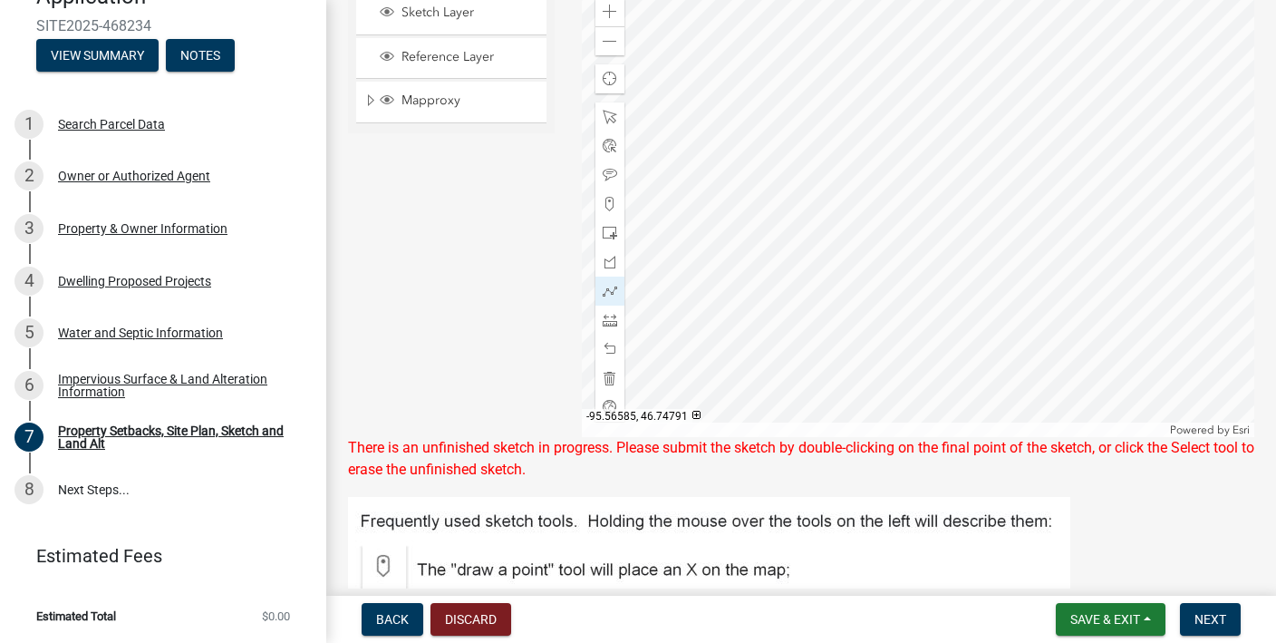
scroll to position [705, 0]
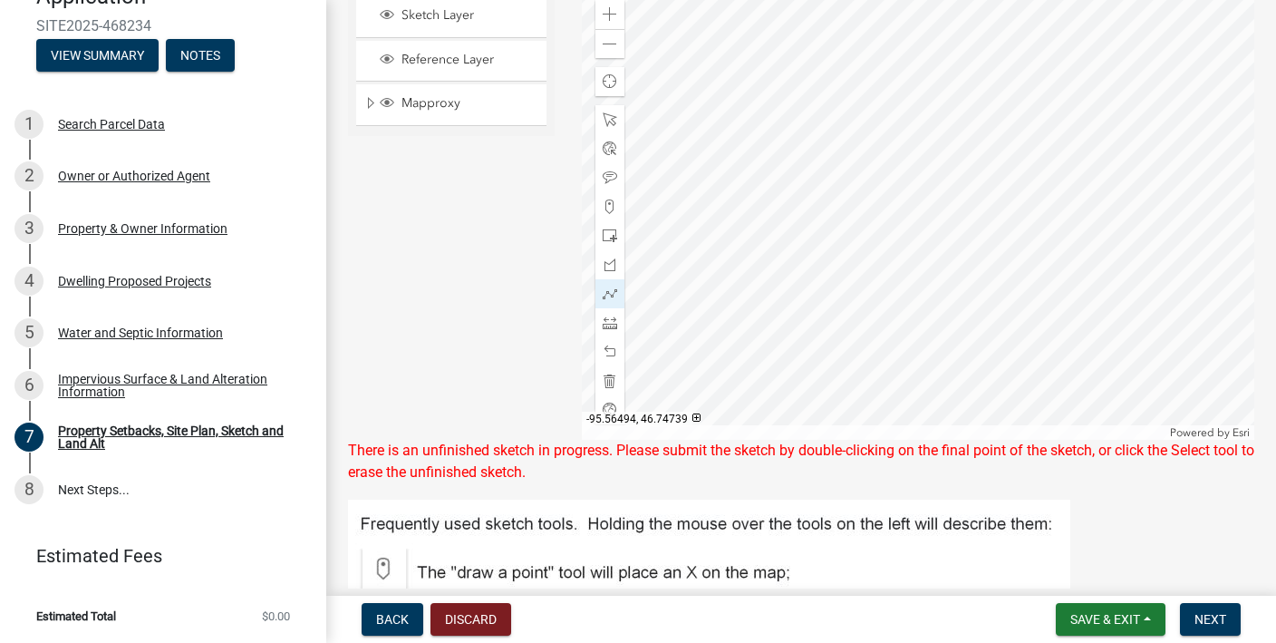
click at [836, 324] on div at bounding box center [919, 212] width 674 height 453
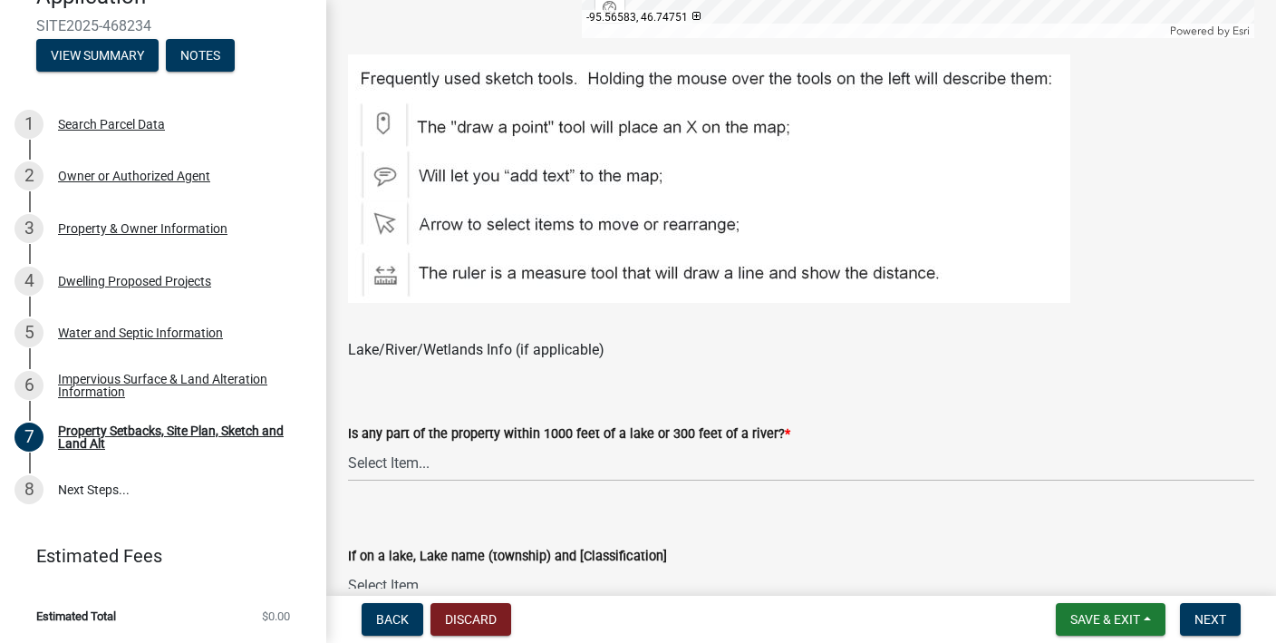
scroll to position [1144, 0]
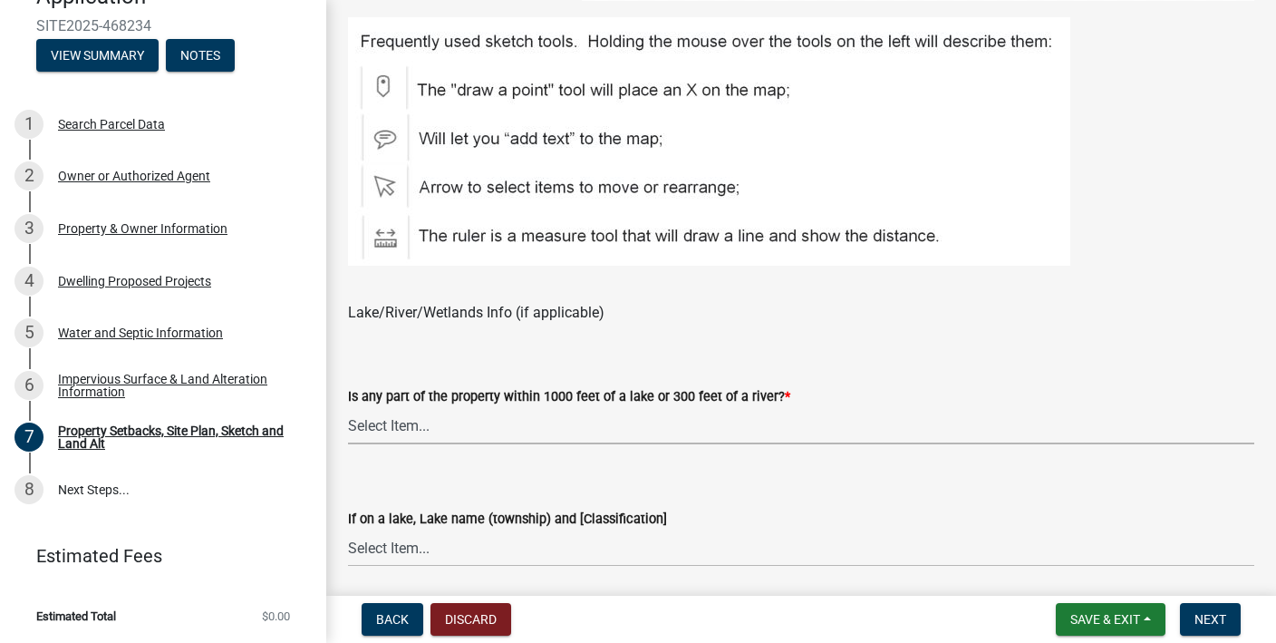
click at [488, 419] on select "Select Item... Shoreland-Riparian (Property is bordering a lake, river or strea…" at bounding box center [801, 425] width 907 height 37
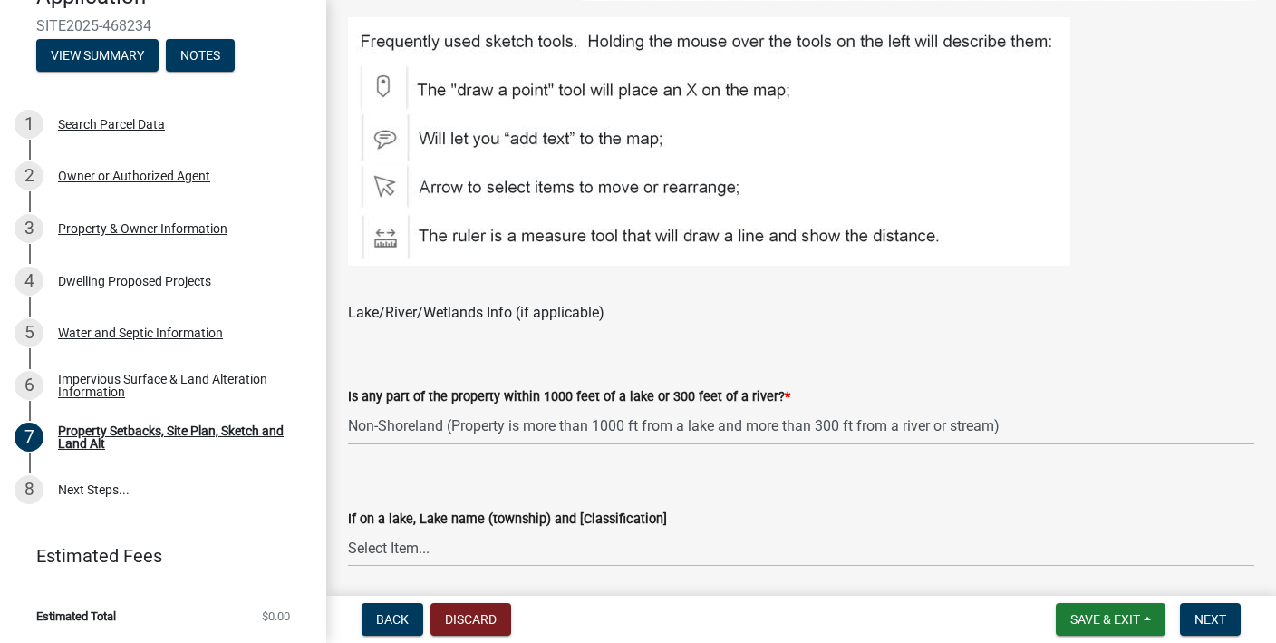
select select "d89fbfa0-1150-4954-b91c-9d482c9530a3"
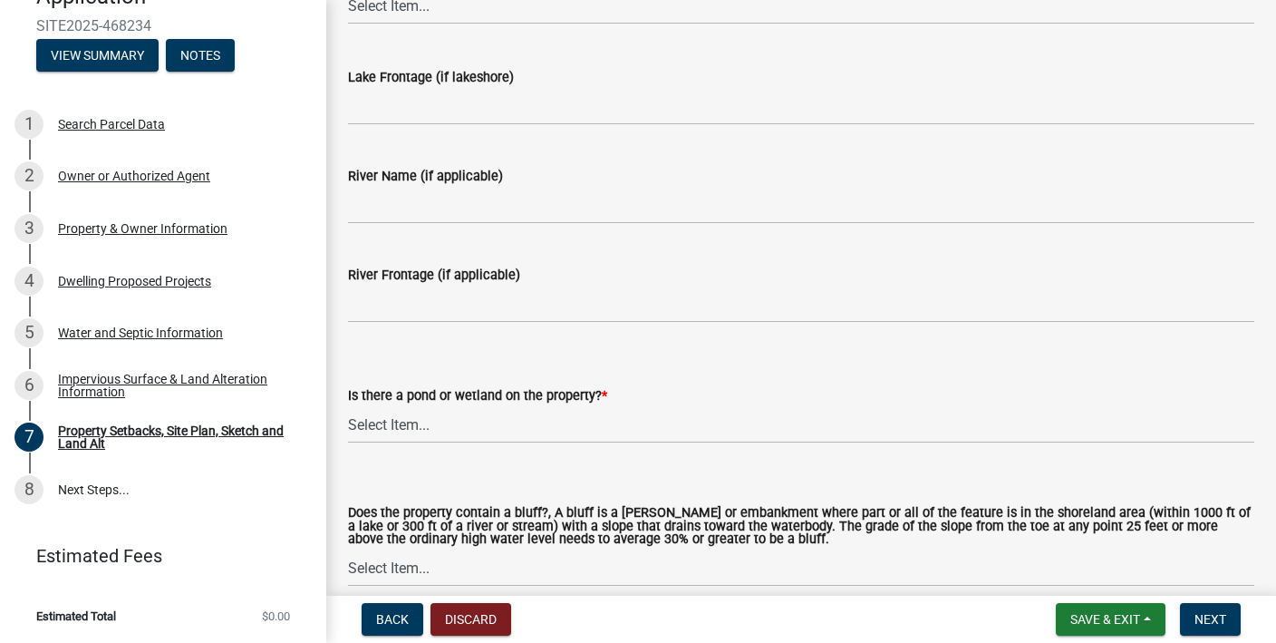
scroll to position [1690, 0]
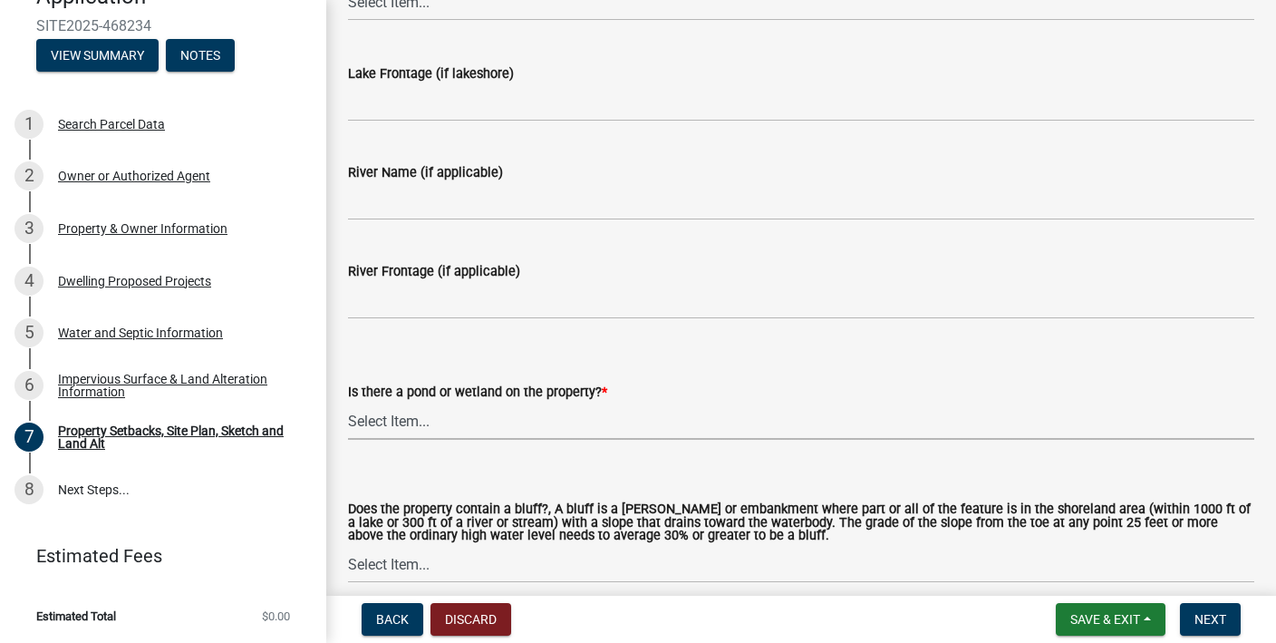
click at [465, 432] on select "Select Item... Yes No" at bounding box center [801, 421] width 907 height 37
select select "fd58f24c-a096-4195-863e-b494ea1fd324"
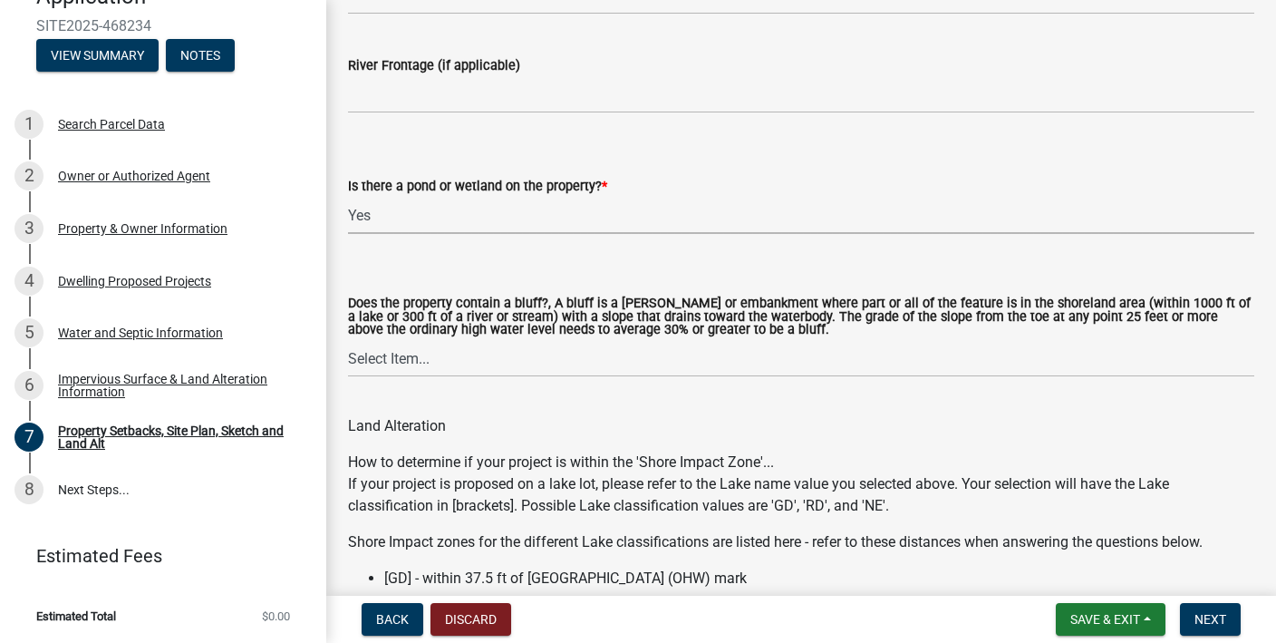
scroll to position [1901, 0]
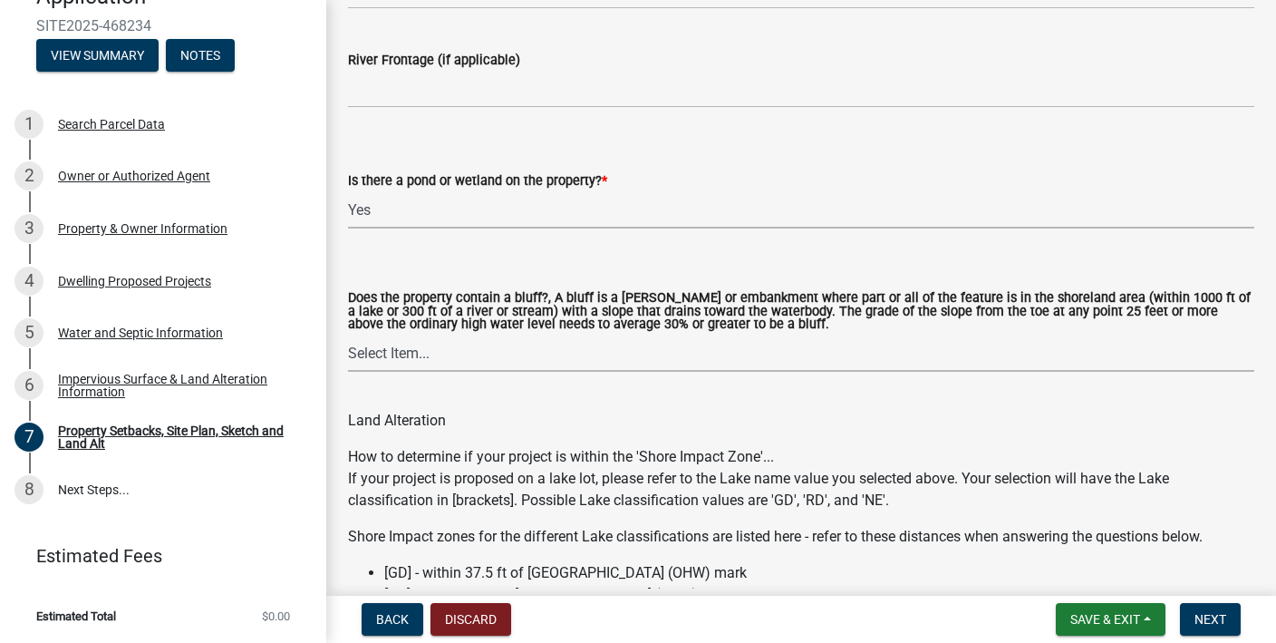
click at [694, 360] on select "Select Item... Yes No" at bounding box center [801, 353] width 907 height 37
select select "12f785fb-c378-4b18-841c-21c73dc99083"
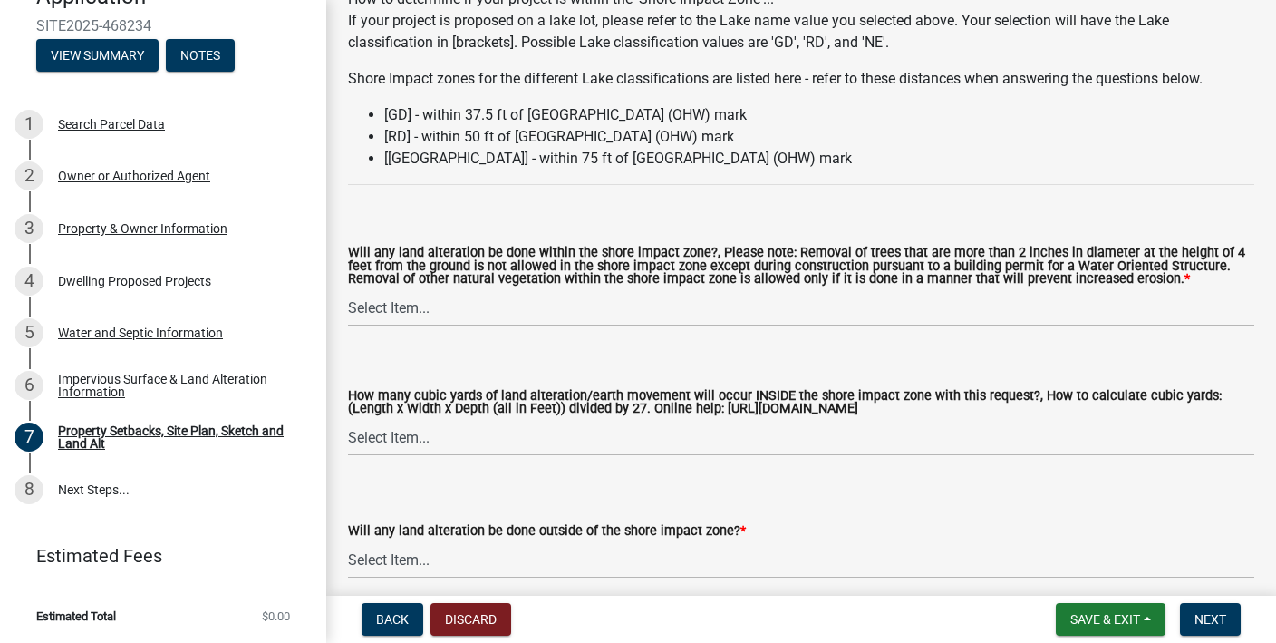
scroll to position [2362, 0]
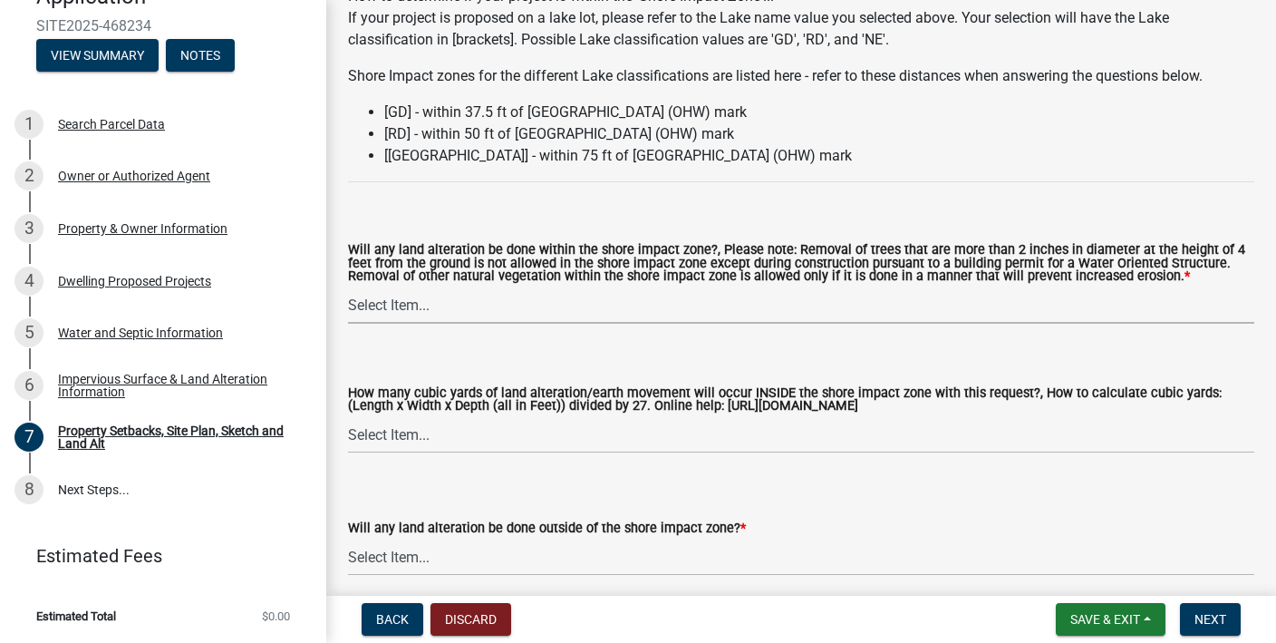
click at [414, 310] on select "Select Item... Yes No N/A" at bounding box center [801, 304] width 907 height 37
select select "12da6293-5841-4f5c-bd92-3658833964cd"
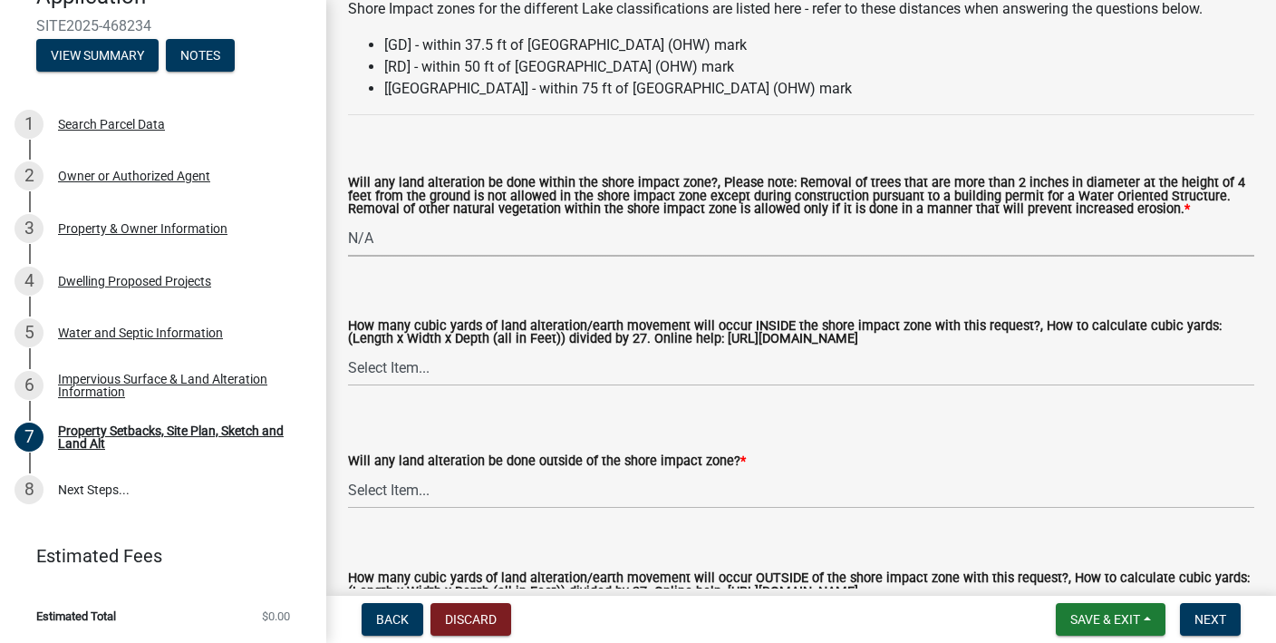
scroll to position [2432, 0]
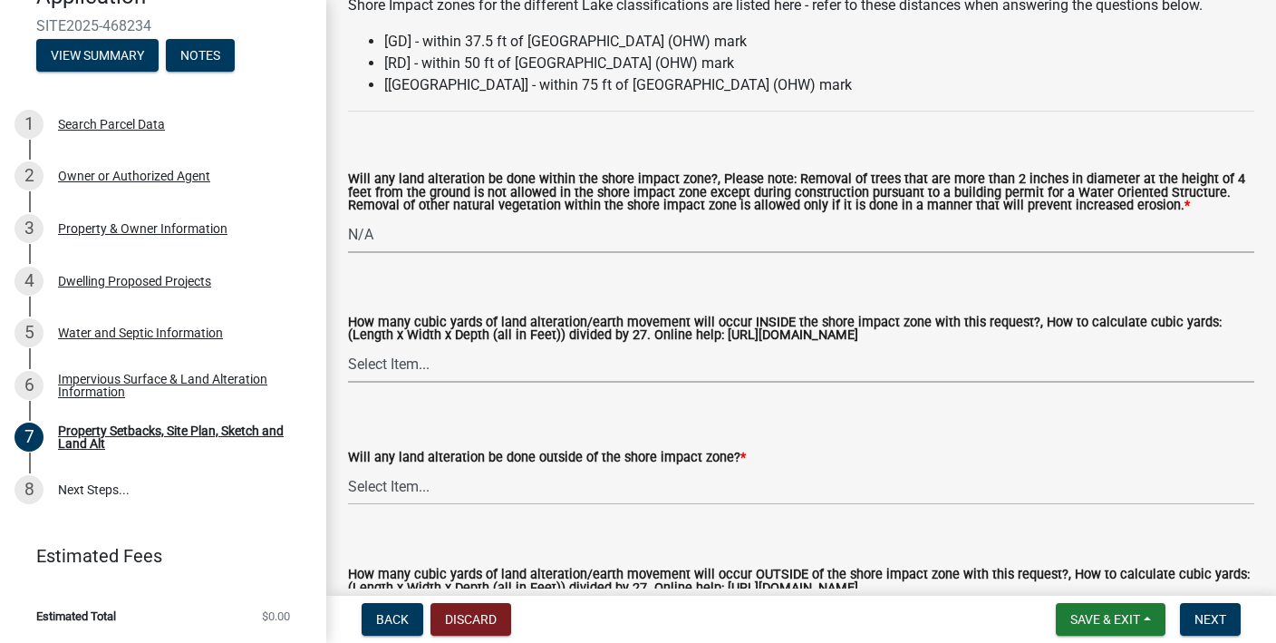
click at [400, 366] on select "Select Item... None 10 Cubic Yards or less 11-50 Cubic Yards Over 50 Cubic Yards" at bounding box center [801, 363] width 907 height 37
select select "27b2a8b4-abf6-463e-8c0c-7c5d2b4fe26f"
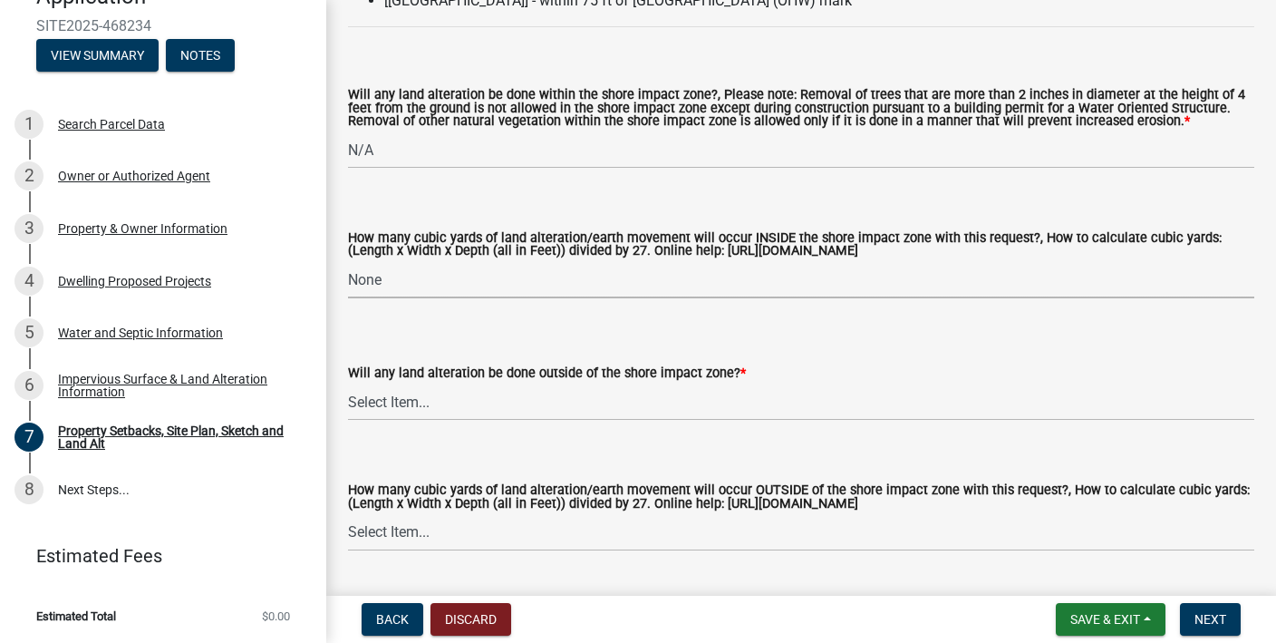
scroll to position [2520, 0]
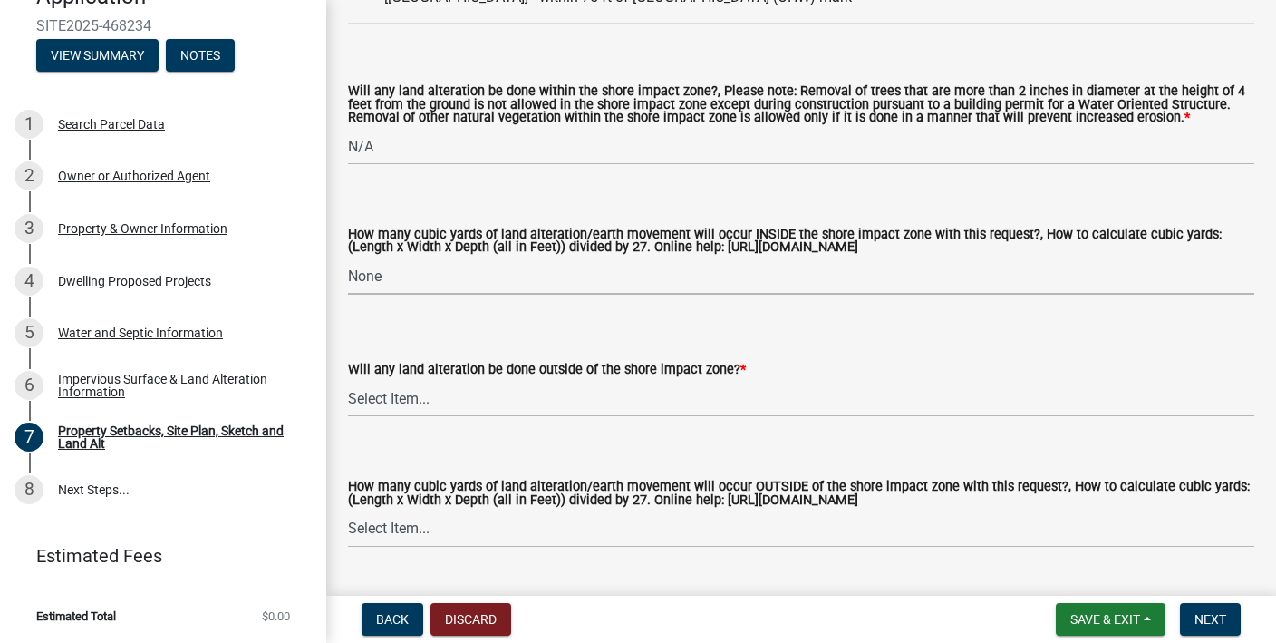
click at [382, 278] on select "Select Item... None 10 Cubic Yards or less 11-50 Cubic Yards Over 50 Cubic Yards" at bounding box center [801, 275] width 907 height 37
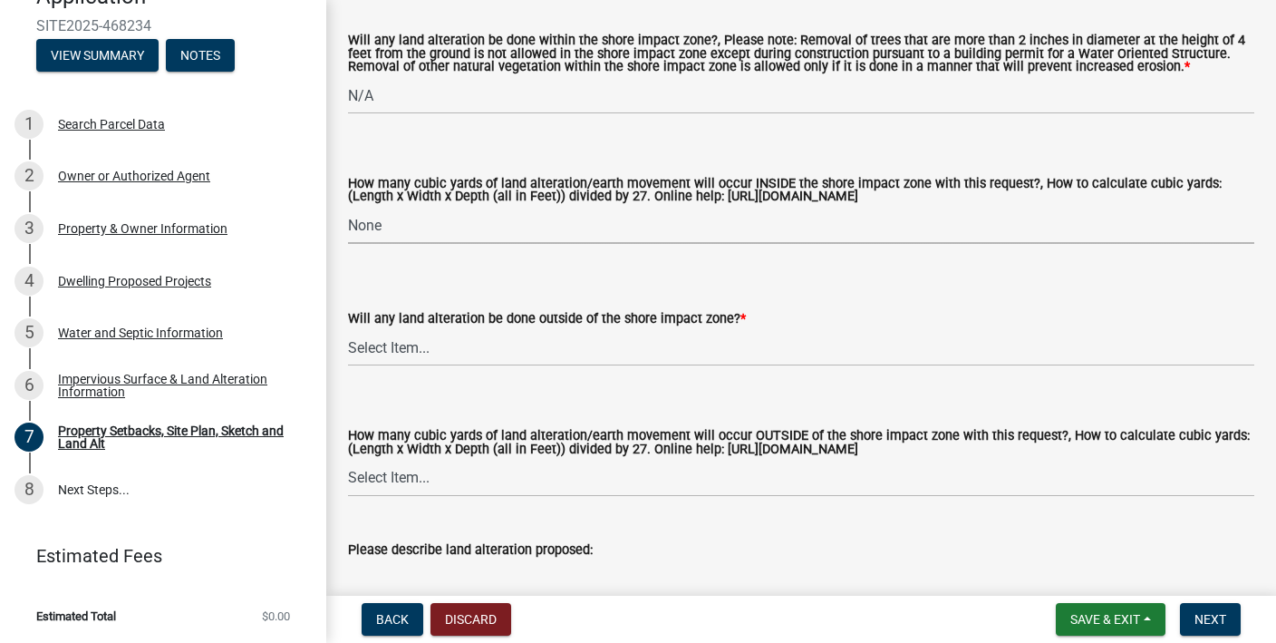
scroll to position [2572, 0]
click at [410, 350] on select "Select Item... Yes No N/A" at bounding box center [801, 346] width 907 height 37
select select "28f6c7b2-2b88-4425-ae15-f67110f778a7"
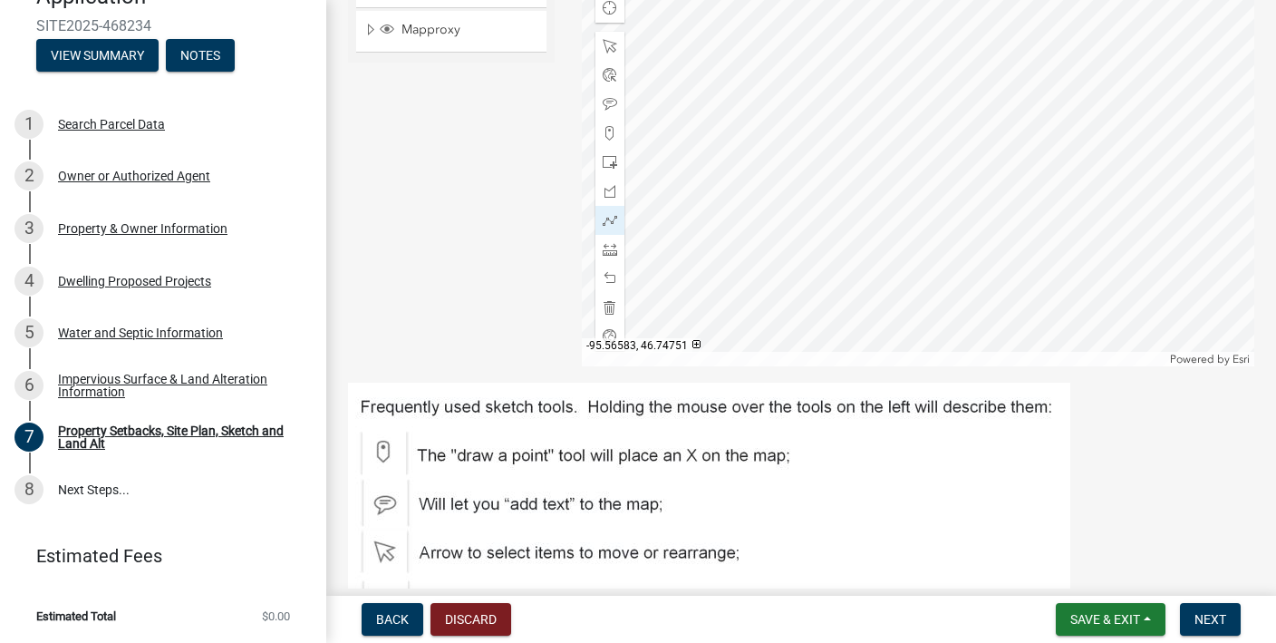
scroll to position [740, 0]
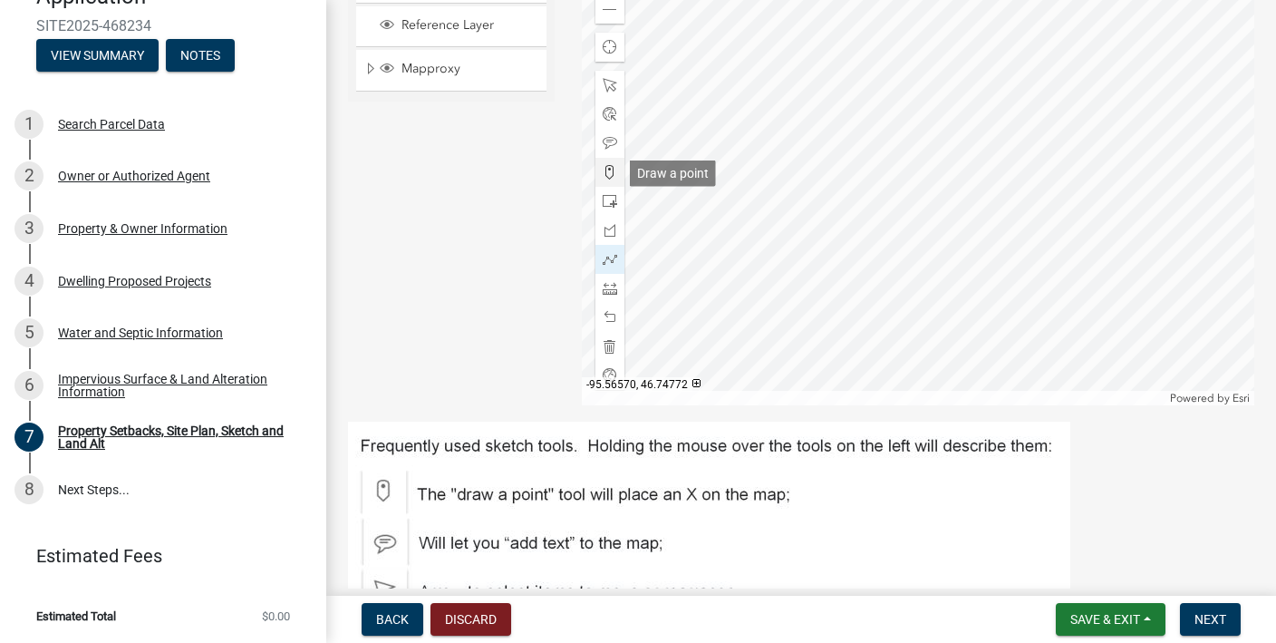
click at [609, 177] on span at bounding box center [610, 172] width 15 height 15
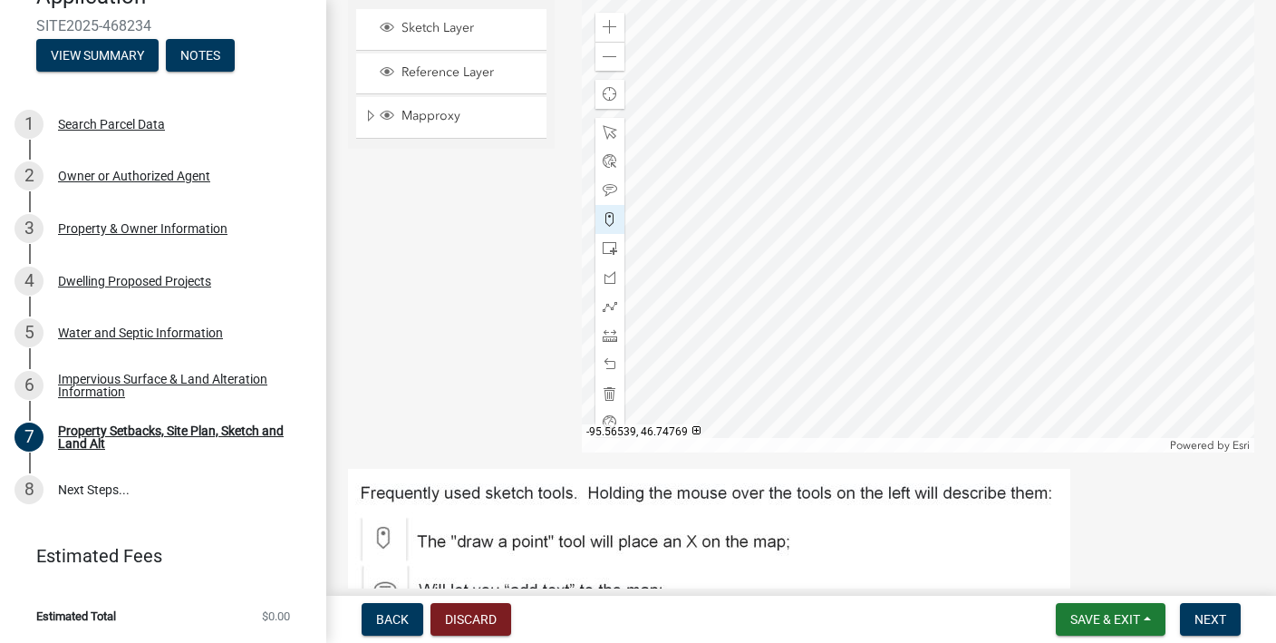
click at [712, 218] on div at bounding box center [919, 225] width 674 height 453
click at [609, 193] on span at bounding box center [610, 190] width 15 height 15
click at [723, 213] on div at bounding box center [919, 225] width 674 height 453
click at [616, 219] on span at bounding box center [610, 219] width 15 height 15
click at [721, 387] on div at bounding box center [919, 225] width 674 height 453
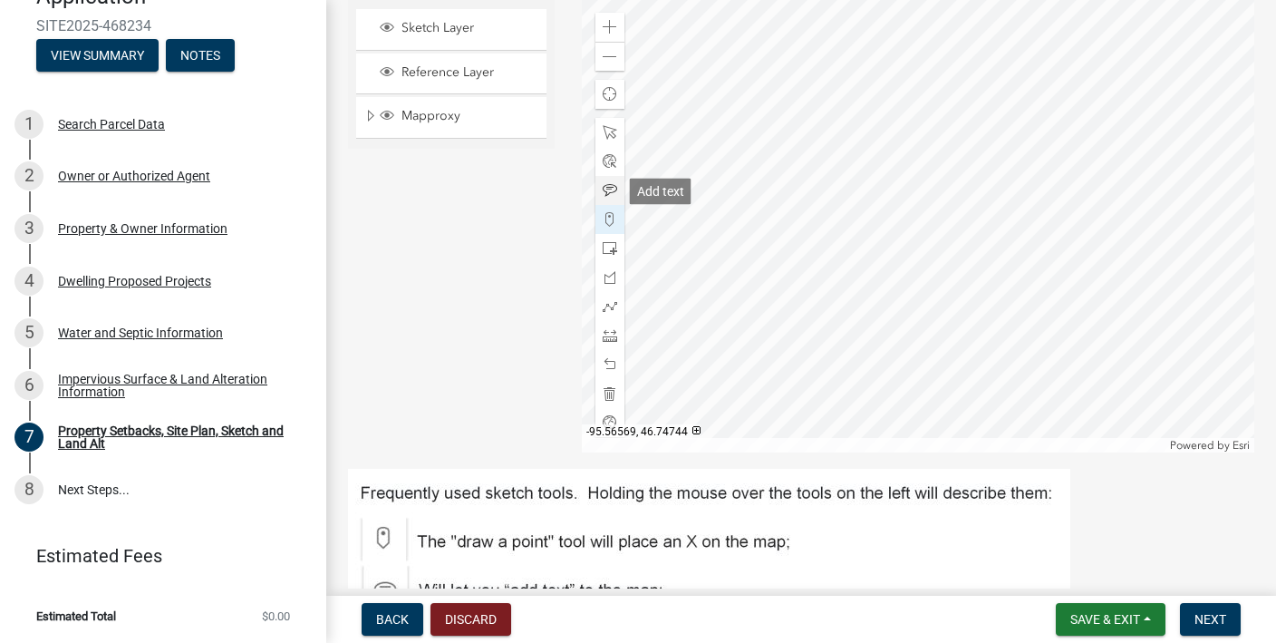
click at [614, 186] on span at bounding box center [610, 190] width 15 height 15
click at [721, 376] on div at bounding box center [919, 225] width 674 height 453
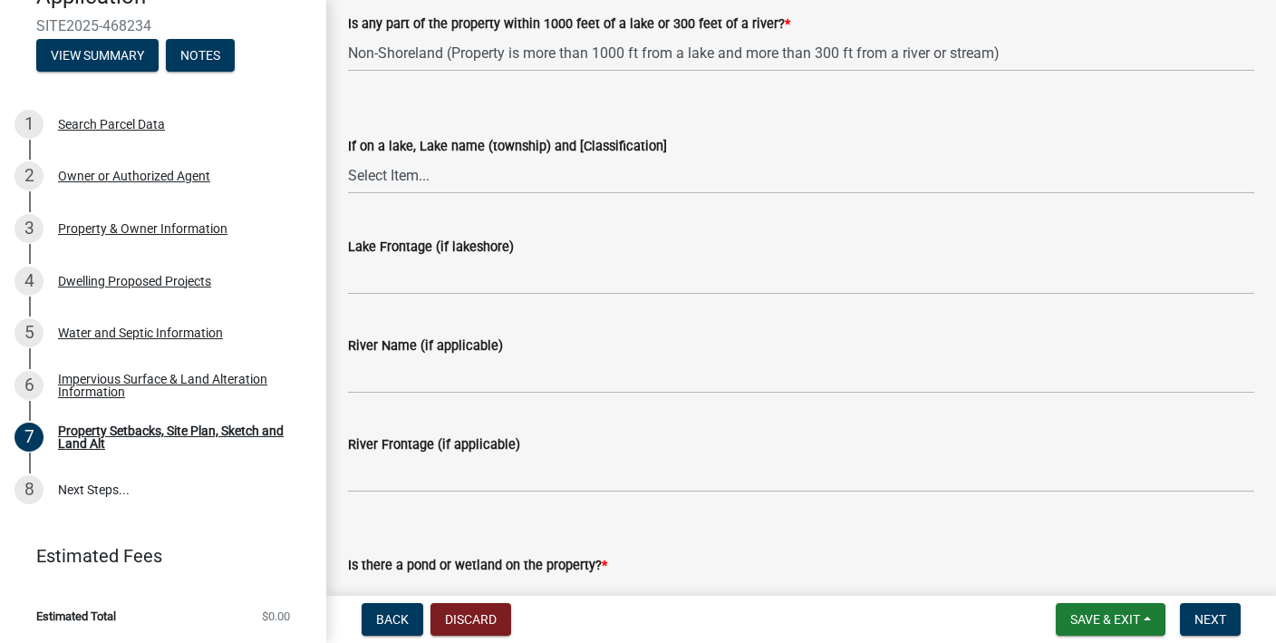
scroll to position [1523, 0]
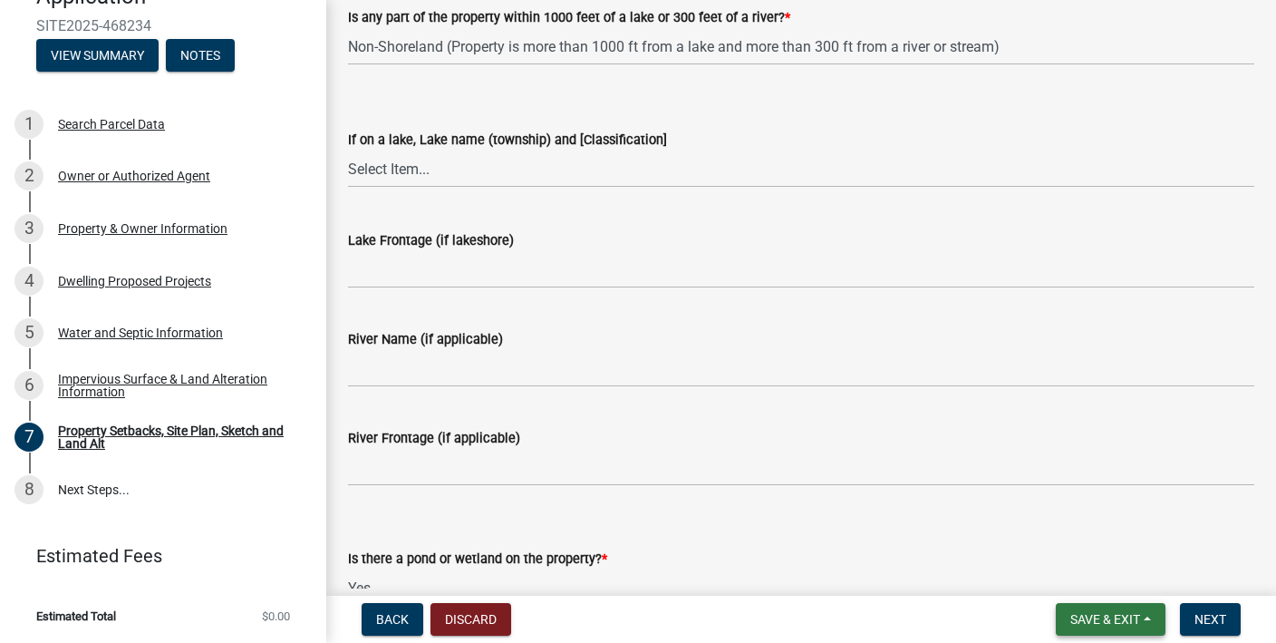
click at [1147, 614] on button "Save & Exit" at bounding box center [1111, 619] width 110 height 33
click at [1109, 537] on button "Save" at bounding box center [1093, 529] width 145 height 44
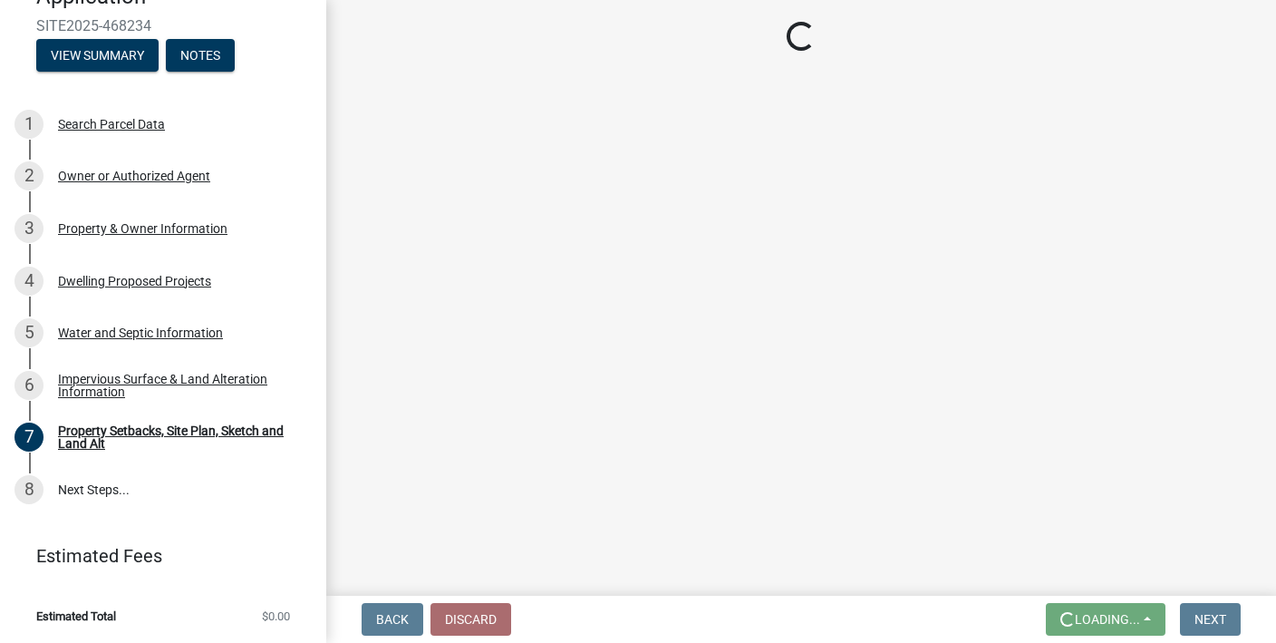
scroll to position [0, 0]
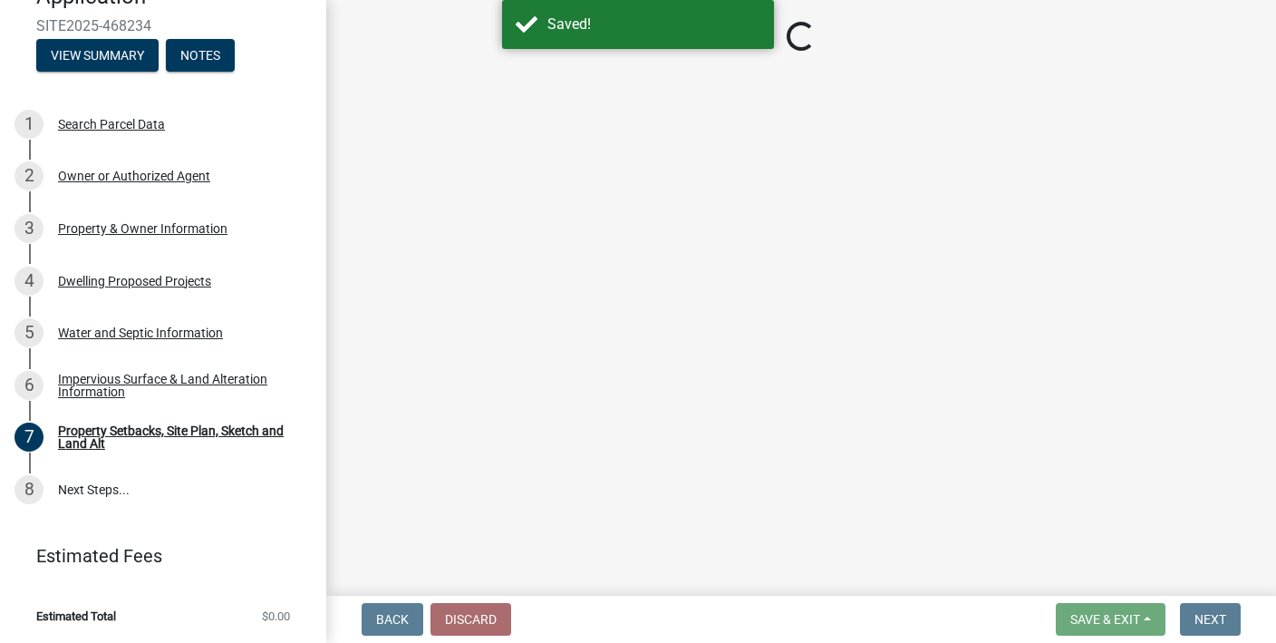
select select "d89fbfa0-1150-4954-b91c-9d482c9530a3"
select select "fd58f24c-a096-4195-863e-b494ea1fd324"
select select "12f785fb-c378-4b18-841c-21c73dc99083"
select select "12da6293-5841-4f5c-bd92-3658833964cd"
select select "27b2a8b4-abf6-463e-8c0c-7c5d2b4fe26f"
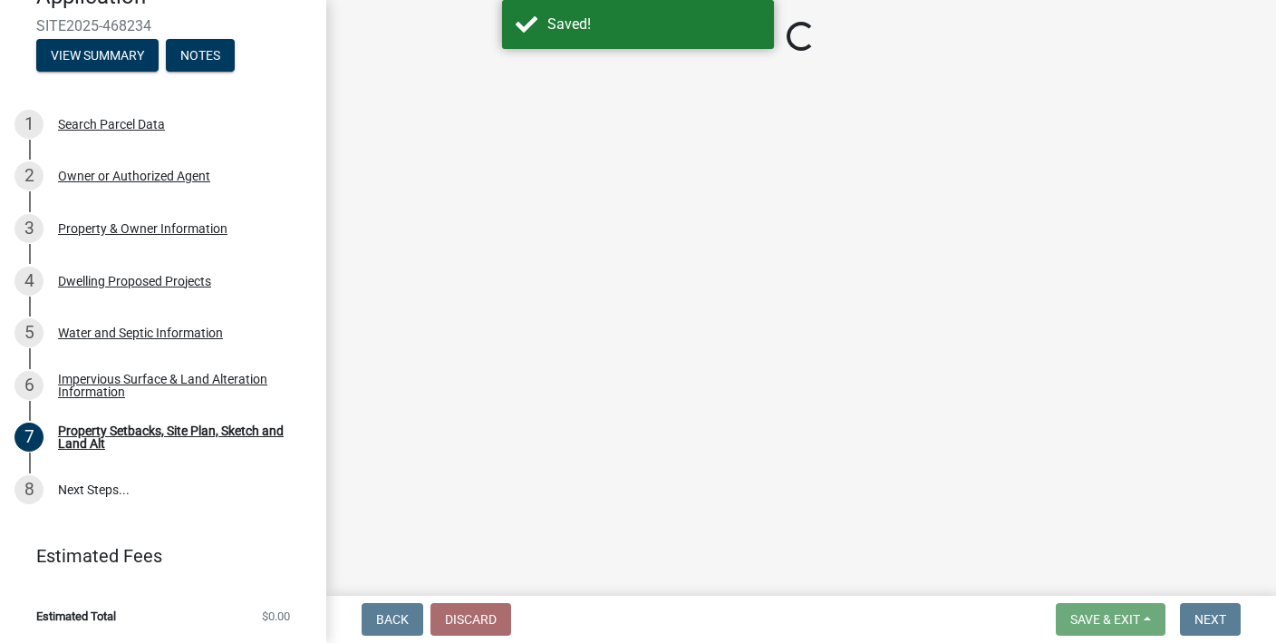
select select "28f6c7b2-2b88-4425-ae15-f67110f778a7"
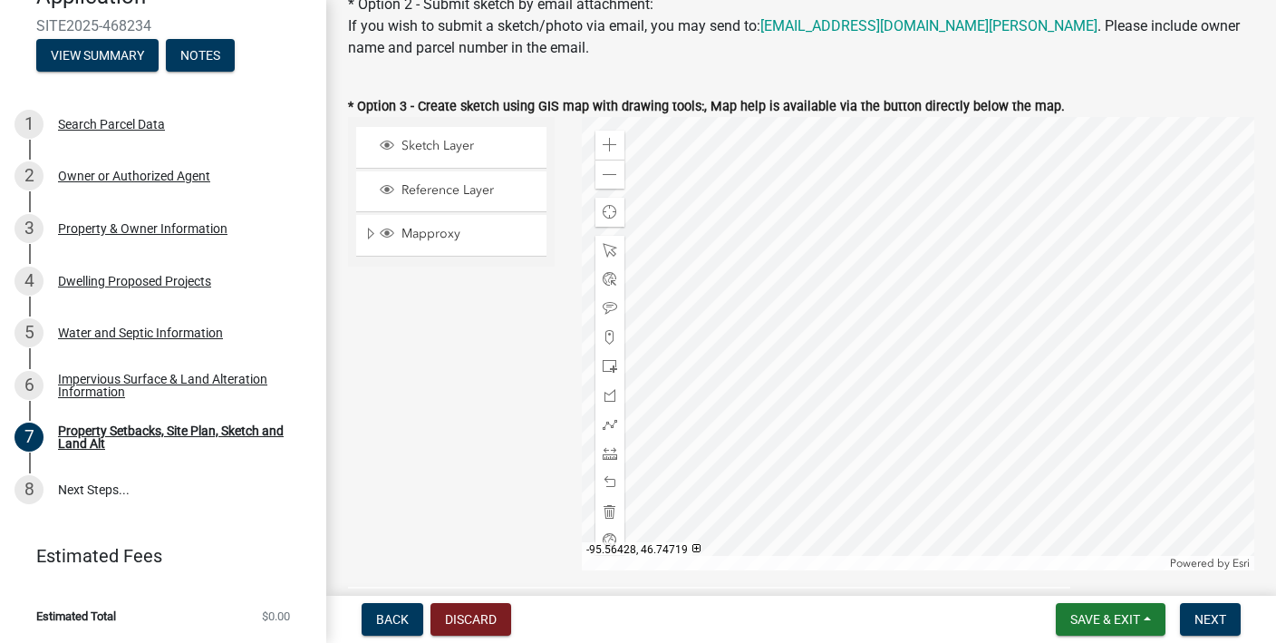
scroll to position [563, 0]
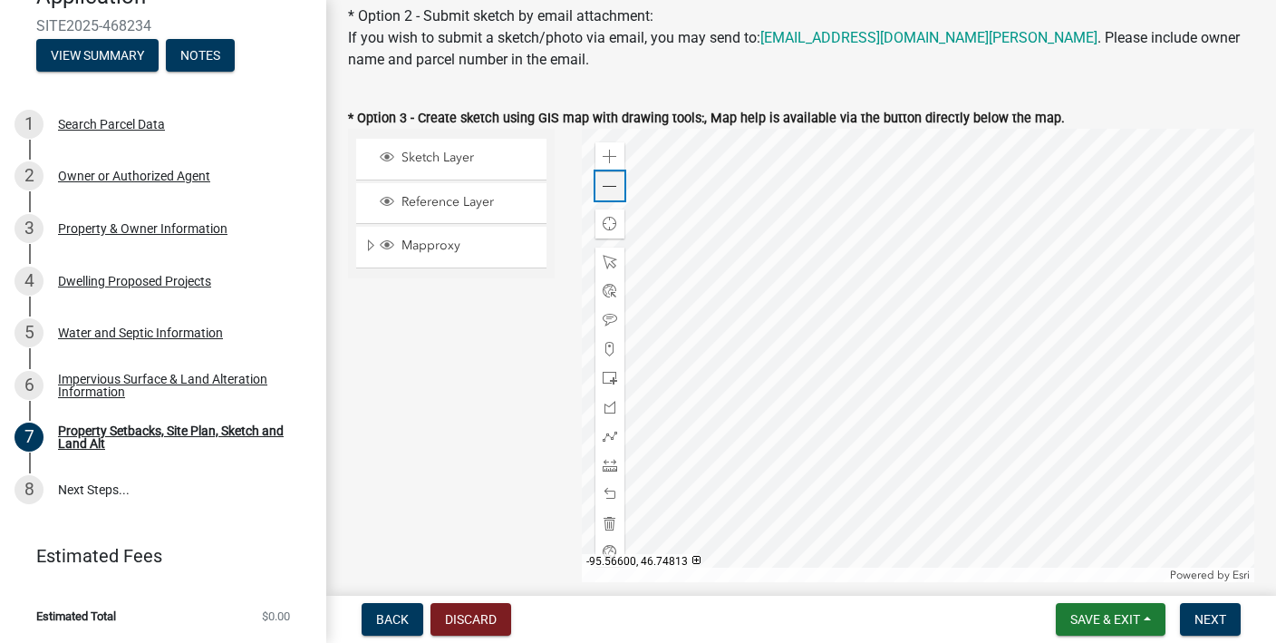
click at [621, 181] on div "Zoom out" at bounding box center [610, 185] width 29 height 29
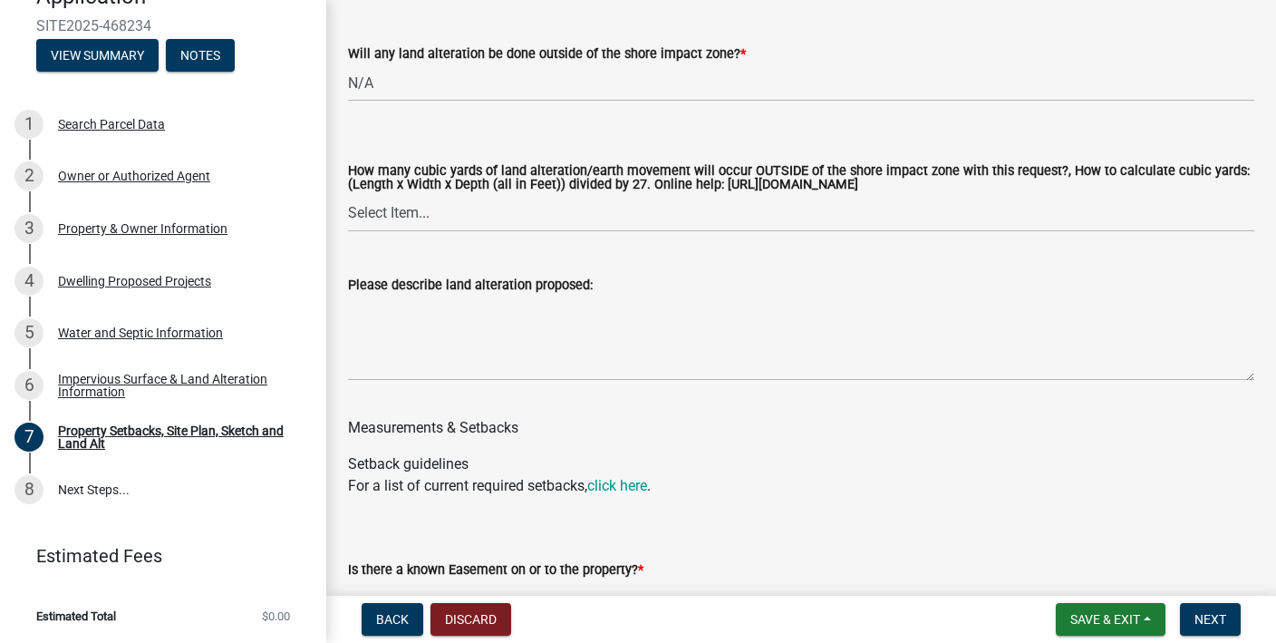
scroll to position [2846, 0]
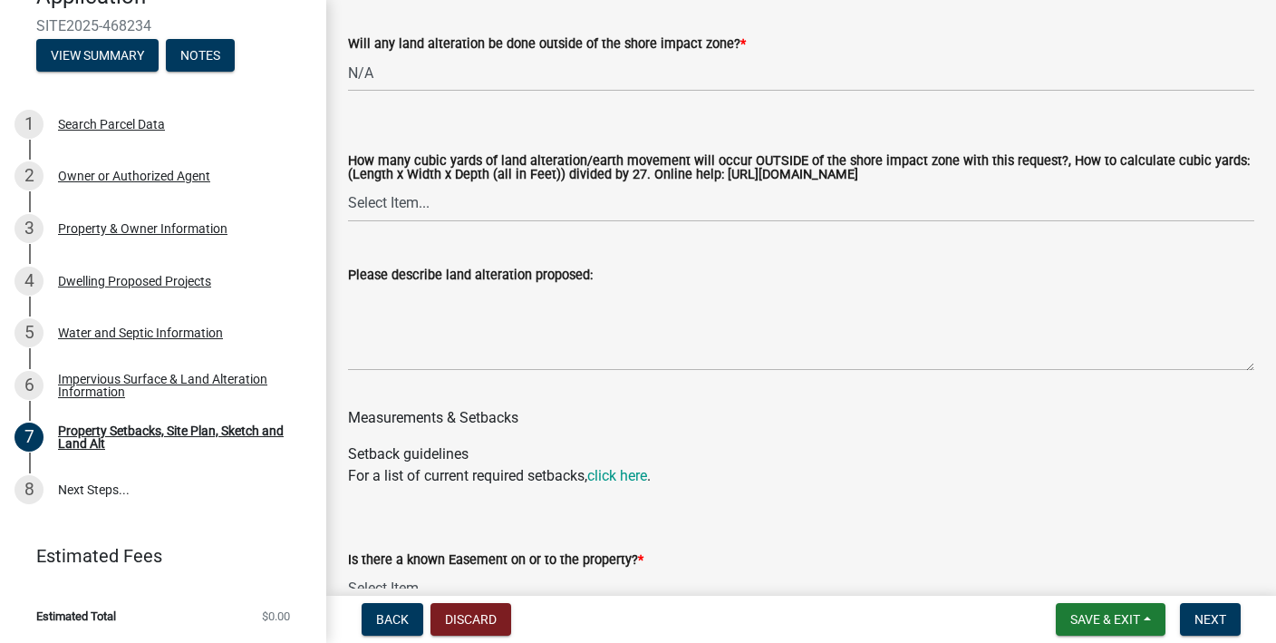
drag, startPoint x: 714, startPoint y: 178, endPoint x: 1057, endPoint y: 181, distance: 342.7
click at [1057, 181] on label "How many cubic yards of land alteration/earth movement will occur OUTSIDE of th…" at bounding box center [801, 168] width 907 height 26
copy label "[URL][DOMAIN_NAME]"
click at [407, 202] on select "Select Item... None 10 Cubic Yards or less 11-50 Cubic Yards Over 50 Cubic Yards" at bounding box center [801, 203] width 907 height 37
select select "e019de12-4845-45f2-ad10-5fb76eee0e55"
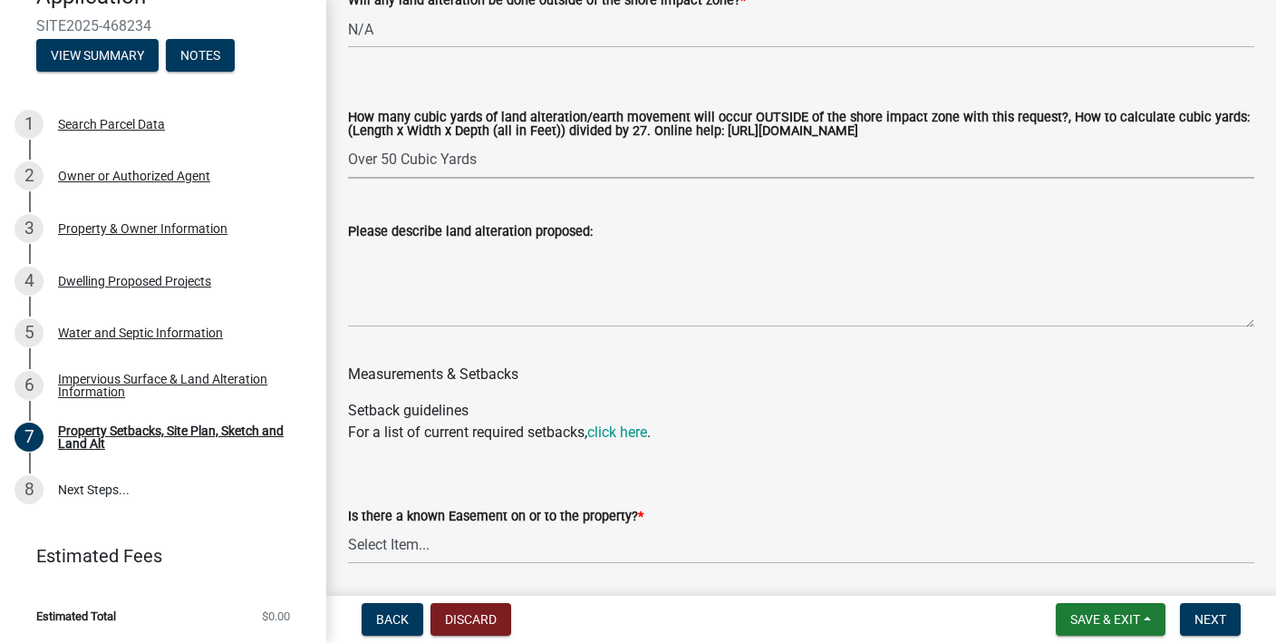
scroll to position [2898, 0]
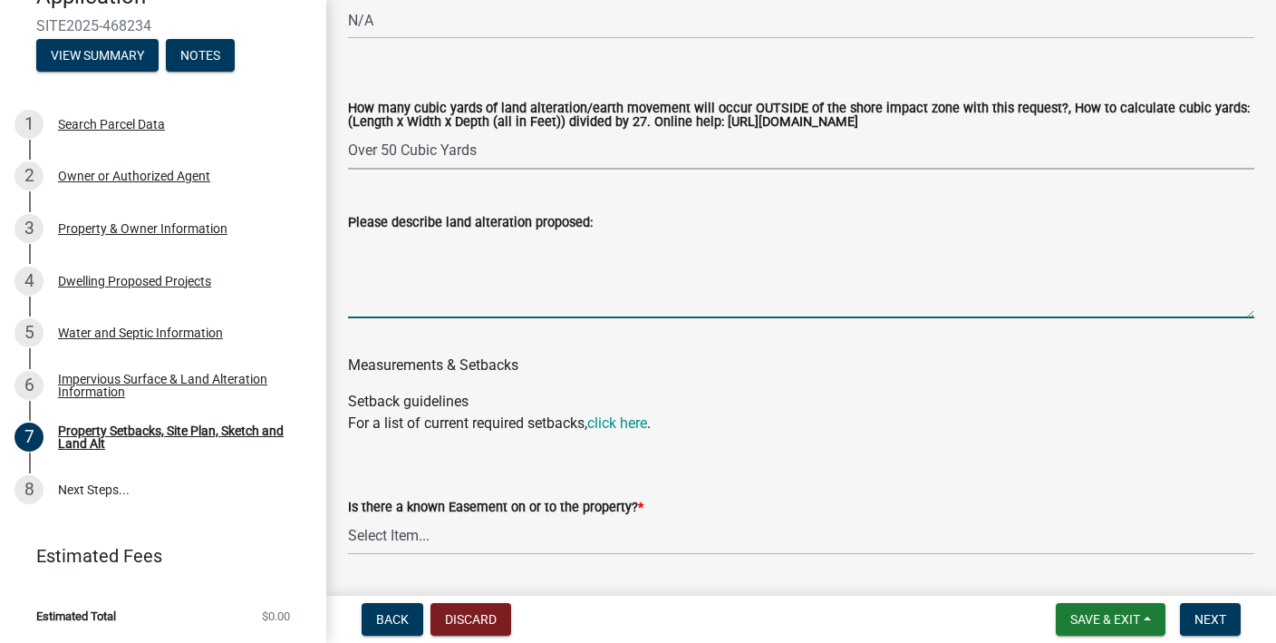
click at [435, 301] on textarea "Please describe land alteration proposed:" at bounding box center [801, 275] width 907 height 85
click at [403, 264] on textarea "driveway basement" at bounding box center [801, 275] width 907 height 85
click at [403, 253] on textarea "driveway basement" at bounding box center [801, 275] width 907 height 85
click at [485, 255] on textarea "driveway, basement" at bounding box center [801, 275] width 907 height 85
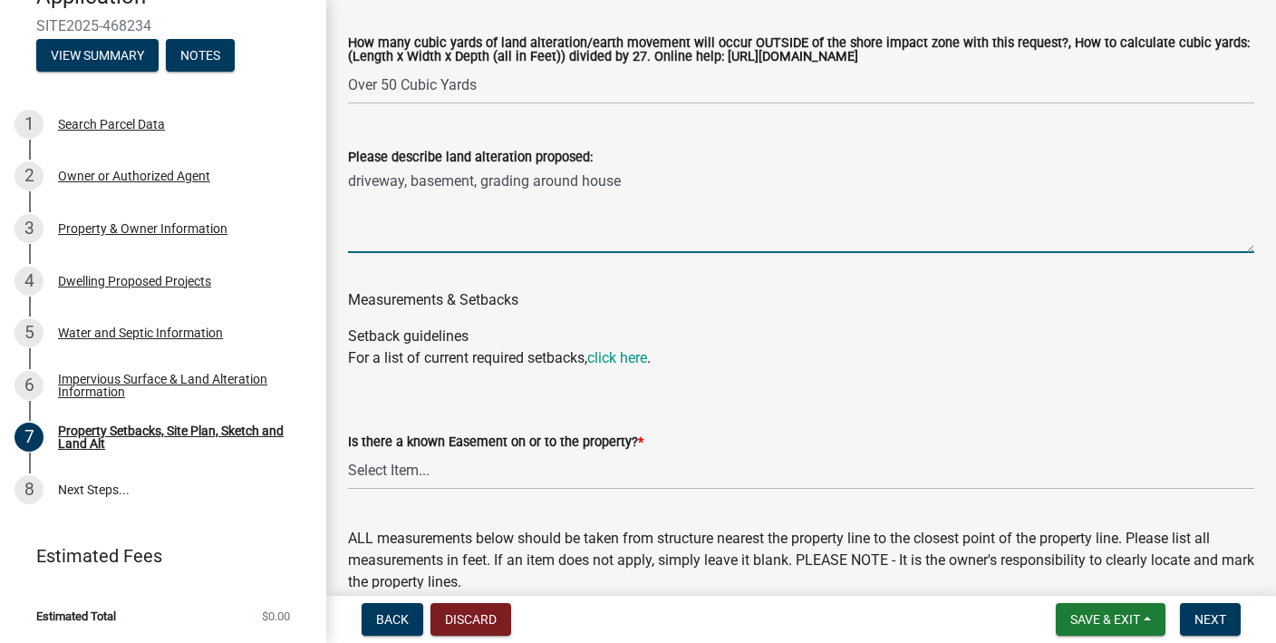
scroll to position [3021, 0]
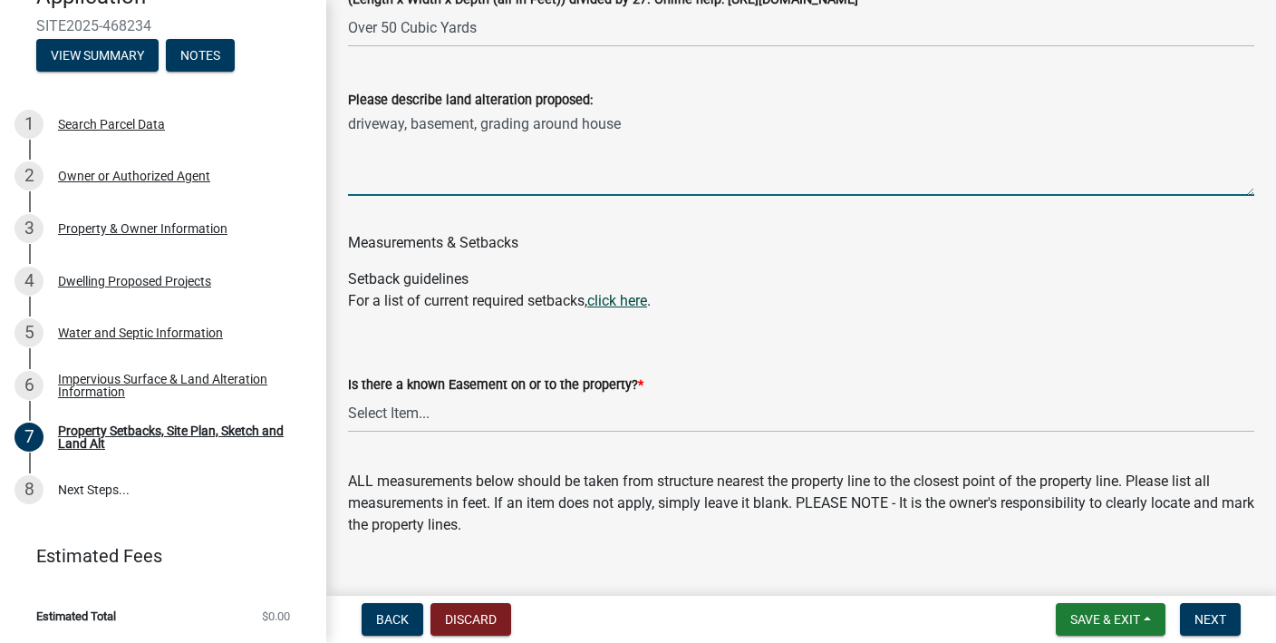
type textarea "driveway, basement, grading around house"
click at [613, 301] on link "click here" at bounding box center [617, 300] width 60 height 17
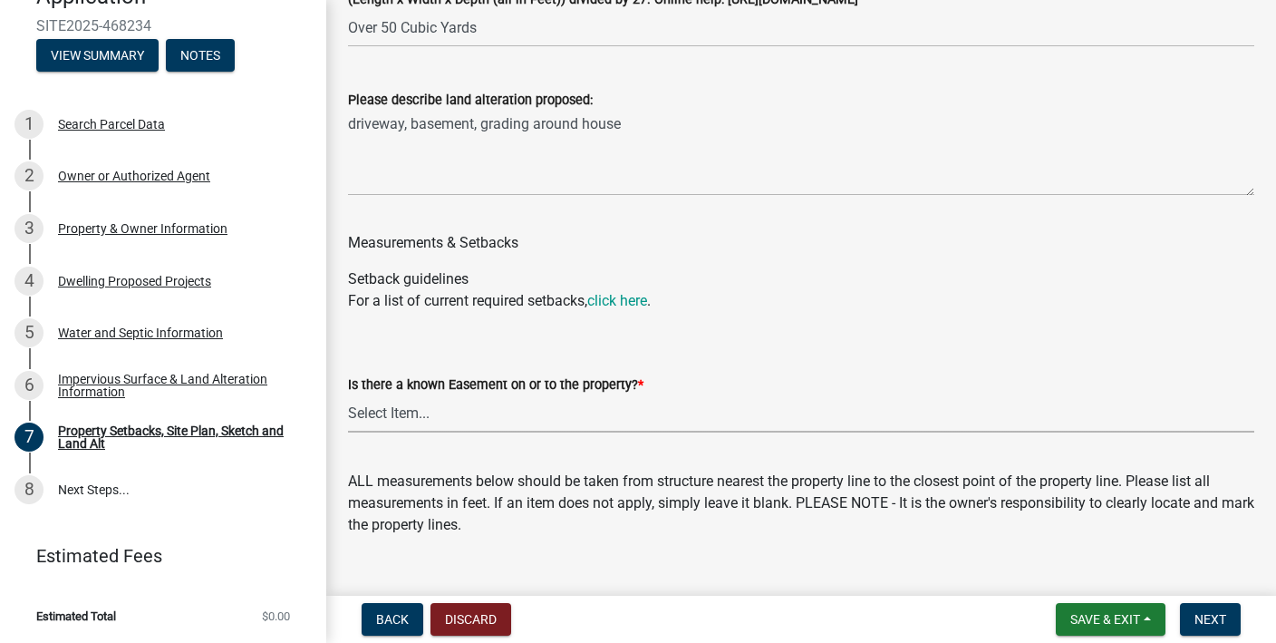
click at [422, 416] on select "Select Item... Yes No" at bounding box center [801, 413] width 907 height 37
select select "c8b8ea71-7088-4e87-a493-7bc88cc2835b"
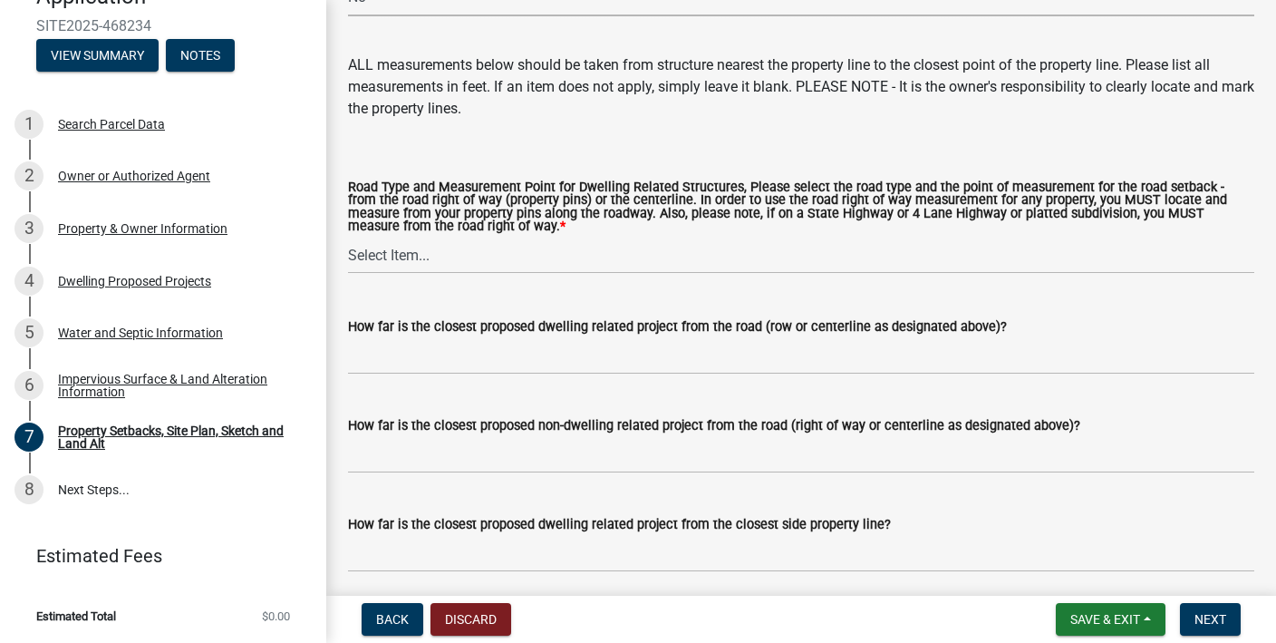
scroll to position [3436, 0]
click at [429, 256] on select "Select Item... Private Easement - Right of Way Private Easement - Centerline Pu…" at bounding box center [801, 256] width 907 height 37
select select "a4ce8fad-3c47-4e2b-9375-28a8f2ee630b"
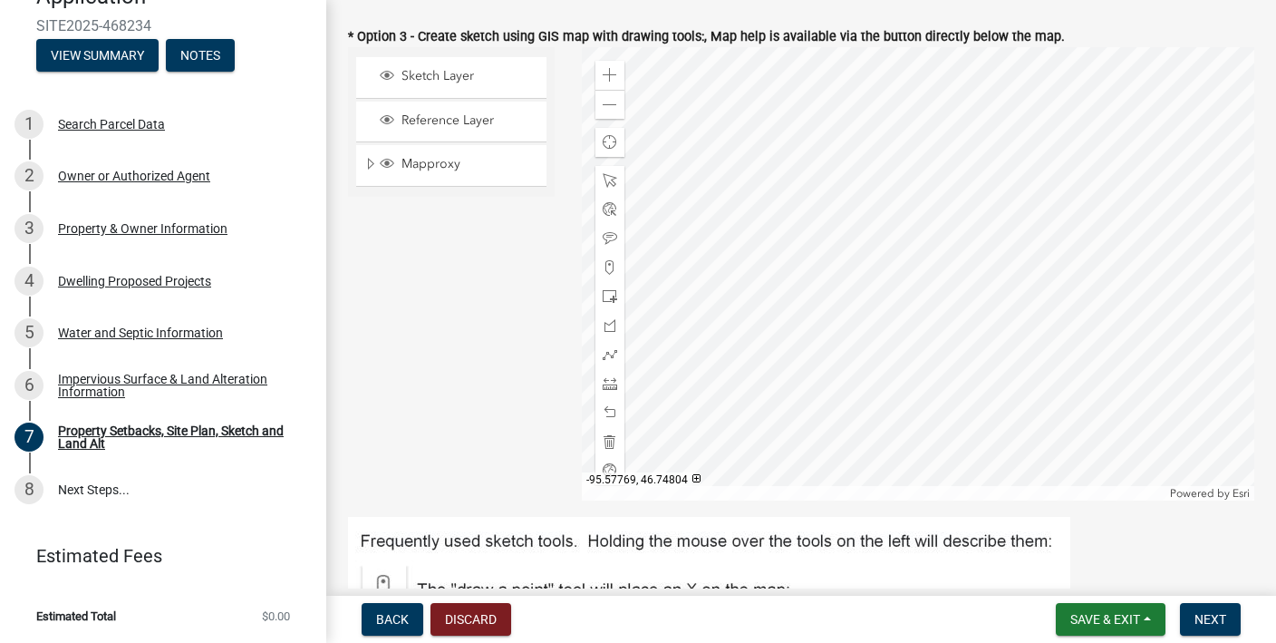
scroll to position [640, 0]
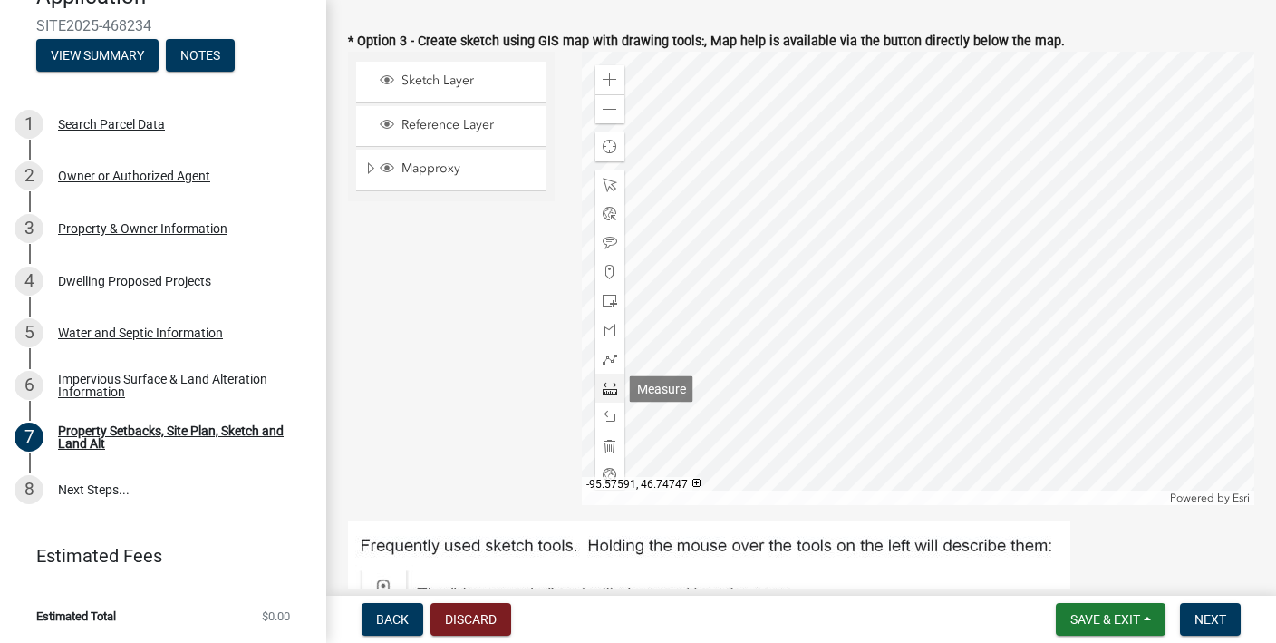
click at [612, 394] on span at bounding box center [610, 388] width 15 height 15
click at [609, 81] on span at bounding box center [610, 80] width 15 height 15
click at [610, 81] on span at bounding box center [610, 80] width 15 height 15
click at [1100, 304] on div at bounding box center [919, 278] width 674 height 453
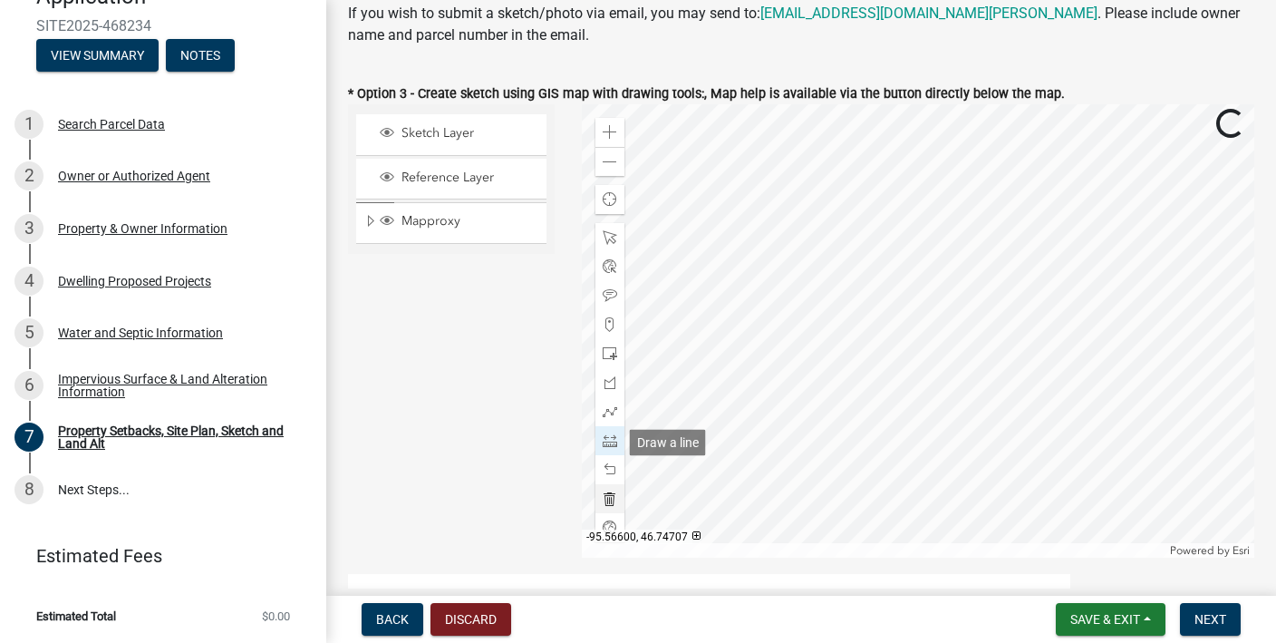
scroll to position [550, 0]
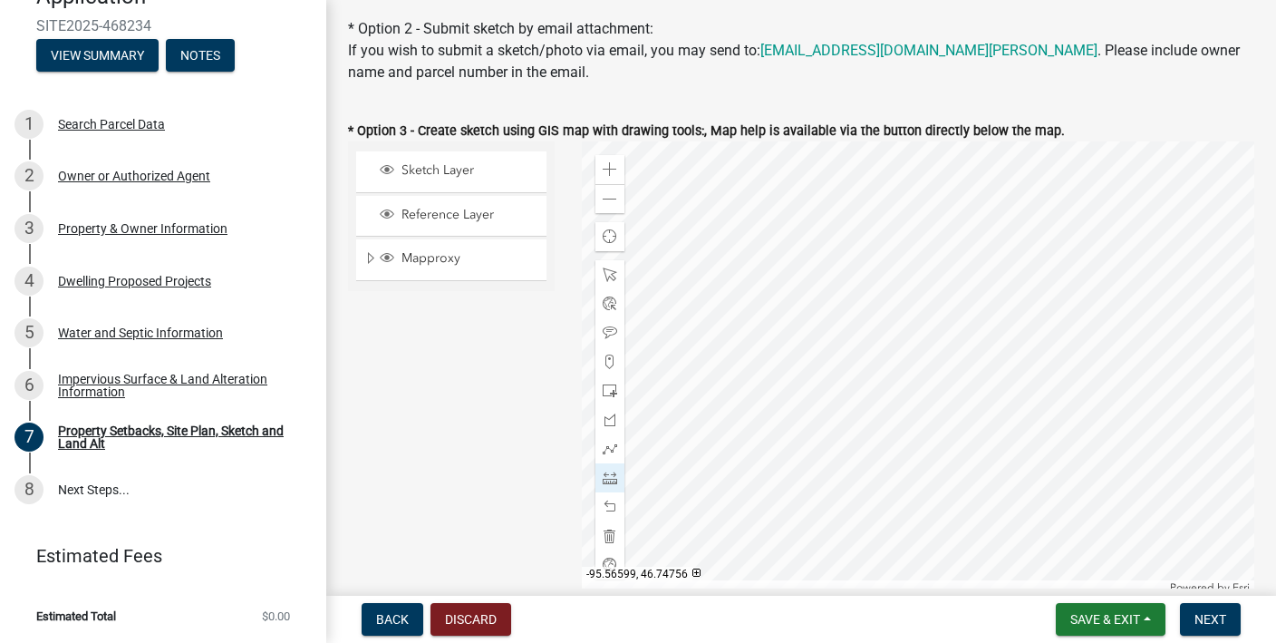
click at [512, 446] on div "Sketch Layer Reference Layer Mapproxy Roads Parcels Lakes Towns Sections Townsh…" at bounding box center [452, 367] width 234 height 453
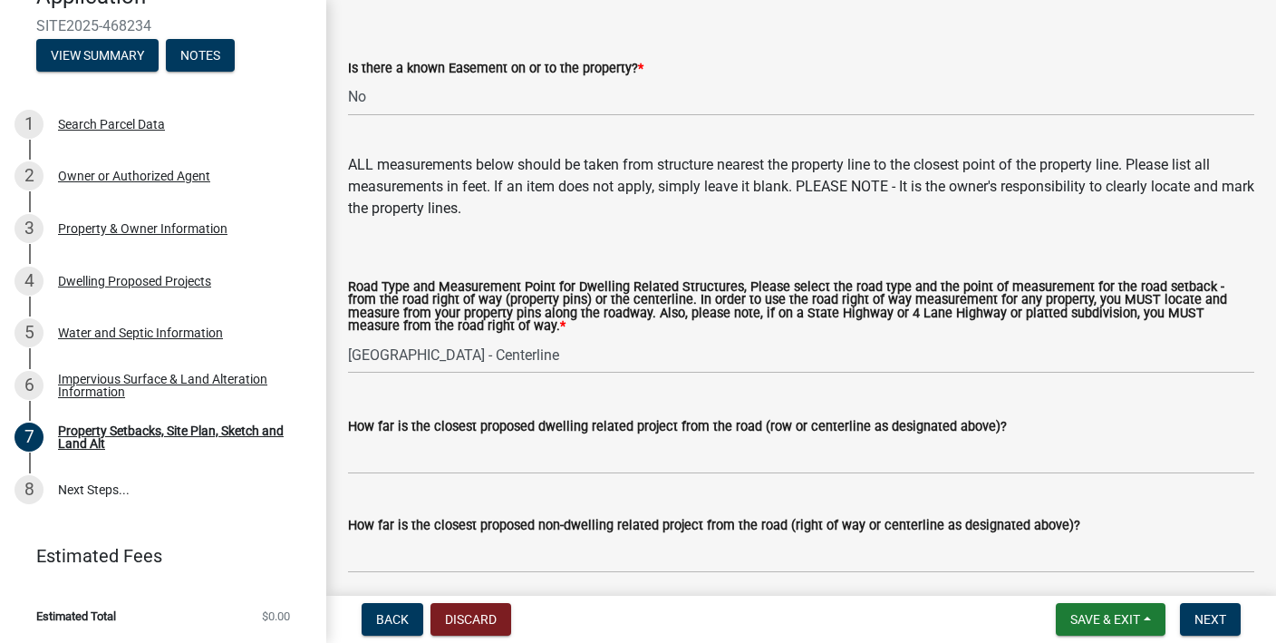
scroll to position [3342, 0]
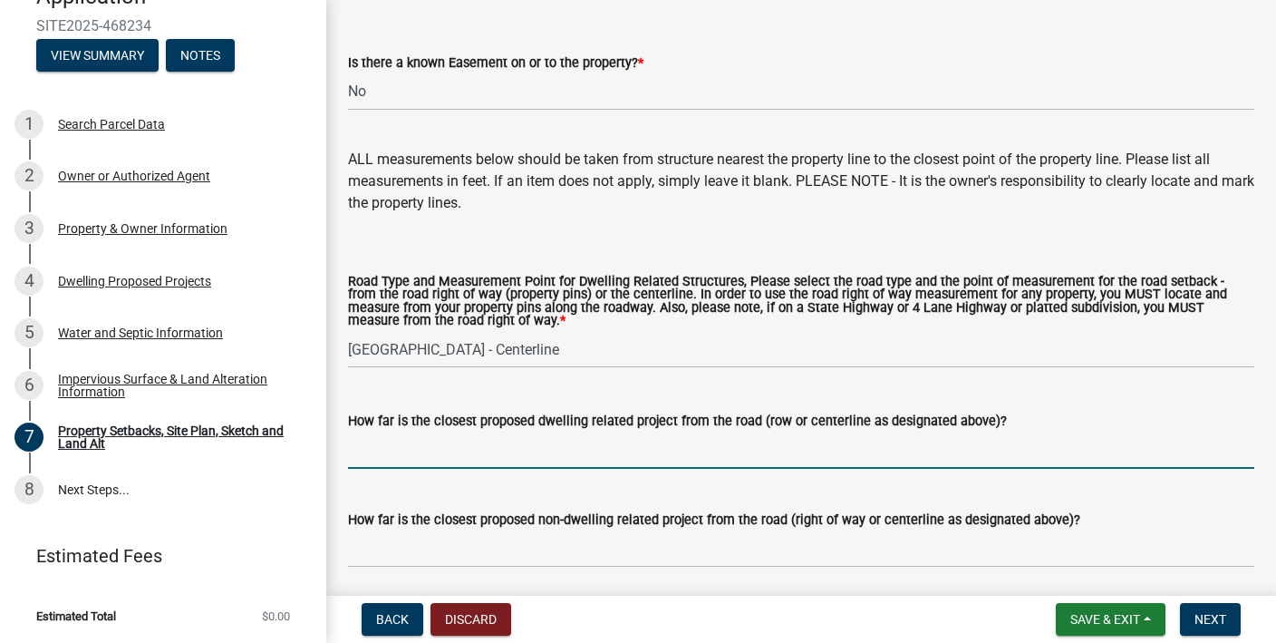
click at [503, 469] on input "How far is the closest proposed dwelling related project from the road (row or …" at bounding box center [801, 450] width 907 height 37
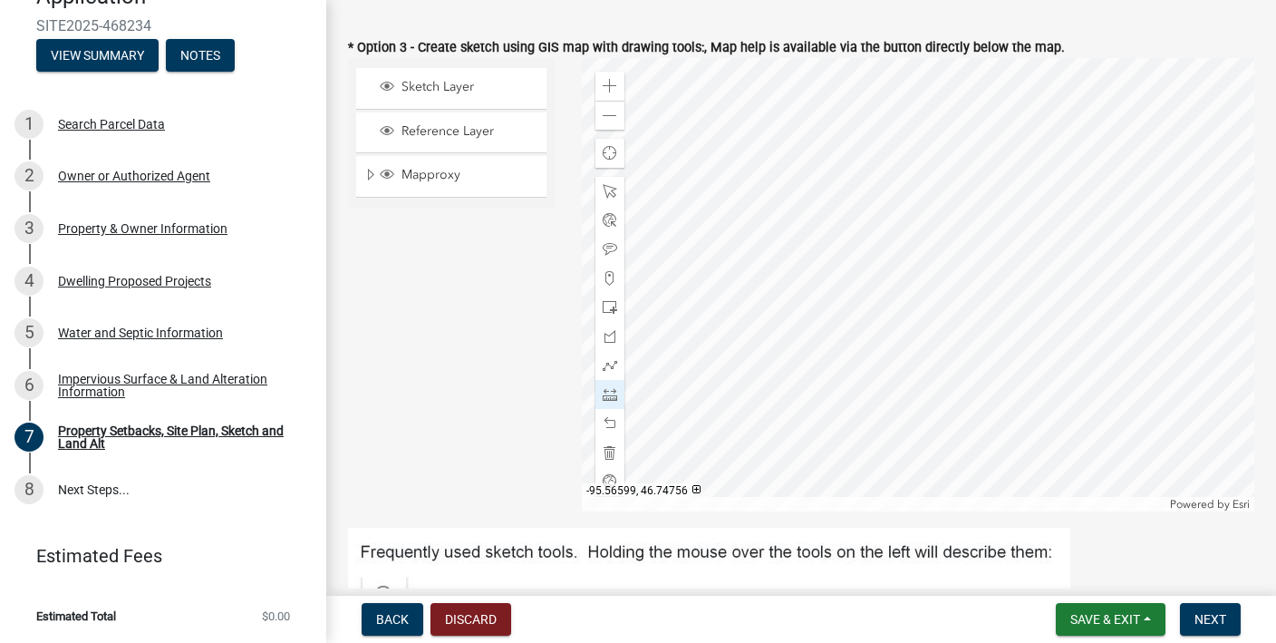
scroll to position [632, 0]
type input "300'"
click at [606, 193] on span at bounding box center [610, 193] width 15 height 15
click at [808, 344] on div at bounding box center [919, 286] width 674 height 453
click at [888, 297] on div at bounding box center [919, 286] width 674 height 453
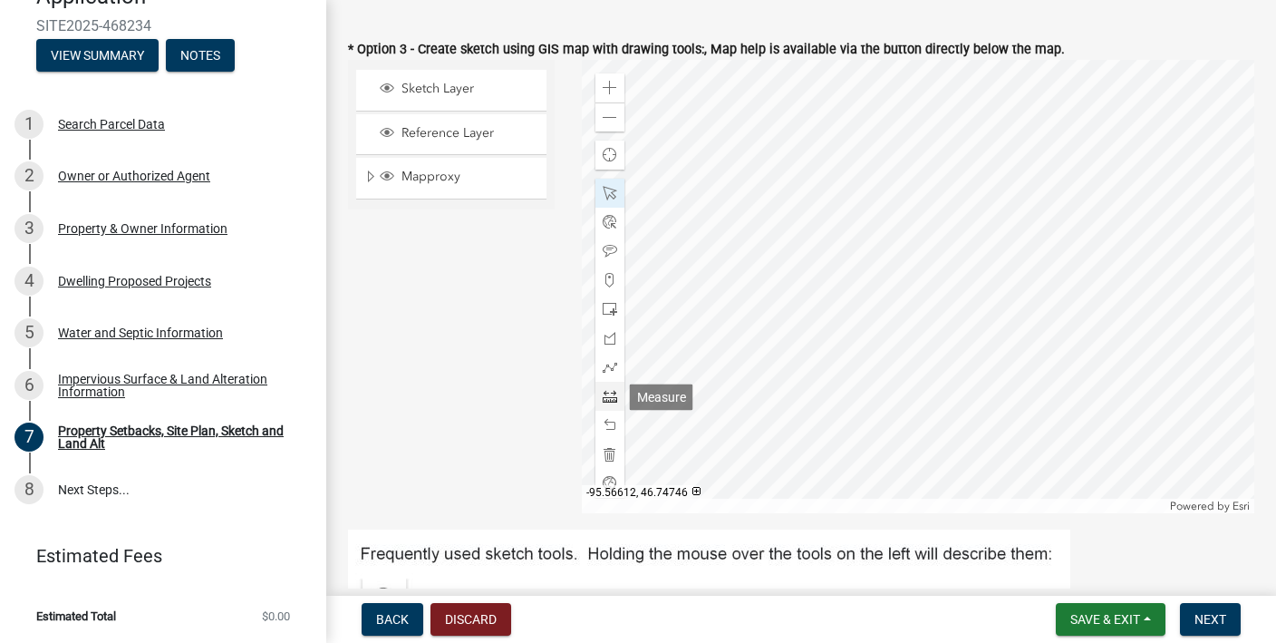
click at [613, 403] on span at bounding box center [610, 396] width 15 height 15
click at [877, 75] on div at bounding box center [919, 286] width 674 height 453
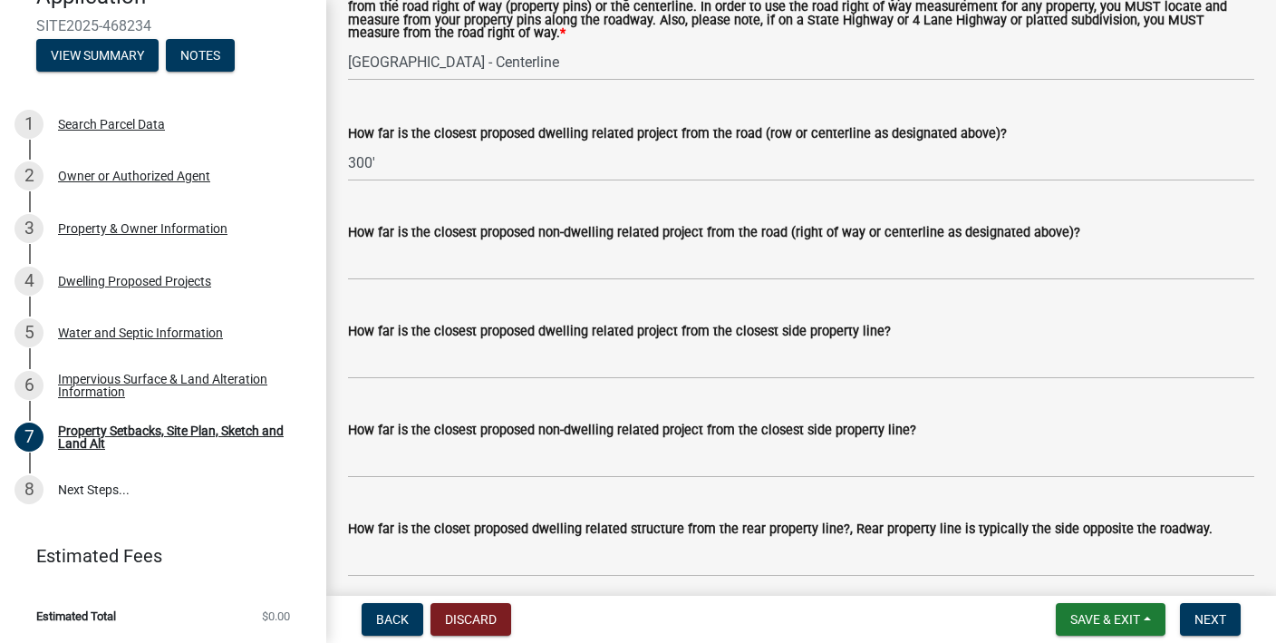
scroll to position [3629, 0]
click at [421, 383] on wm-data-entity-input "How far is the closest proposed dwelling related project from the closest side …" at bounding box center [801, 345] width 907 height 99
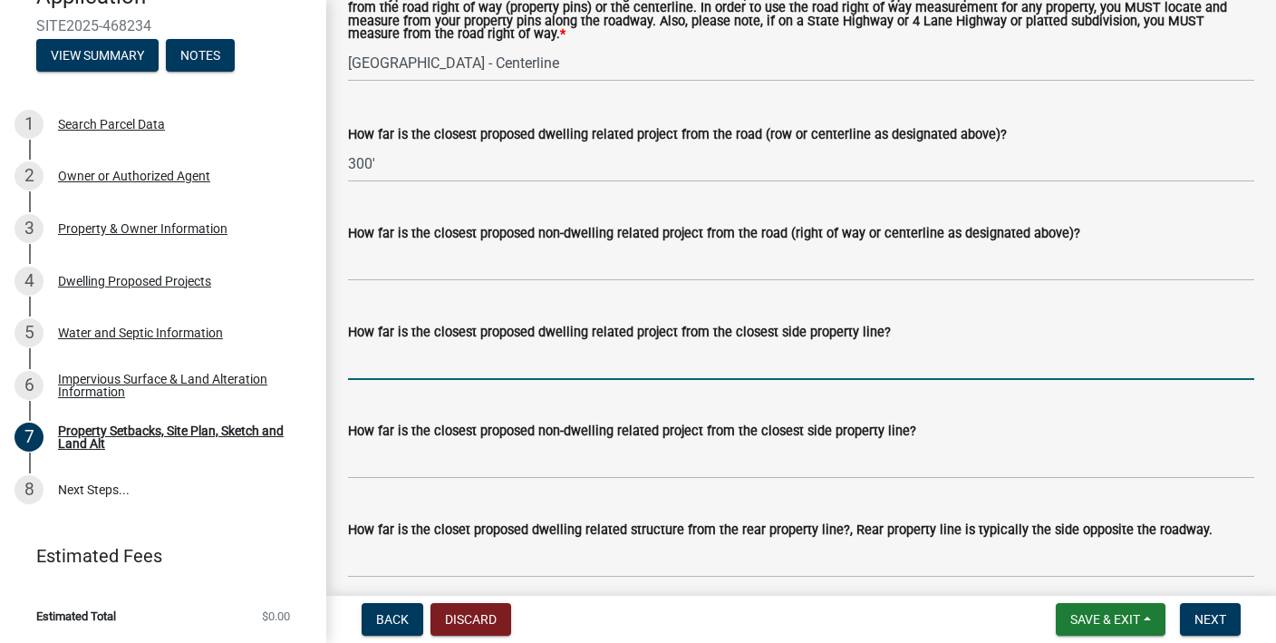
click at [419, 370] on input "How far is the closest proposed dwelling related project from the closest side …" at bounding box center [801, 361] width 907 height 37
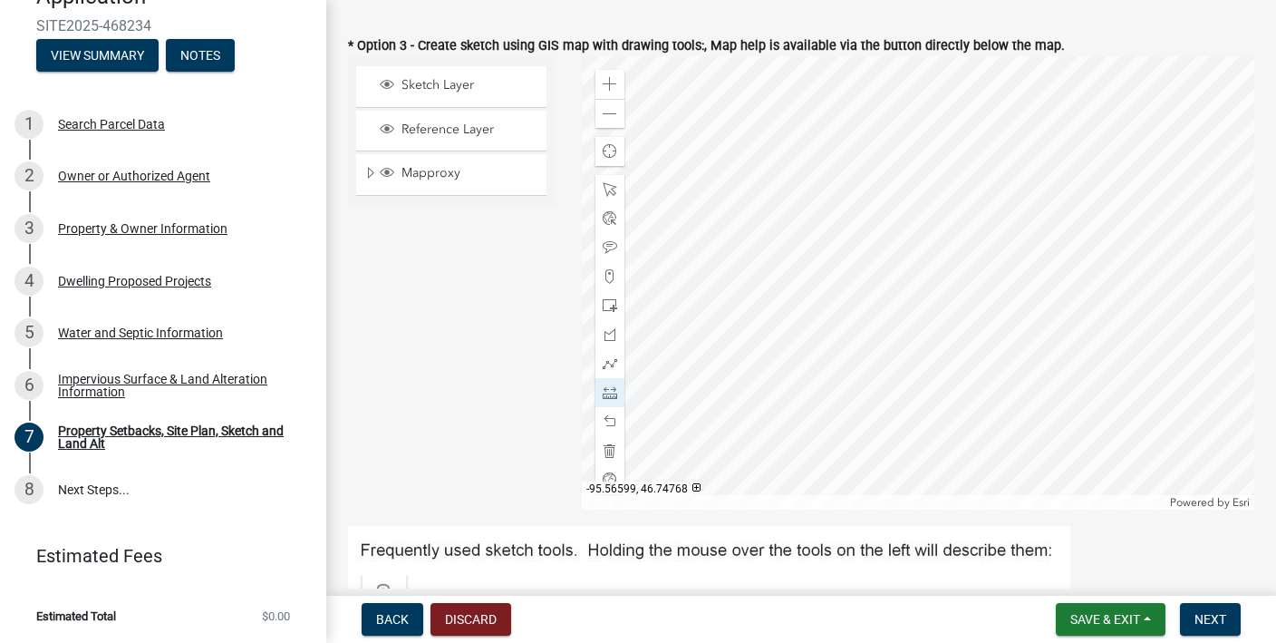
scroll to position [630, 0]
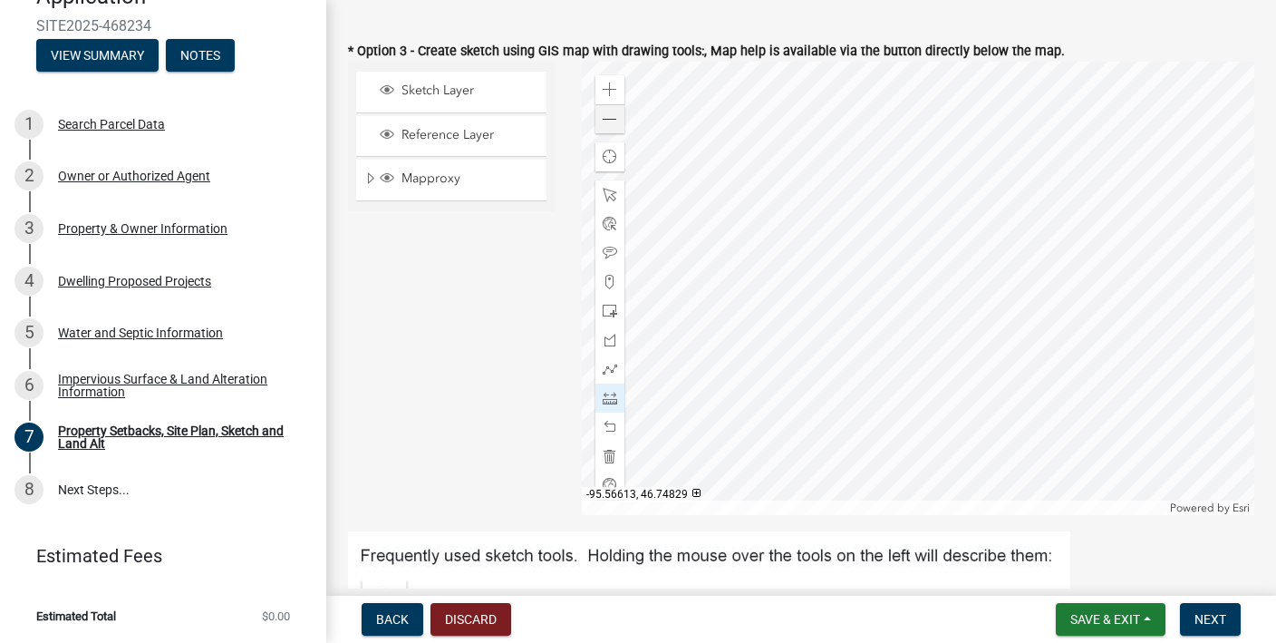
type input "300'"
click at [614, 113] on span at bounding box center [610, 119] width 15 height 15
click at [611, 189] on span at bounding box center [610, 195] width 15 height 15
click at [606, 396] on span at bounding box center [610, 398] width 15 height 15
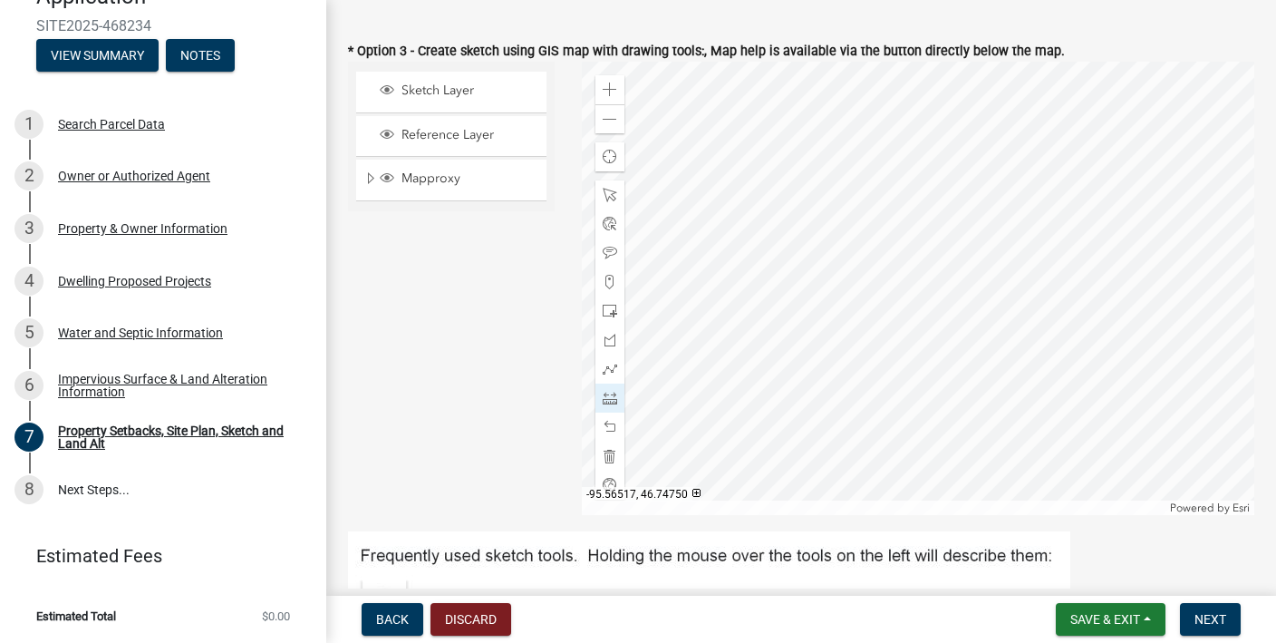
click at [907, 321] on div at bounding box center [919, 288] width 674 height 453
click at [608, 199] on span at bounding box center [610, 195] width 15 height 15
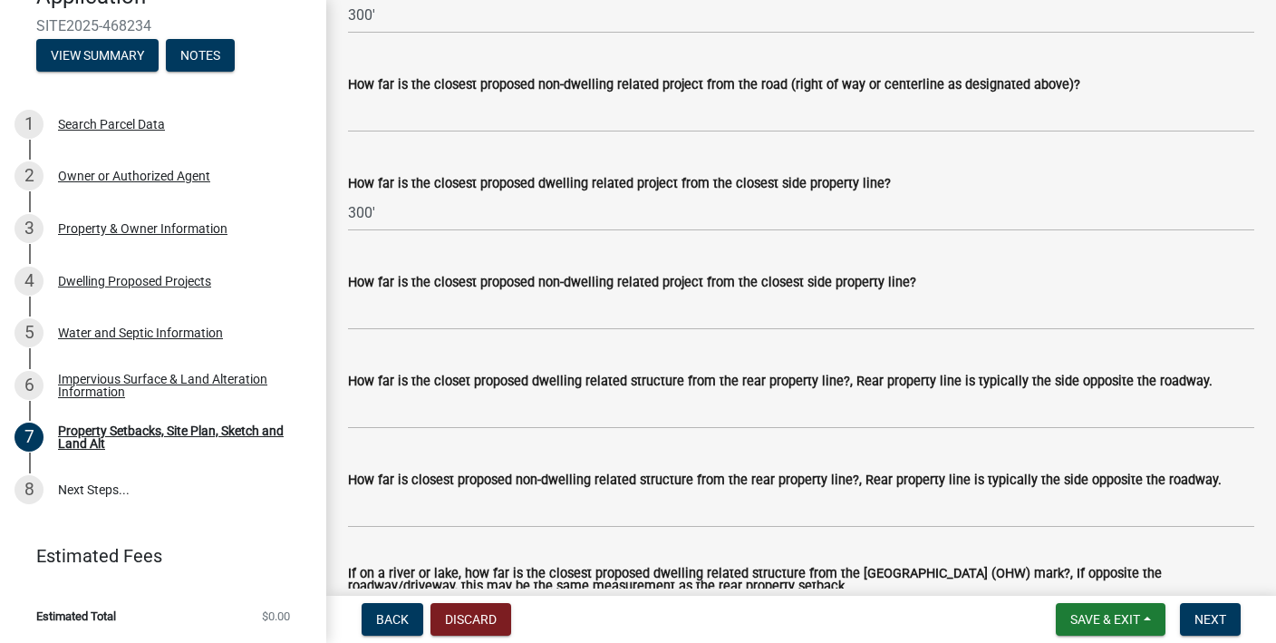
scroll to position [3783, 0]
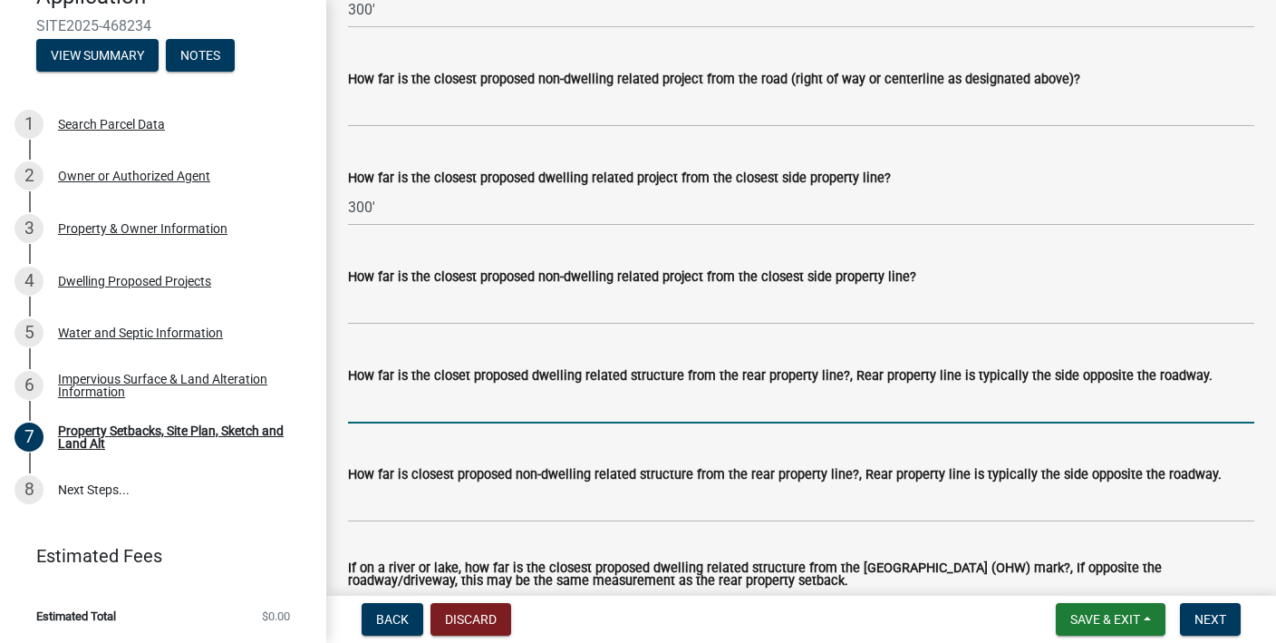
click at [580, 417] on input "How far is the closet proposed dwelling related structure from the rear propert…" at bounding box center [801, 404] width 907 height 37
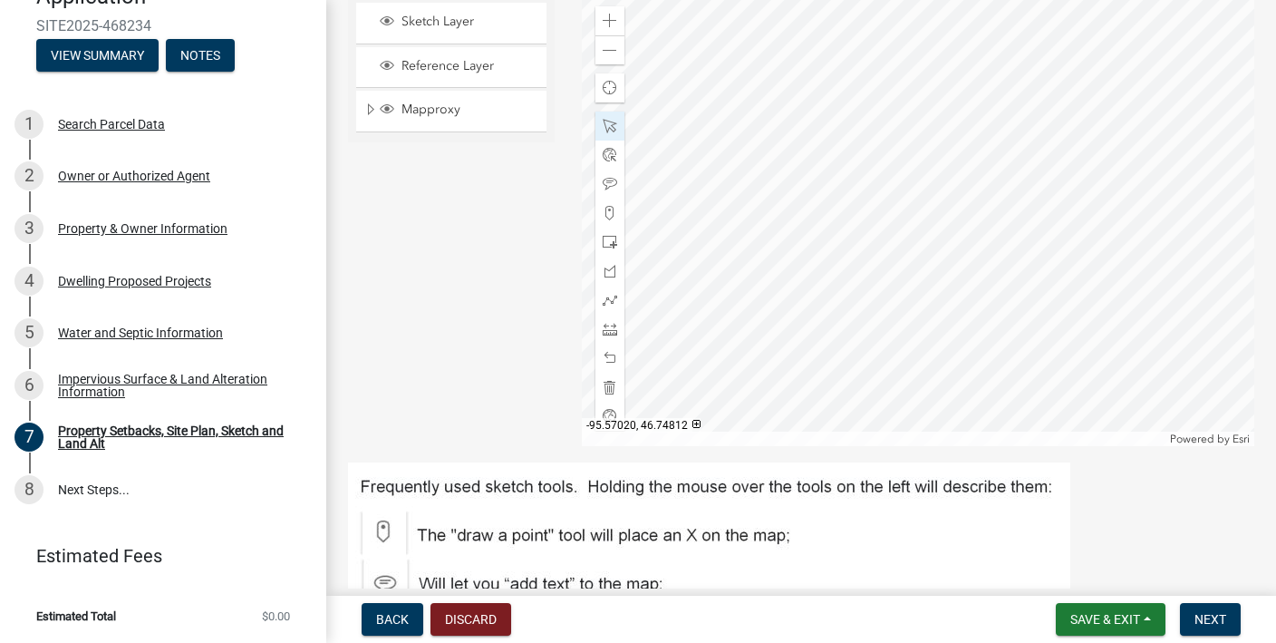
scroll to position [705, 0]
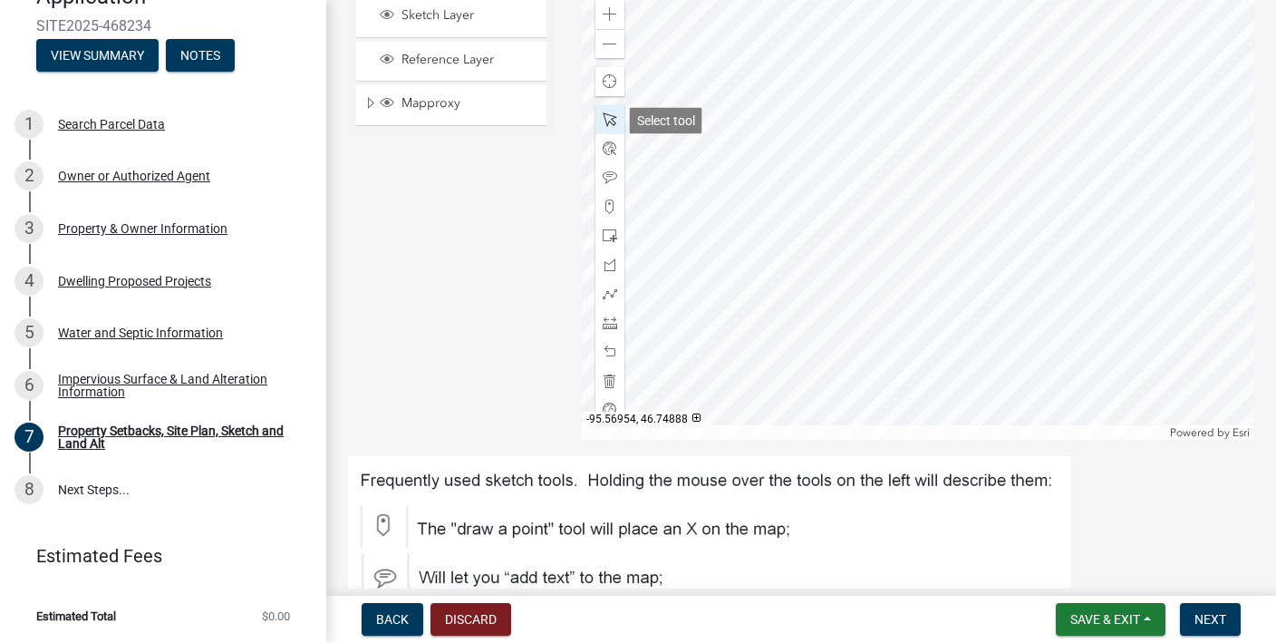
type input "930'"
click at [613, 120] on span at bounding box center [610, 119] width 15 height 15
click at [621, 14] on div "Zoom in" at bounding box center [610, 14] width 29 height 29
click at [613, 326] on span at bounding box center [610, 322] width 15 height 15
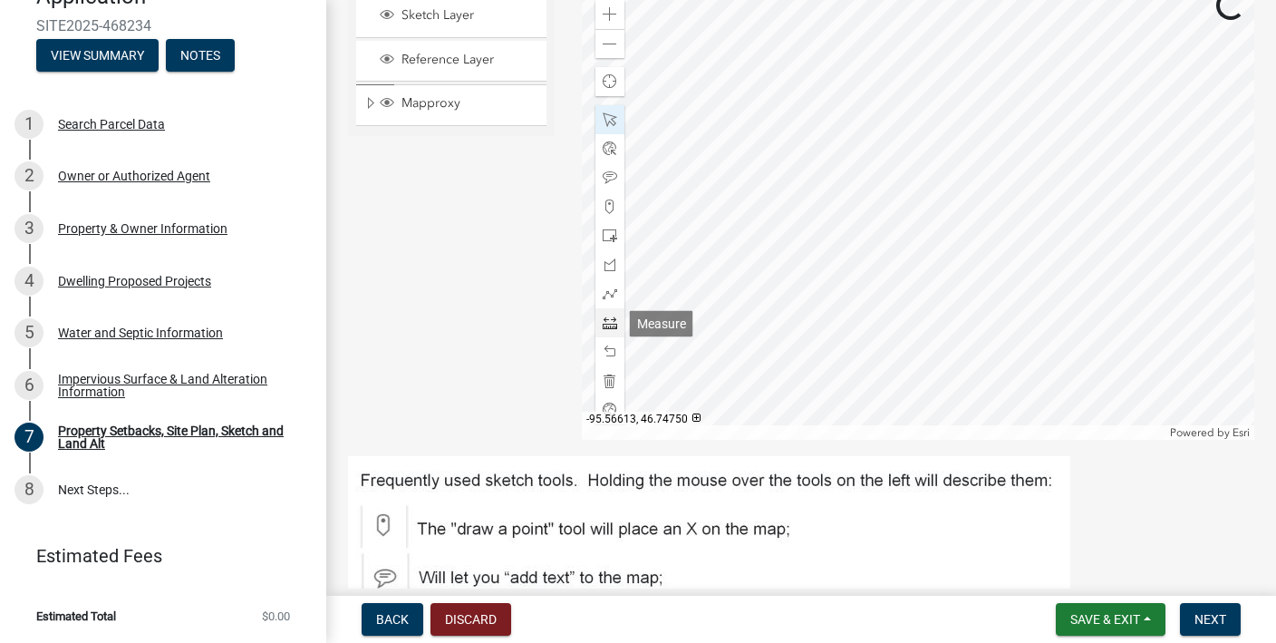
scroll to position [693, 0]
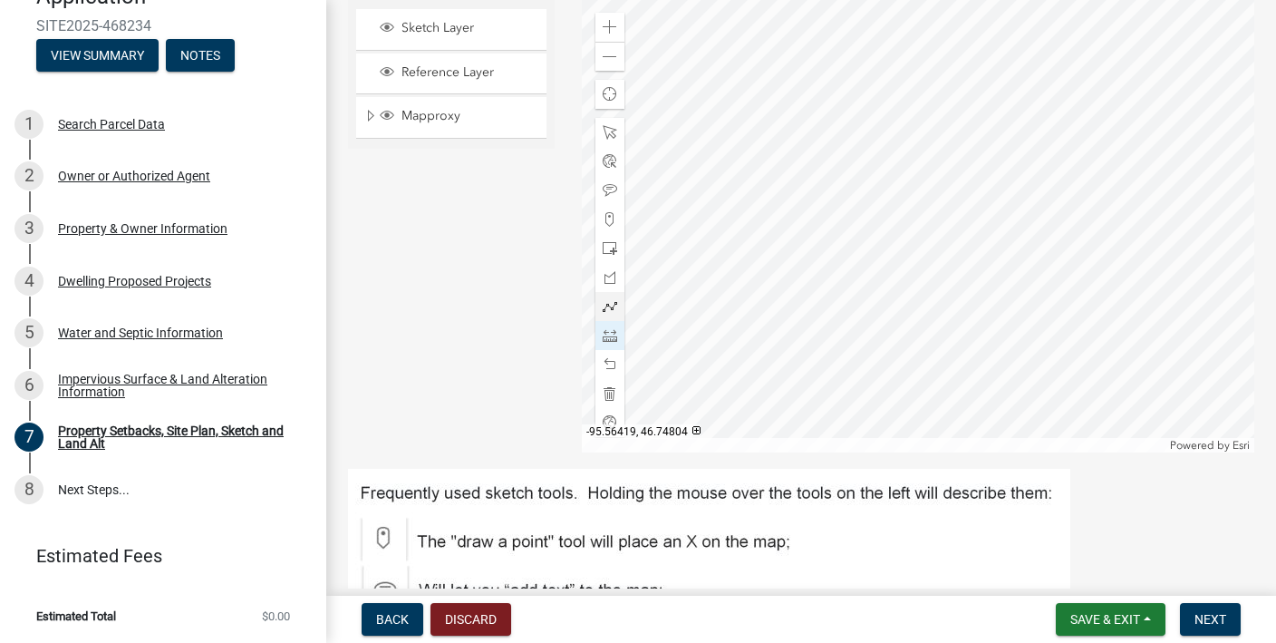
click at [1125, 151] on div at bounding box center [919, 225] width 674 height 453
click at [913, 331] on div at bounding box center [919, 225] width 674 height 453
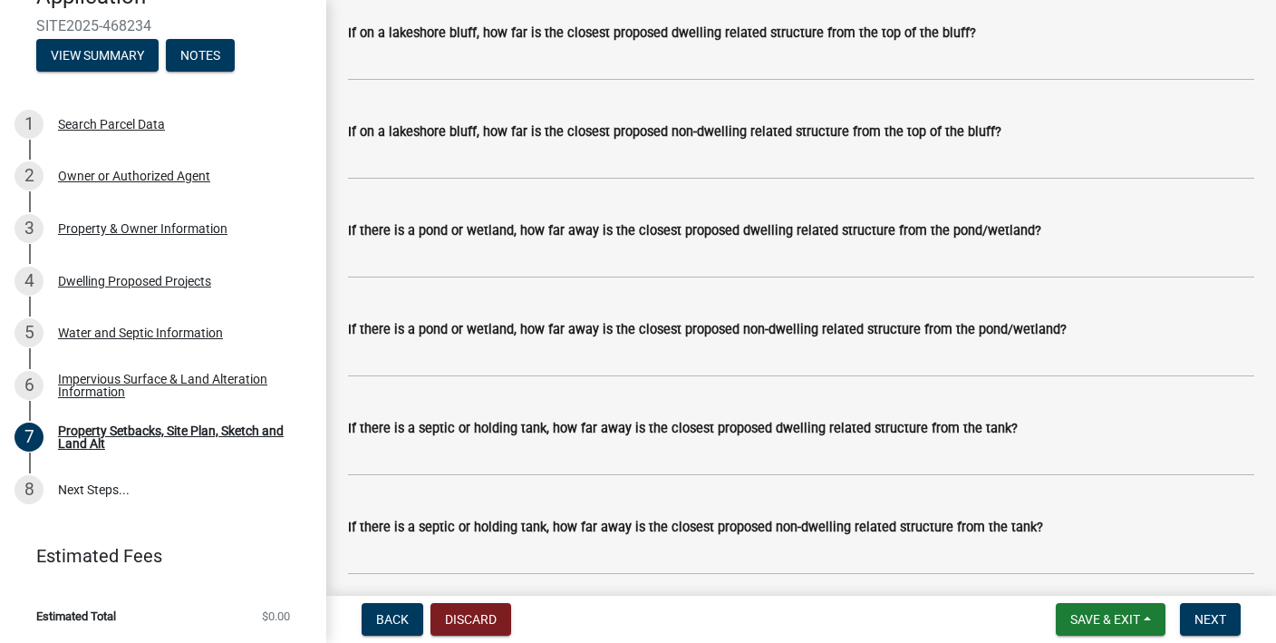
scroll to position [4538, 0]
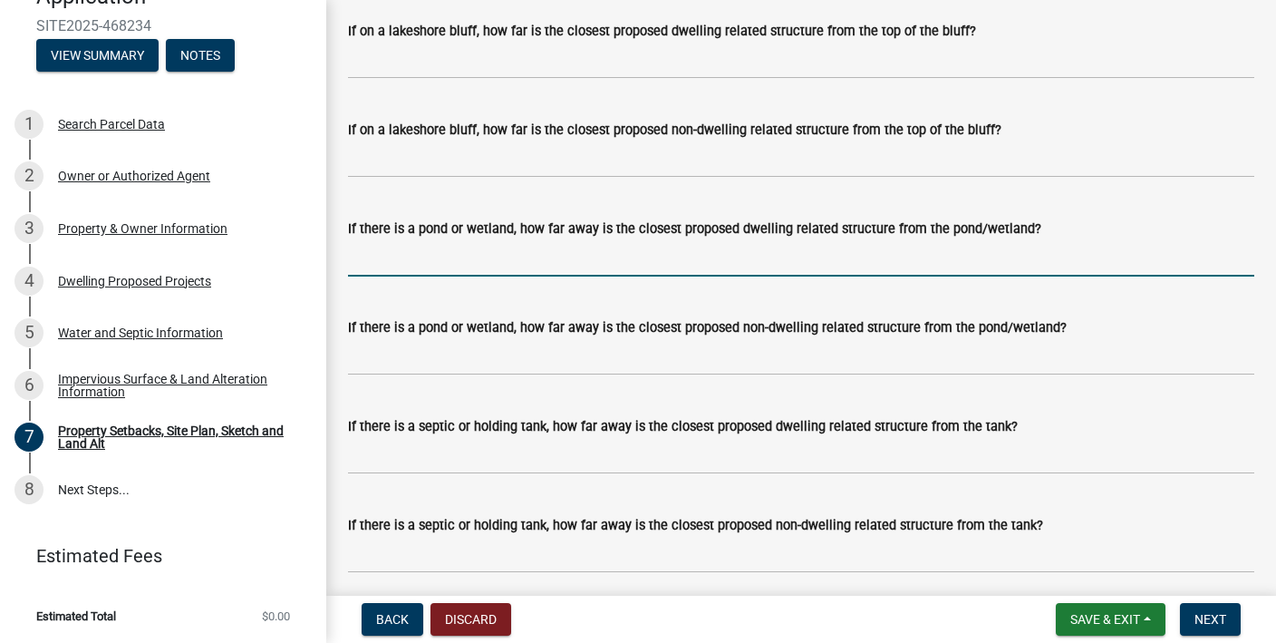
click at [549, 260] on input "If there is a pond or wetland, how far away is the closest proposed dwelling re…" at bounding box center [801, 257] width 907 height 37
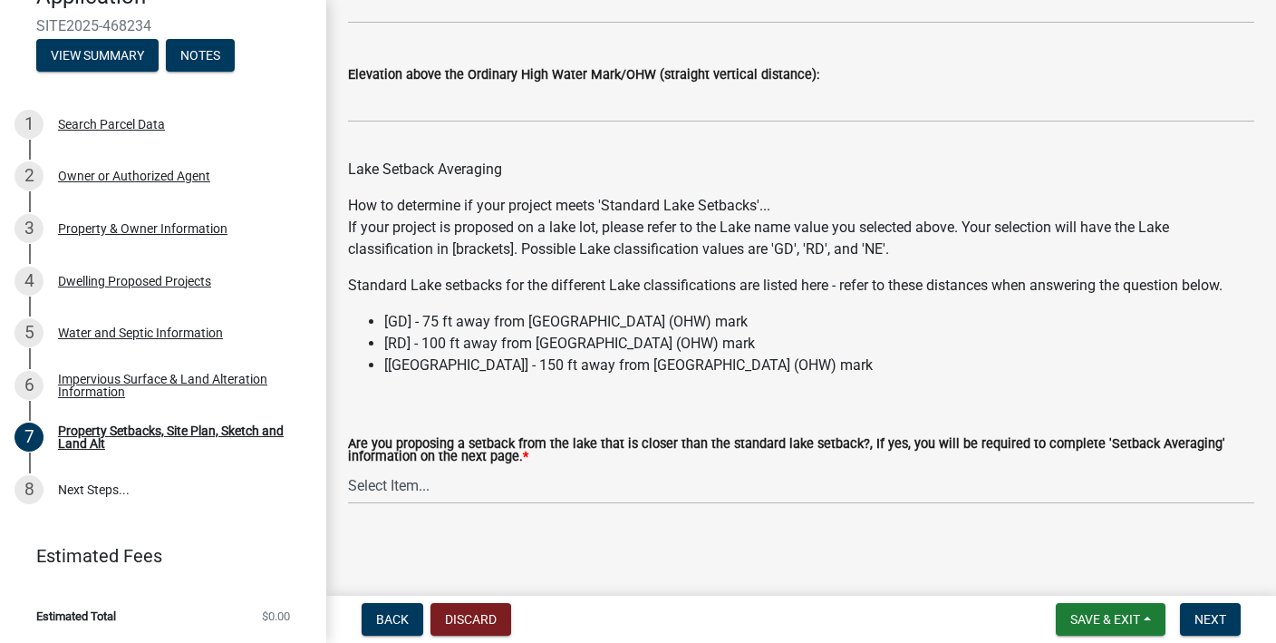
scroll to position [5489, 0]
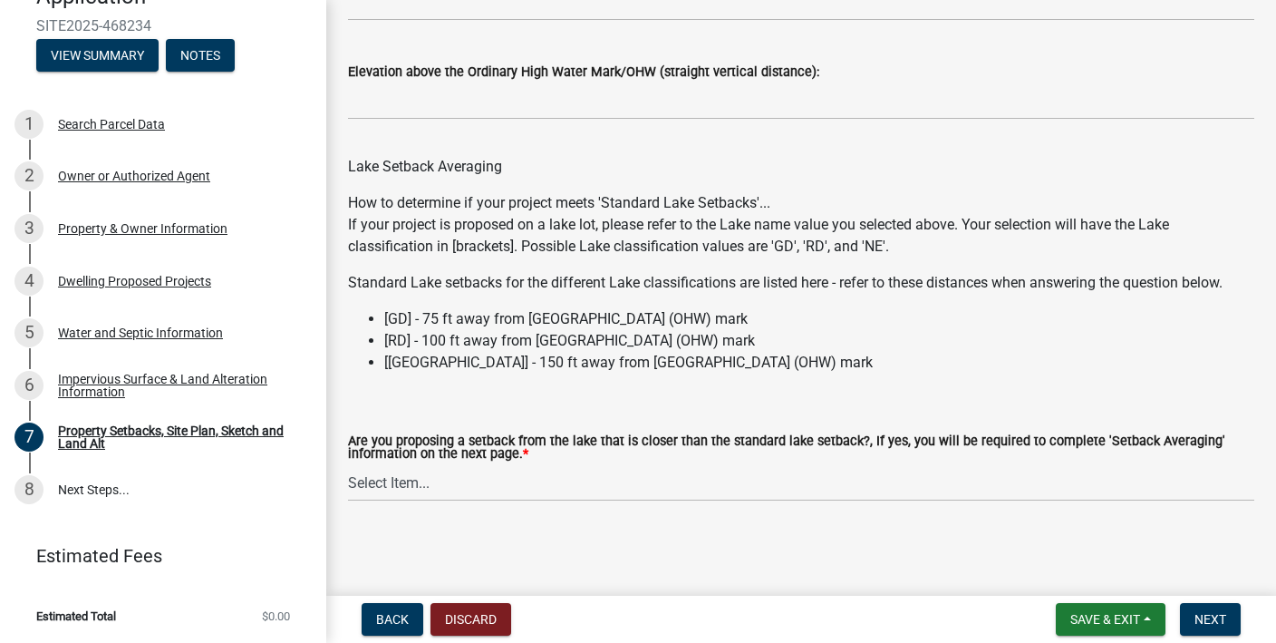
type input "270'"
click at [425, 485] on select "Select Item... Yes No N/A" at bounding box center [801, 482] width 907 height 37
select select "4421853d-5e11-4b64-95ec-6c47066881cc"
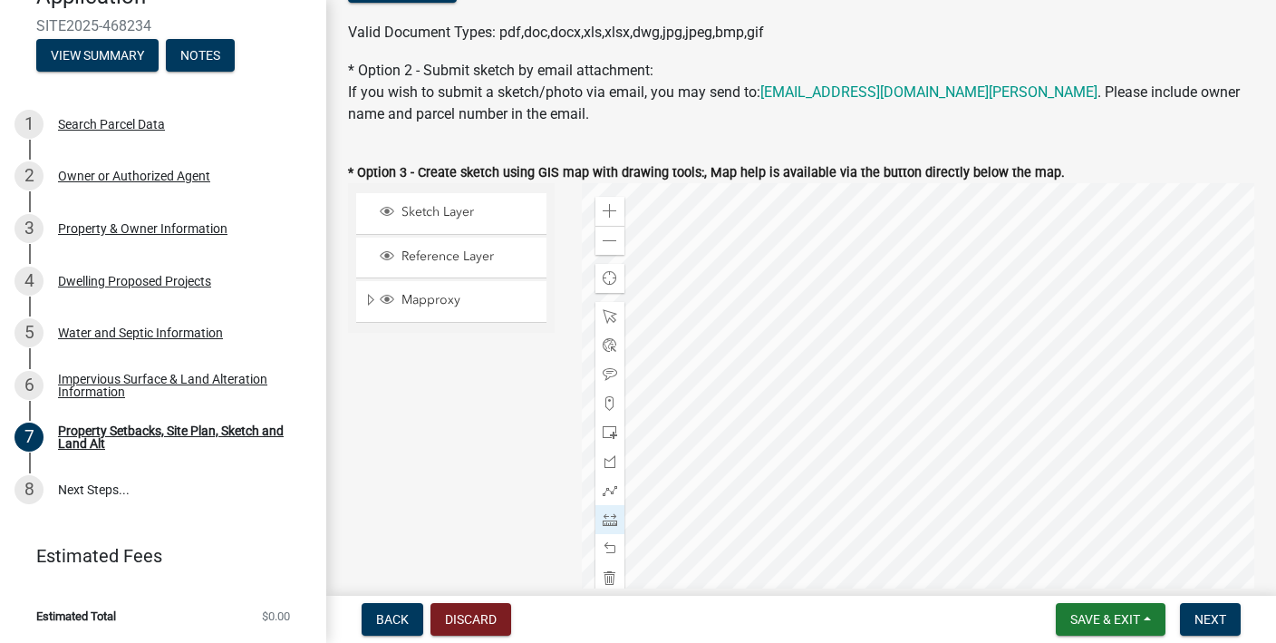
scroll to position [519, 0]
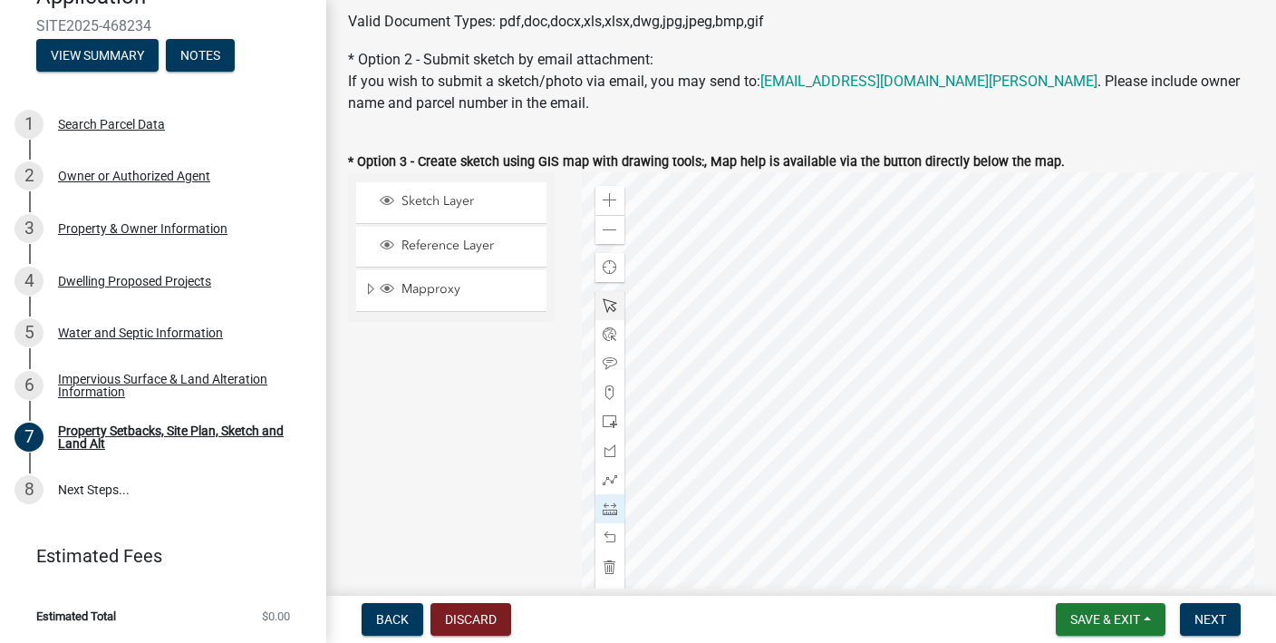
click at [606, 299] on span at bounding box center [610, 305] width 15 height 15
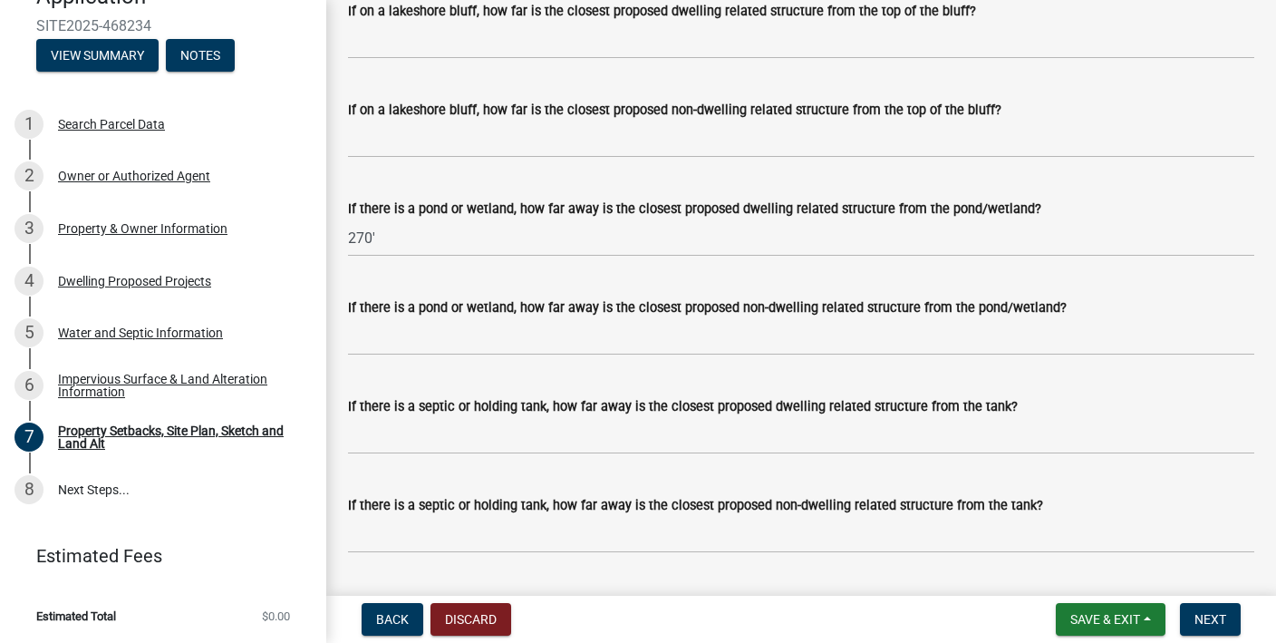
scroll to position [5489, 0]
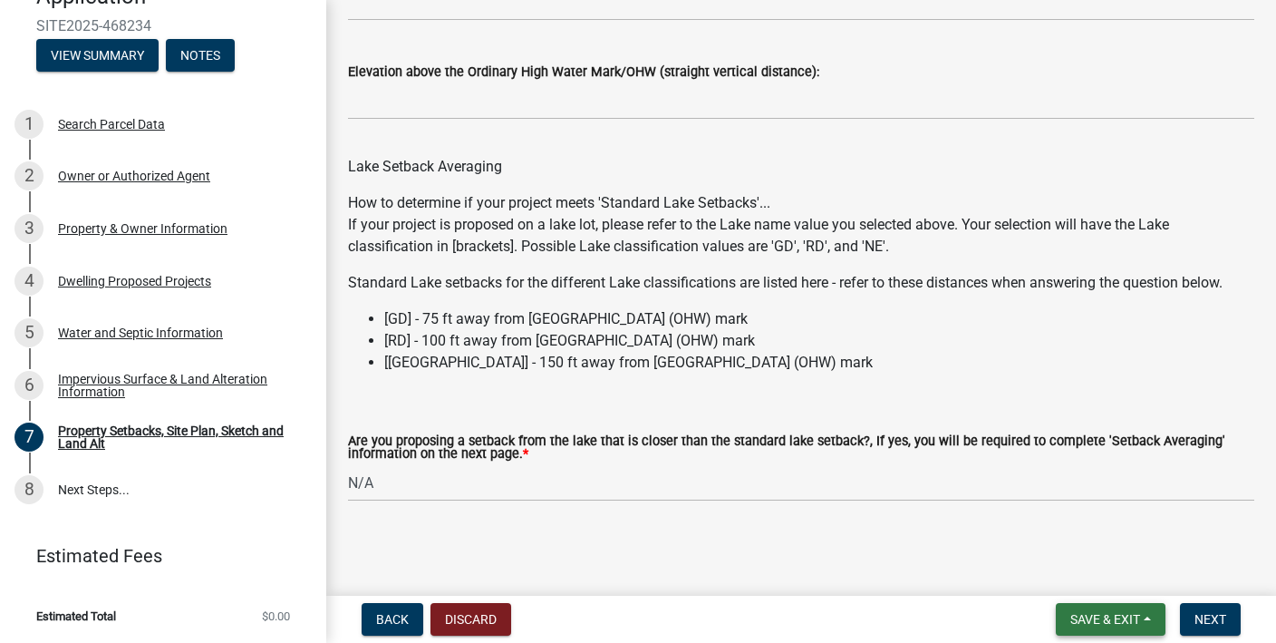
click at [1149, 615] on button "Save & Exit" at bounding box center [1111, 619] width 110 height 33
click at [1100, 536] on button "Save" at bounding box center [1093, 529] width 145 height 44
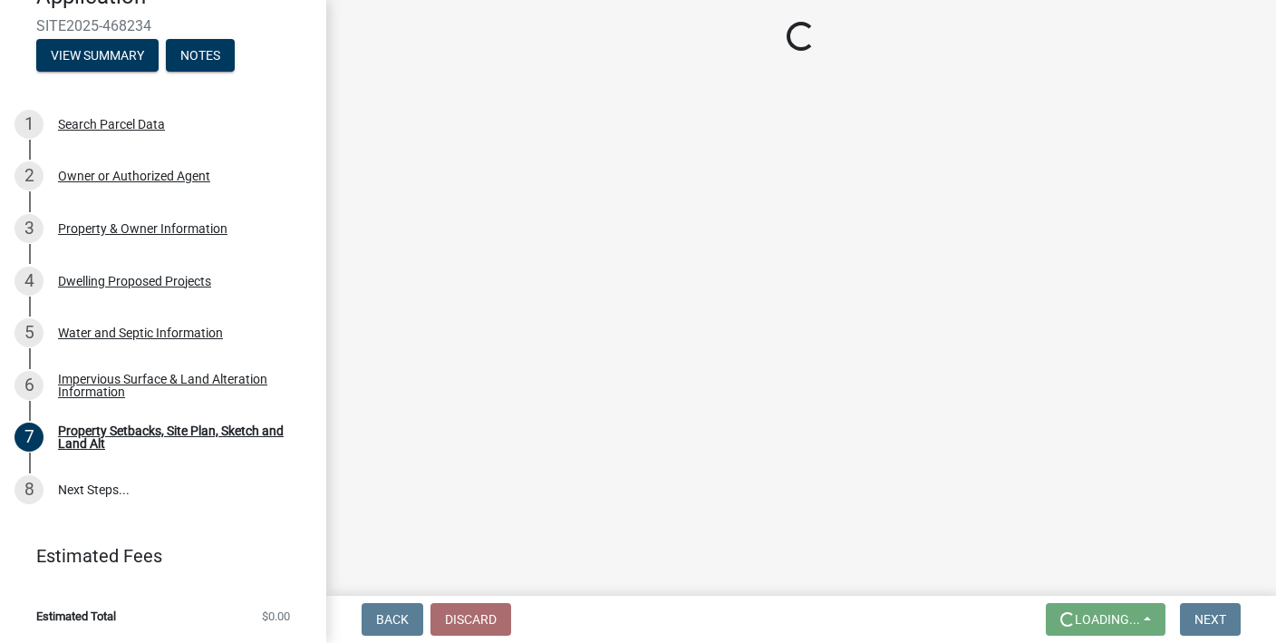
scroll to position [0, 0]
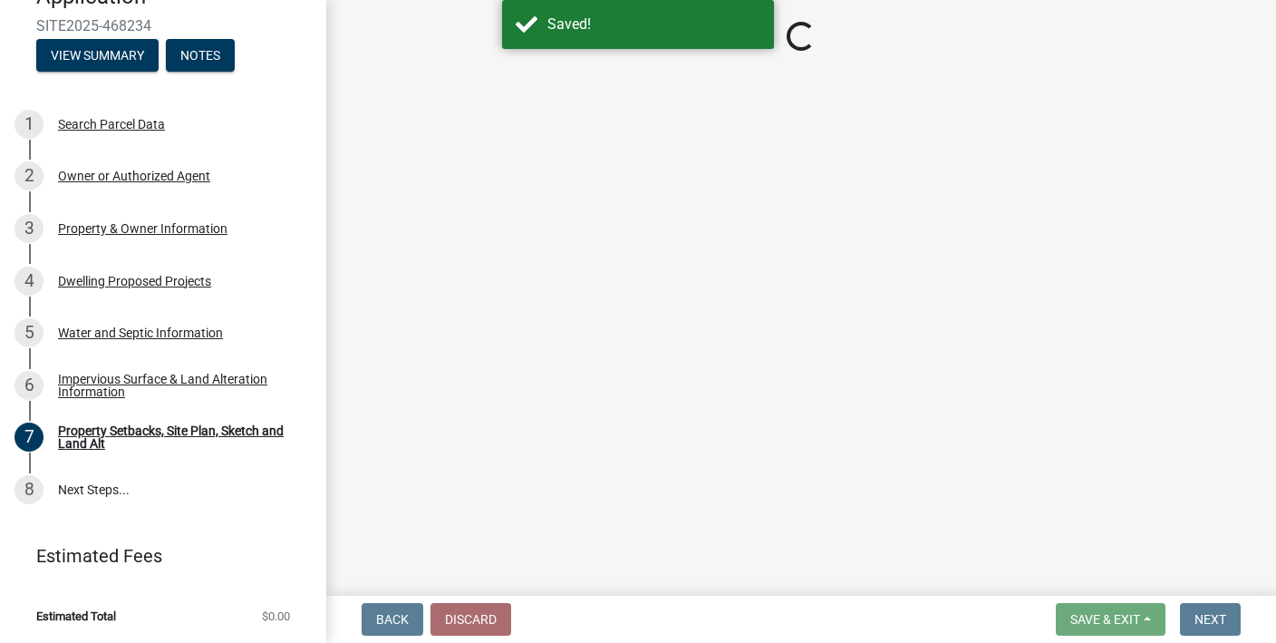
select select "d89fbfa0-1150-4954-b91c-9d482c9530a3"
select select "fd58f24c-a096-4195-863e-b494ea1fd324"
select select "12f785fb-c378-4b18-841c-21c73dc99083"
select select "12da6293-5841-4f5c-bd92-3658833964cd"
select select "27b2a8b4-abf6-463e-8c0c-7c5d2b4fe26f"
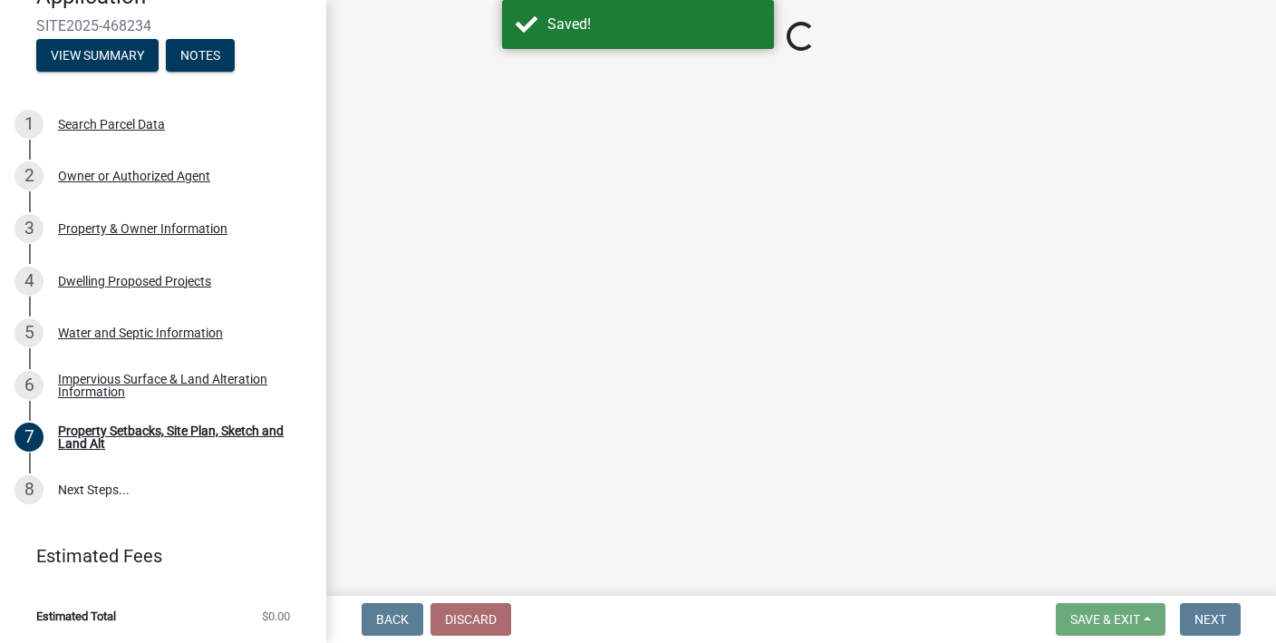
select select "28f6c7b2-2b88-4425-ae15-f67110f778a7"
select select "e019de12-4845-45f2-ad10-5fb76eee0e55"
select select "c8b8ea71-7088-4e87-a493-7bc88cc2835b"
select select "a4ce8fad-3c47-4e2b-9375-28a8f2ee630b"
select select "4421853d-5e11-4b64-95ec-6c47066881cc"
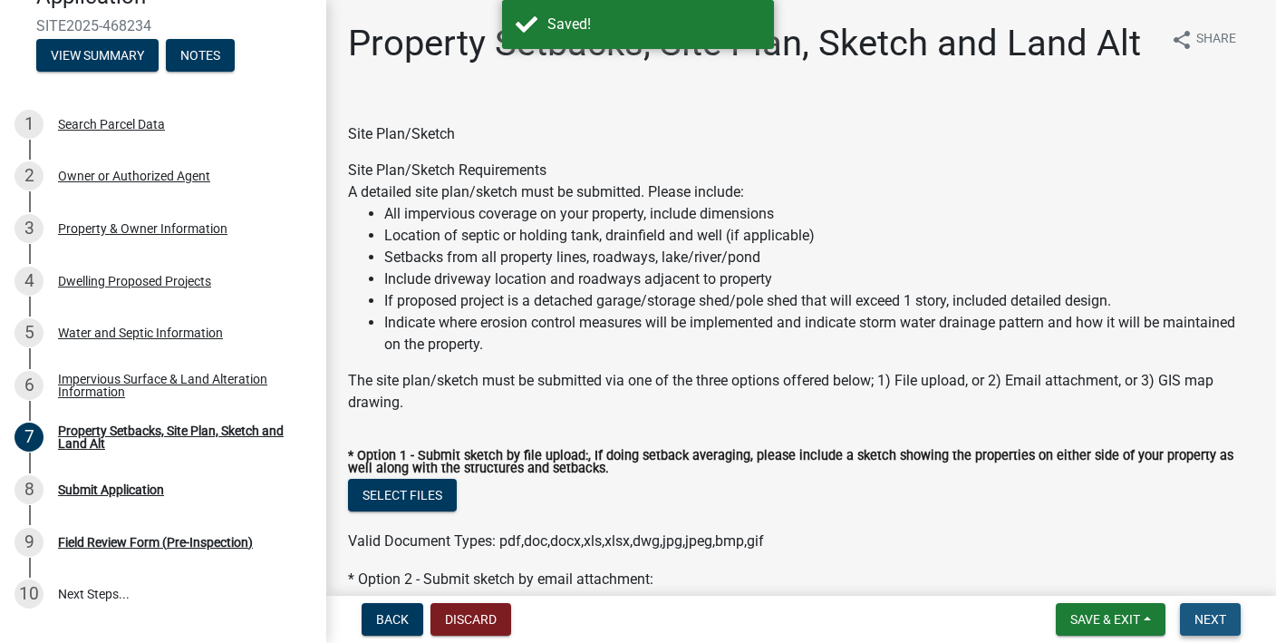
click at [1195, 617] on span "Next" at bounding box center [1211, 619] width 32 height 15
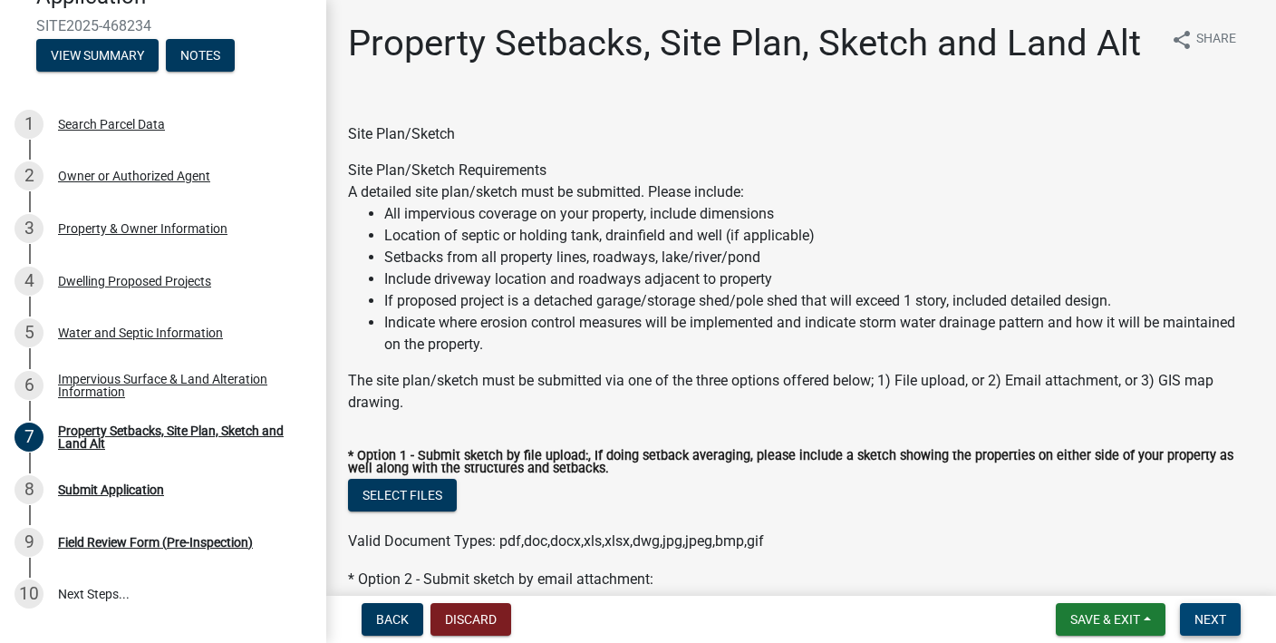
click at [1211, 620] on span "Next" at bounding box center [1211, 619] width 32 height 15
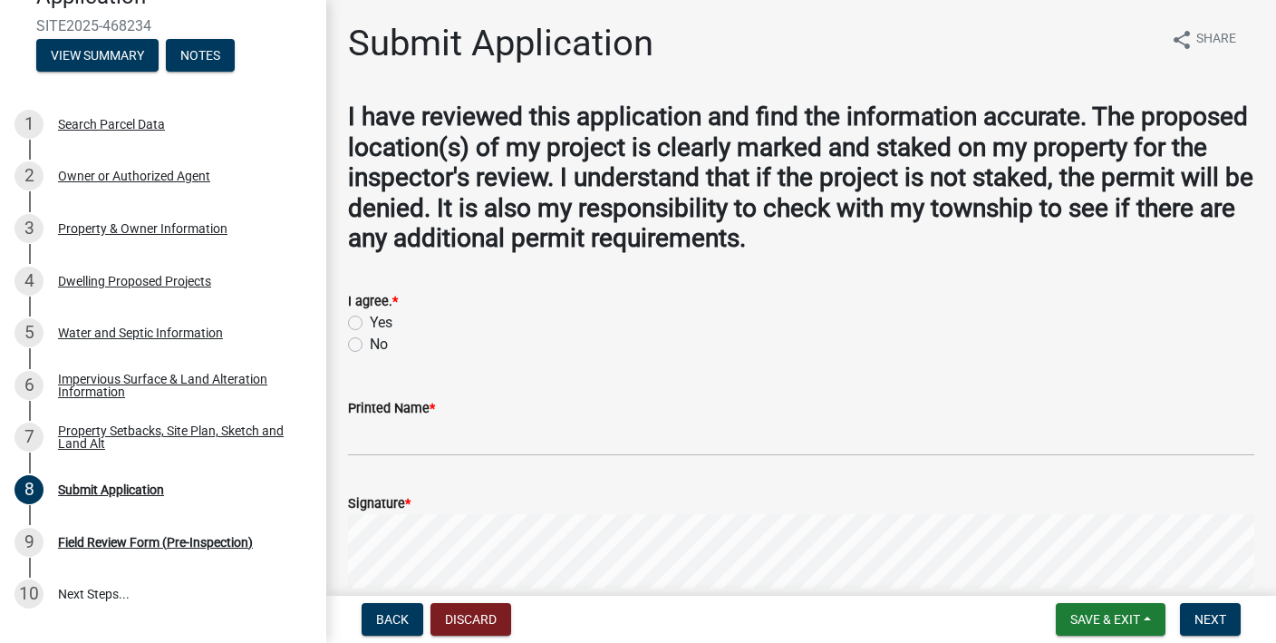
click at [370, 318] on label "Yes" at bounding box center [381, 323] width 23 height 22
click at [370, 318] on input "Yes" at bounding box center [376, 318] width 12 height 12
radio input "true"
click at [480, 458] on wm-data-entity-input "Printed Name *" at bounding box center [801, 421] width 907 height 99
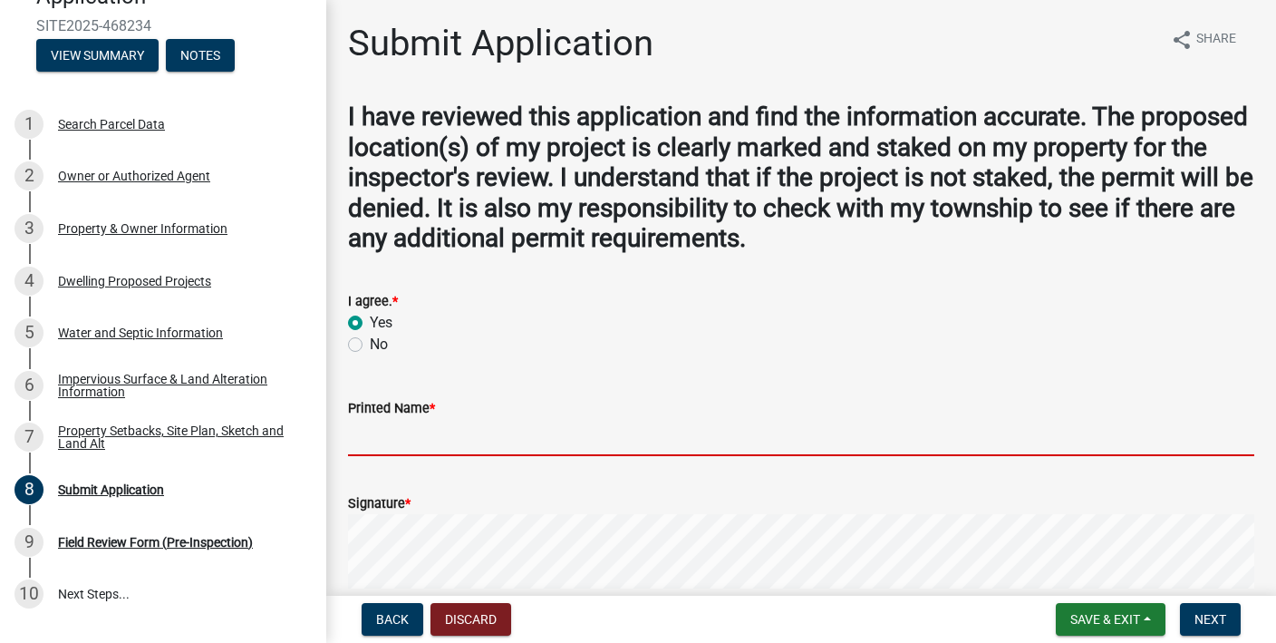
click at [480, 439] on input "Printed Name *" at bounding box center [801, 437] width 907 height 37
type input "Trustyn [PERSON_NAME]"
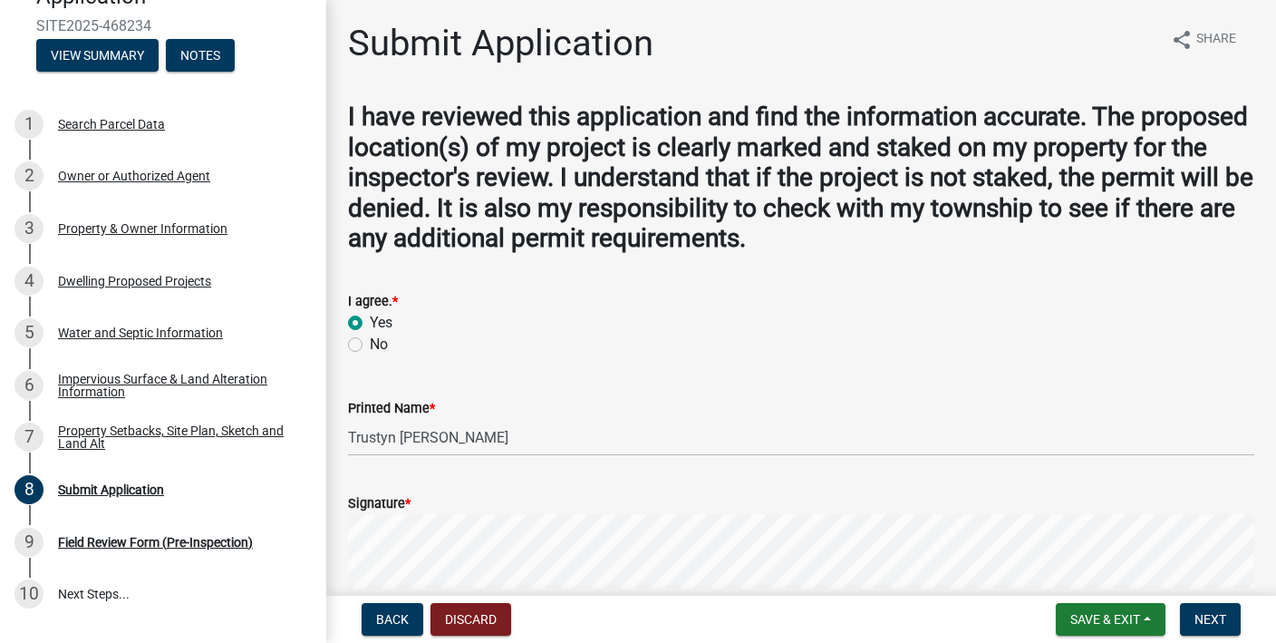
click at [449, 508] on div "Signature *" at bounding box center [801, 503] width 907 height 22
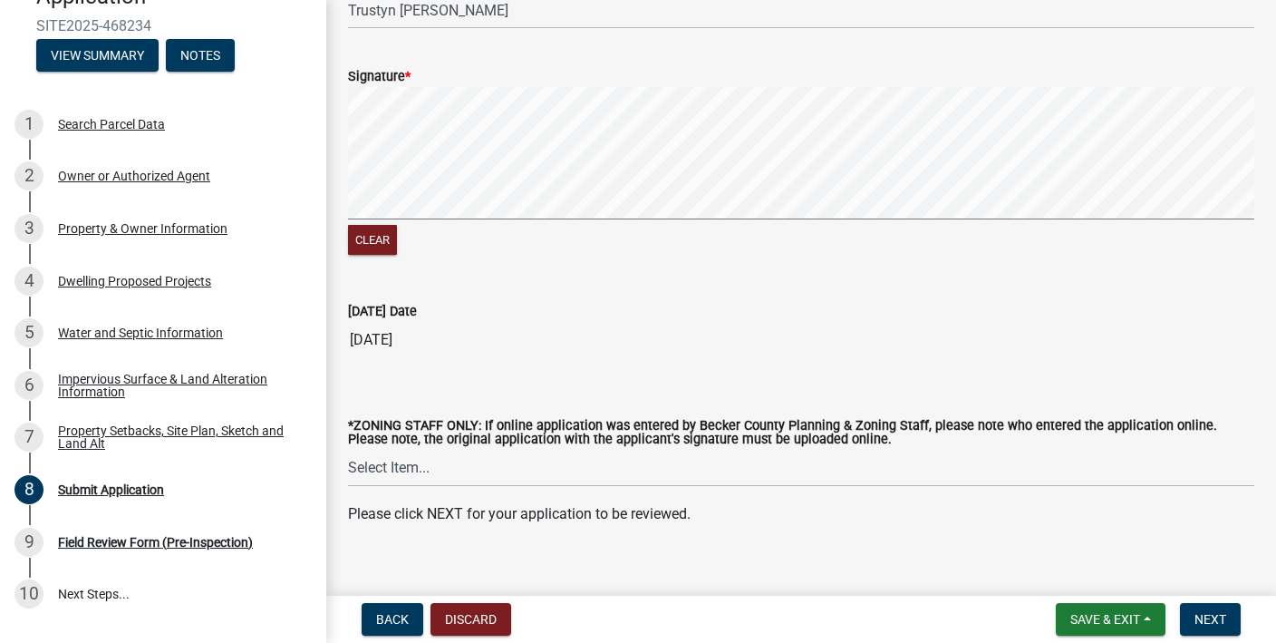
scroll to position [449, 0]
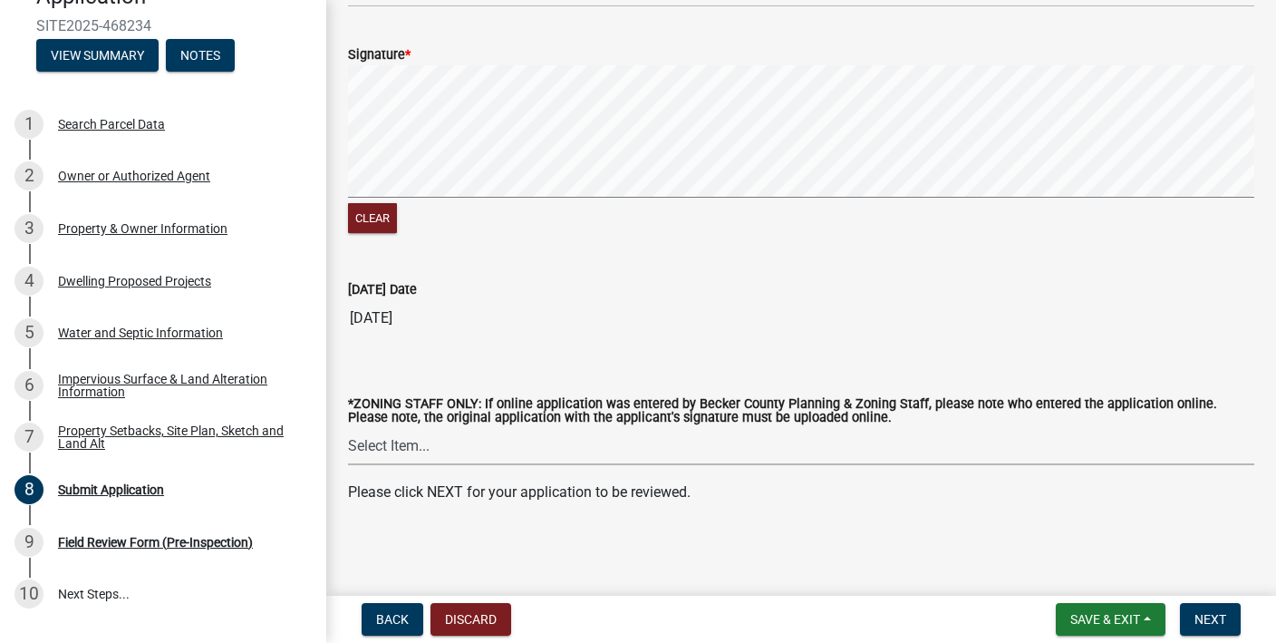
click at [403, 448] on select "Select Item... [PERSON_NAME] [PERSON_NAME] [PERSON_NAME] [PERSON_NAME] [PERSON_…" at bounding box center [801, 446] width 907 height 37
click at [1201, 613] on span "Next" at bounding box center [1211, 619] width 32 height 15
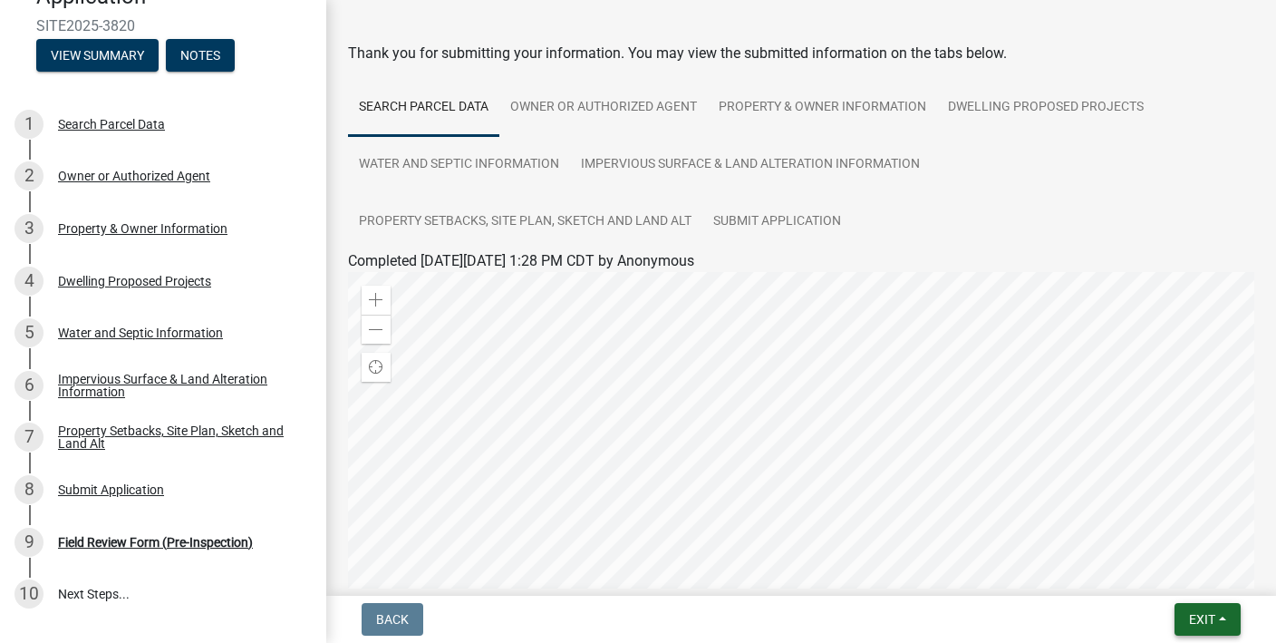
scroll to position [0, 0]
